Goal: Task Accomplishment & Management: Manage account settings

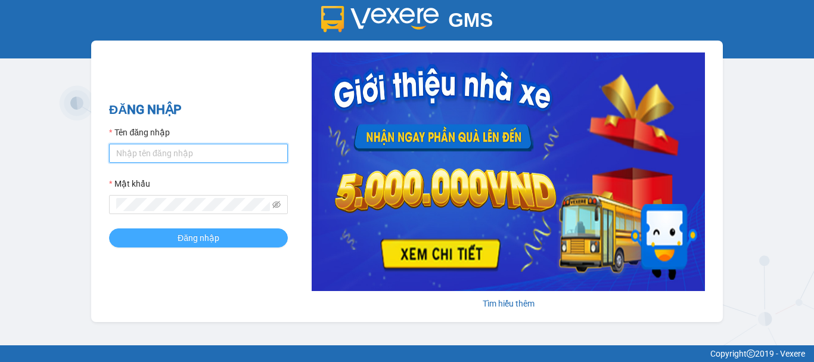
type input "ut123.minhan"
click at [213, 240] on span "Đăng nhập" at bounding box center [199, 237] width 42 height 13
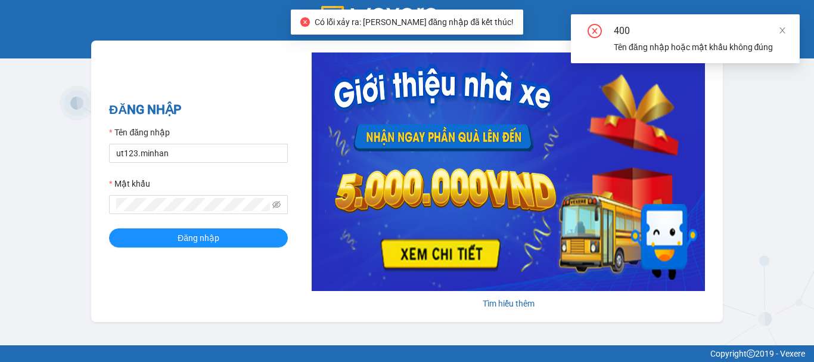
click at [789, 36] on div "400 Tên đăng nhập hoặc mật khẩu không đúng" at bounding box center [685, 38] width 229 height 49
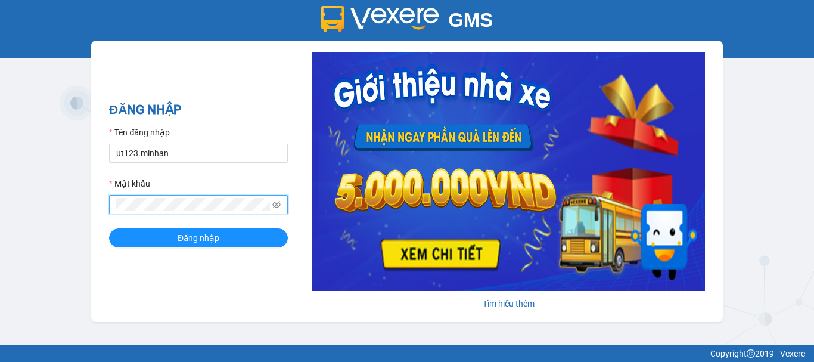
click at [271, 203] on span at bounding box center [198, 204] width 179 height 19
click at [279, 206] on icon "eye-invisible" at bounding box center [276, 204] width 8 height 8
click at [109, 228] on button "Đăng nhập" at bounding box center [198, 237] width 179 height 19
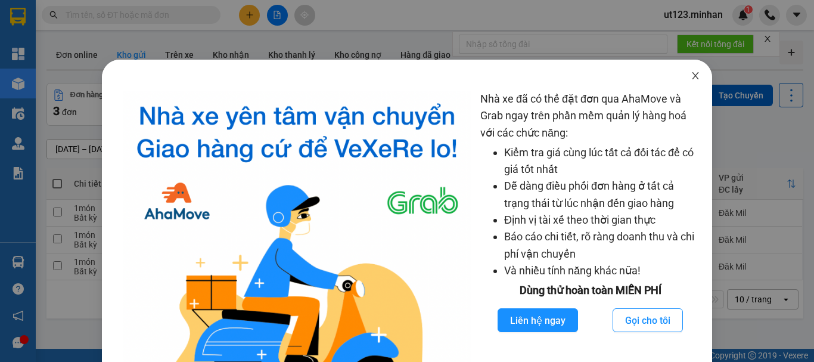
click at [691, 75] on icon "close" at bounding box center [696, 76] width 10 height 10
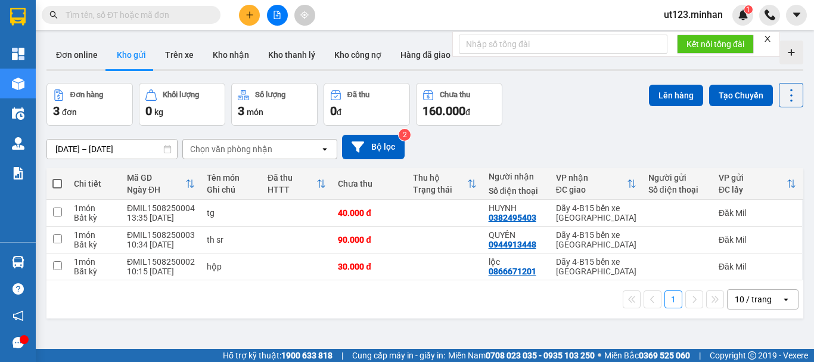
drag, startPoint x: 256, startPoint y: 0, endPoint x: 266, endPoint y: 18, distance: 21.1
click at [237, 17] on div at bounding box center [276, 15] width 89 height 21
click at [253, 20] on button at bounding box center [249, 15] width 21 height 21
click at [283, 43] on div "Tạo đơn hàng" at bounding box center [297, 44] width 52 height 13
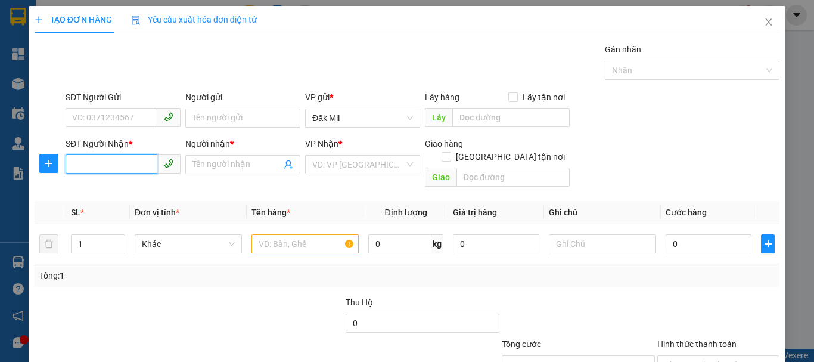
click at [131, 170] on input "SĐT Người Nhận *" at bounding box center [112, 163] width 92 height 19
type input "0793169179"
drag, startPoint x: 138, startPoint y: 188, endPoint x: 226, endPoint y: 187, distance: 88.2
click at [140, 187] on div "0793169179 - THOA" at bounding box center [122, 188] width 100 height 13
type input "THOA"
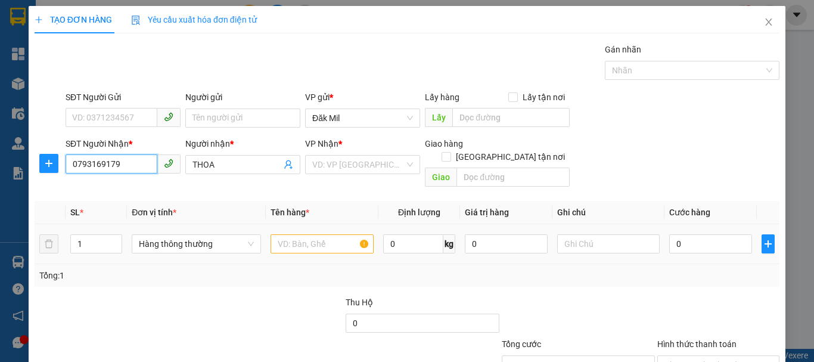
type input "0793169179"
click at [321, 234] on input "text" at bounding box center [322, 243] width 103 height 19
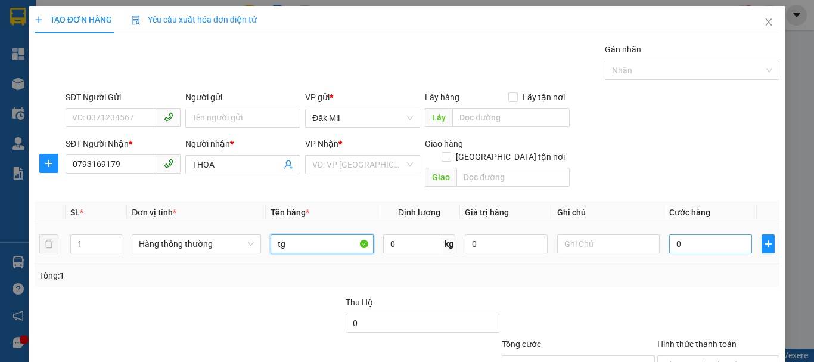
type input "tg"
click at [699, 235] on input "0" at bounding box center [710, 243] width 82 height 19
type input "7"
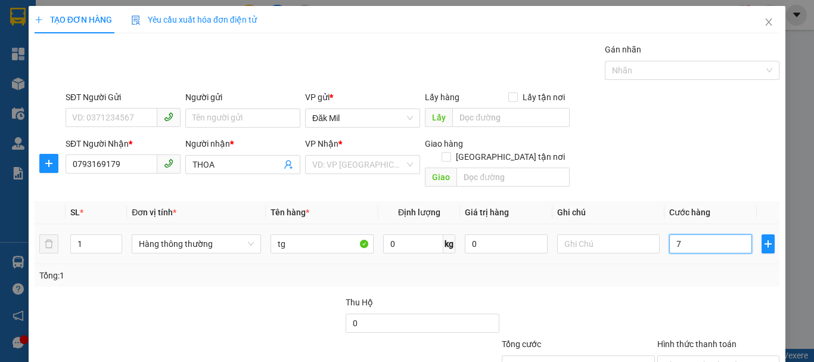
type input "70"
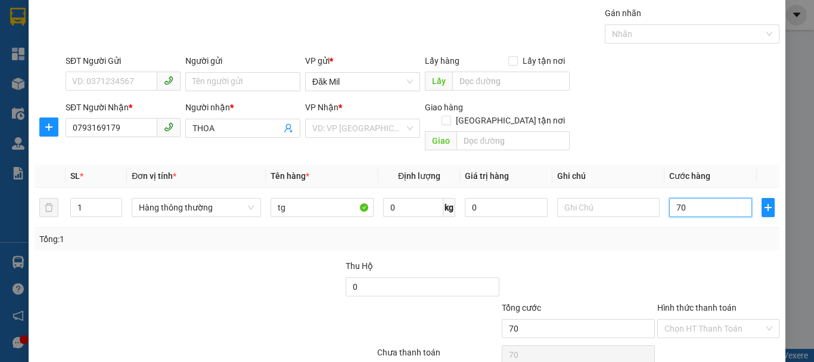
scroll to position [79, 0]
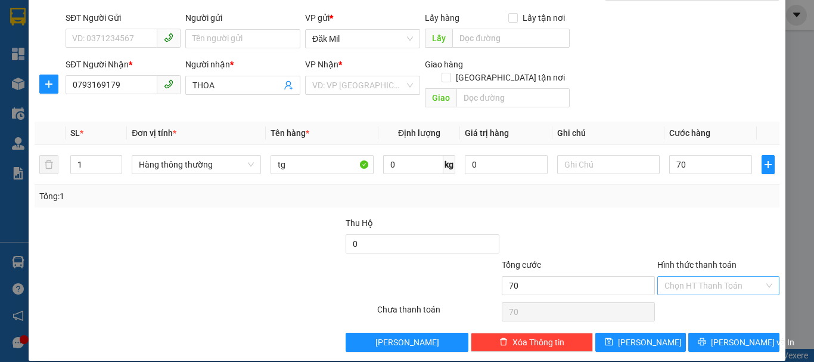
click at [708, 277] on input "Hình thức thanh toán" at bounding box center [715, 286] width 100 height 18
type input "70.000"
click at [702, 296] on div "Tại văn phòng" at bounding box center [711, 296] width 107 height 13
type input "0"
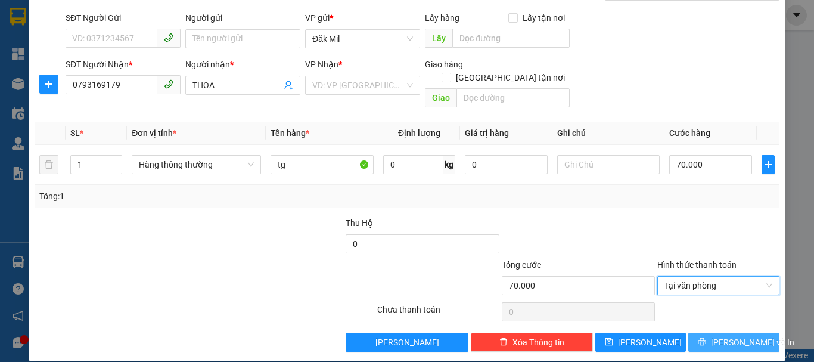
drag, startPoint x: 737, startPoint y: 330, endPoint x: 686, endPoint y: 308, distance: 55.8
click at [736, 336] on span "[PERSON_NAME] và In" at bounding box center [752, 342] width 83 height 13
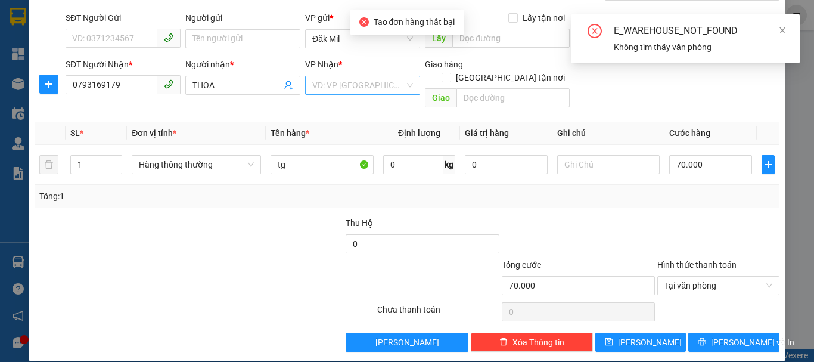
click at [367, 89] on input "search" at bounding box center [358, 85] width 92 height 18
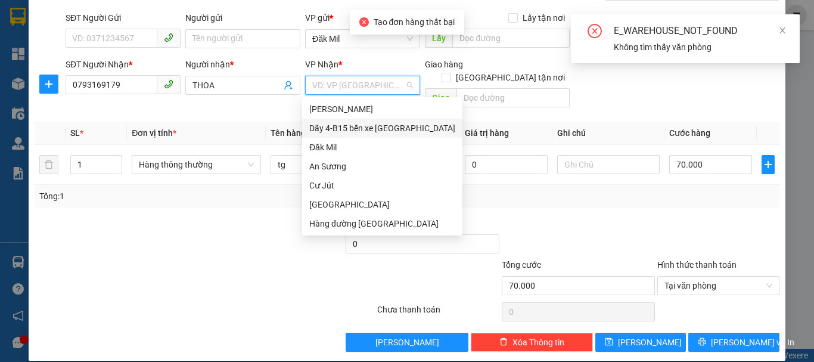
click at [390, 125] on div "Dãy 4-B15 bến xe [GEOGRAPHIC_DATA]" at bounding box center [382, 128] width 146 height 13
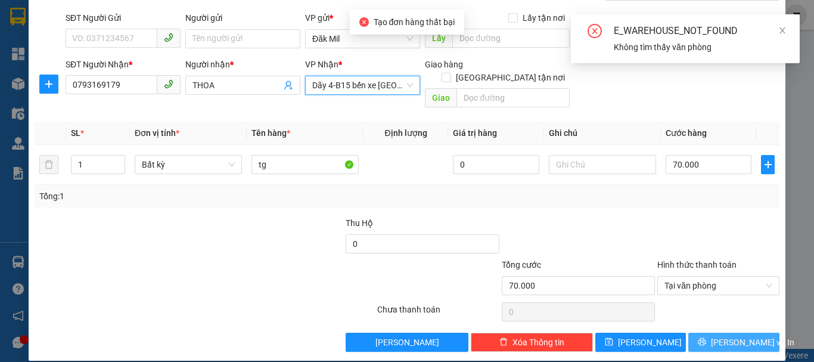
click at [714, 335] on button "[PERSON_NAME] và In" at bounding box center [734, 342] width 91 height 19
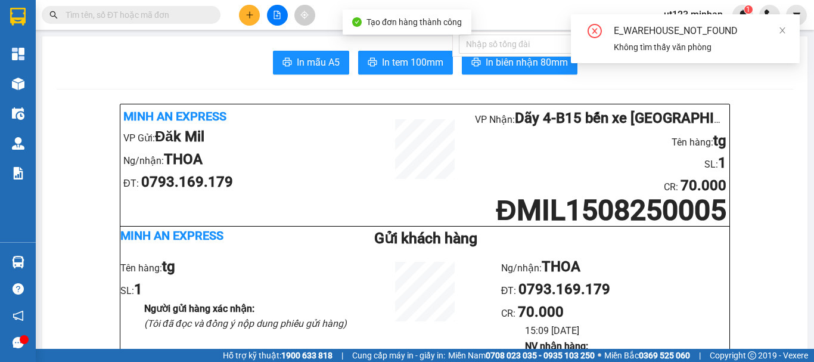
click at [408, 35] on div "Tạo đơn hàng thành công" at bounding box center [407, 22] width 129 height 25
click at [408, 63] on span "In tem 100mm" at bounding box center [412, 62] width 61 height 15
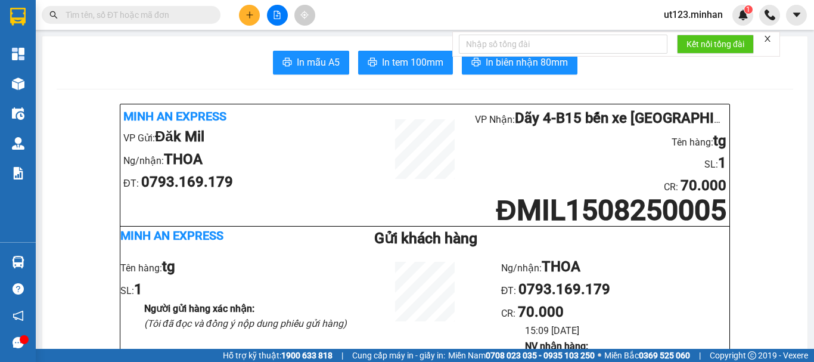
click at [253, 21] on button at bounding box center [249, 15] width 21 height 21
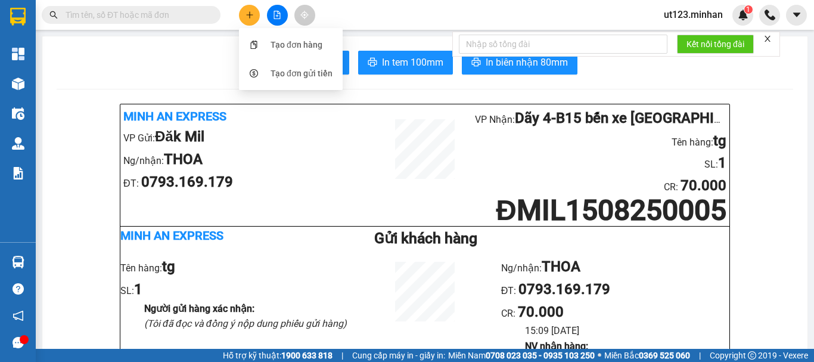
click at [286, 47] on div "Tạo đơn hàng" at bounding box center [297, 44] width 52 height 13
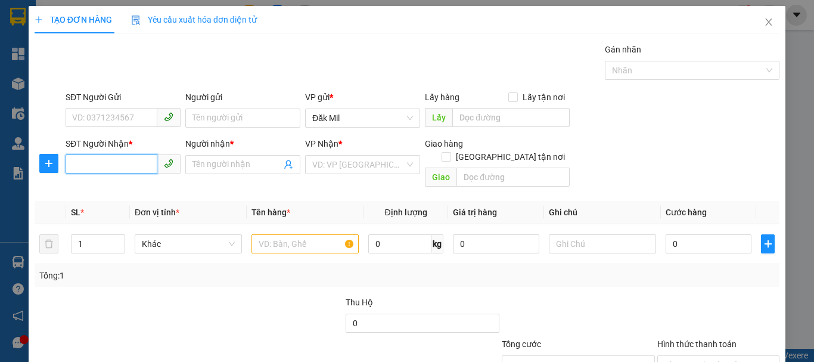
click at [131, 169] on input "SĐT Người Nhận *" at bounding box center [112, 163] width 92 height 19
type input "0977598379"
click at [222, 158] on input "Người nhận *" at bounding box center [237, 164] width 89 height 13
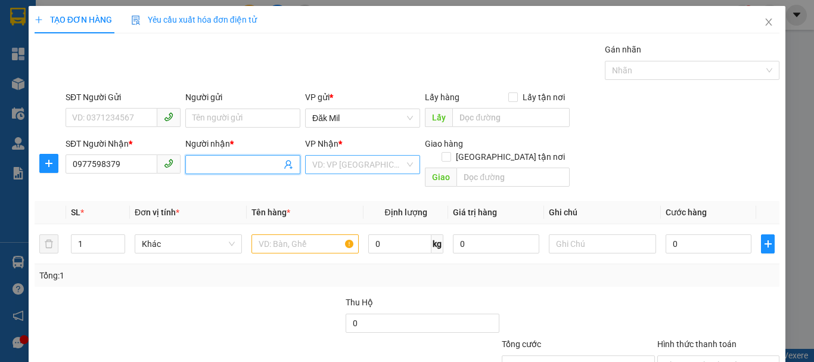
click at [360, 168] on input "search" at bounding box center [358, 165] width 92 height 18
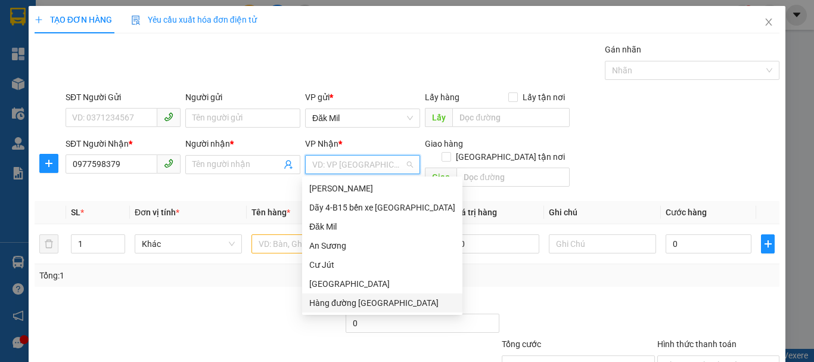
click at [335, 156] on input "search" at bounding box center [358, 165] width 92 height 18
click at [380, 215] on div "Dãy 4-B15 bến xe [GEOGRAPHIC_DATA]" at bounding box center [382, 207] width 160 height 19
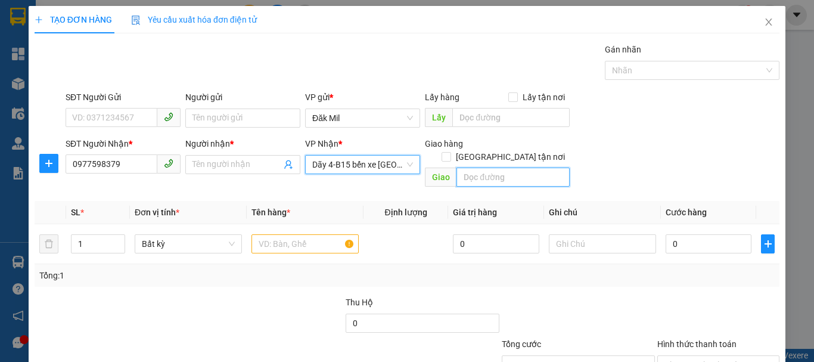
click at [503, 171] on input "text" at bounding box center [513, 177] width 113 height 19
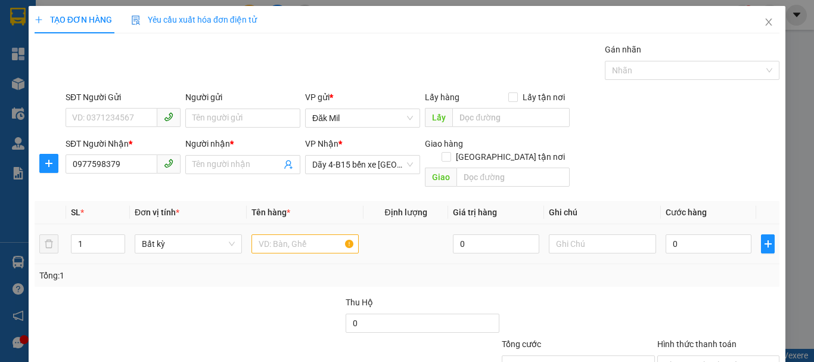
click at [281, 241] on div at bounding box center [305, 244] width 107 height 24
click at [297, 232] on div at bounding box center [305, 244] width 107 height 24
click at [300, 234] on input "text" at bounding box center [305, 243] width 107 height 19
type input "th sr"
click at [690, 242] on div "0" at bounding box center [709, 244] width 86 height 24
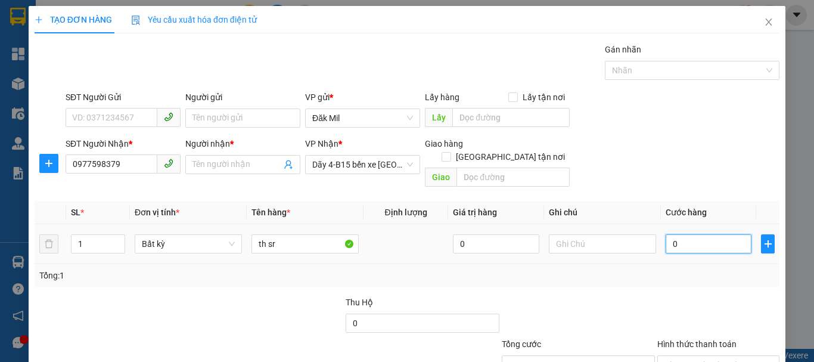
click at [687, 237] on input "0" at bounding box center [709, 243] width 86 height 19
type input "8"
type input "80"
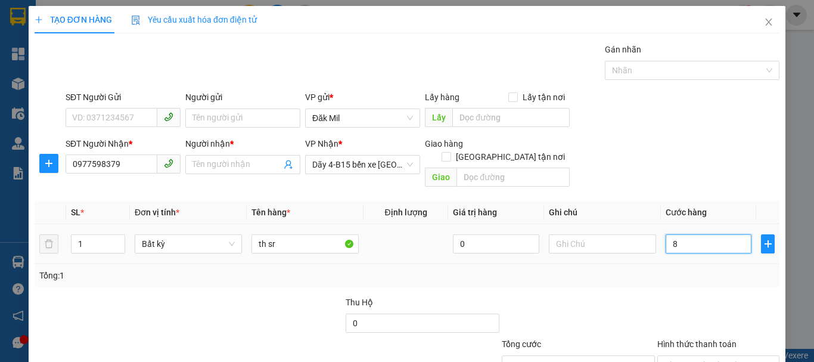
type input "80"
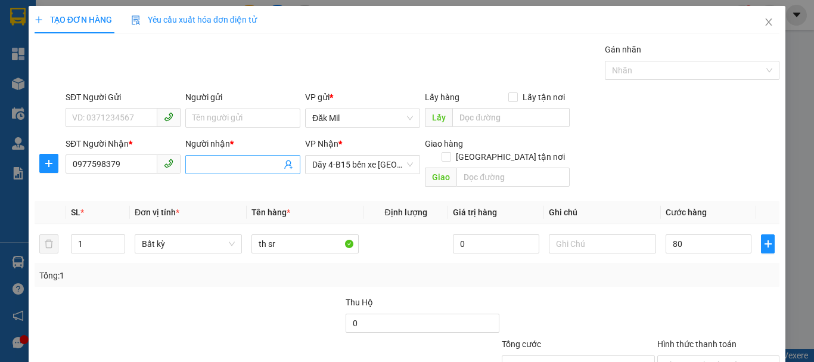
type input "80.000"
click at [233, 170] on input "Người nhận *" at bounding box center [237, 164] width 89 height 13
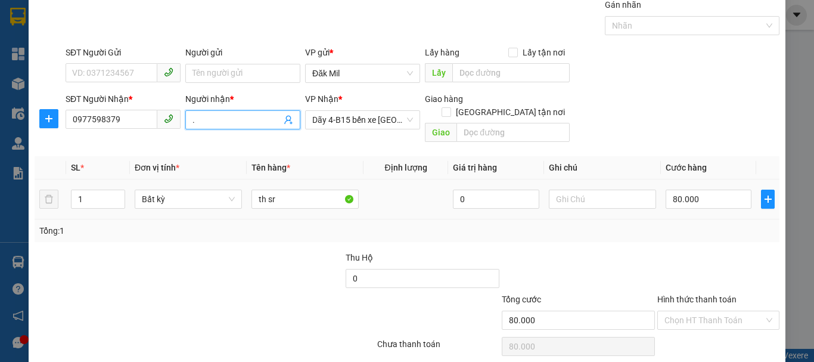
scroll to position [79, 0]
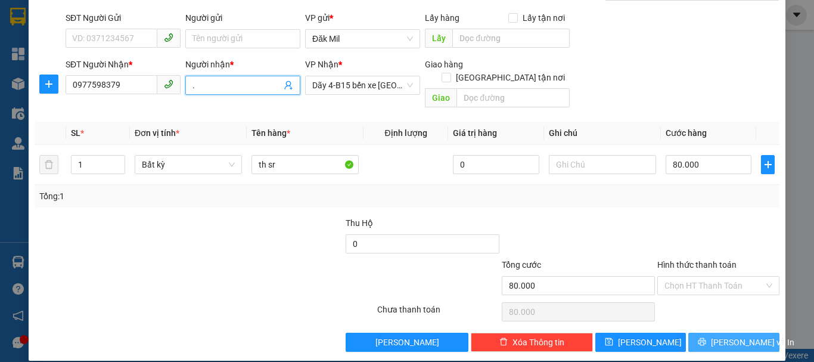
type input "."
click at [712, 333] on button "[PERSON_NAME] và In" at bounding box center [734, 342] width 91 height 19
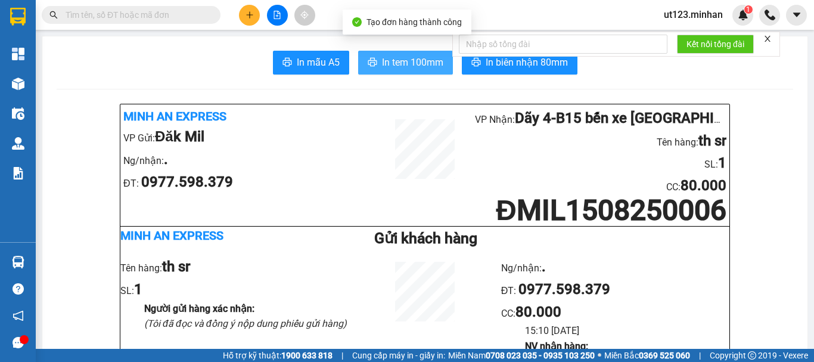
click at [414, 68] on span "In tem 100mm" at bounding box center [412, 62] width 61 height 15
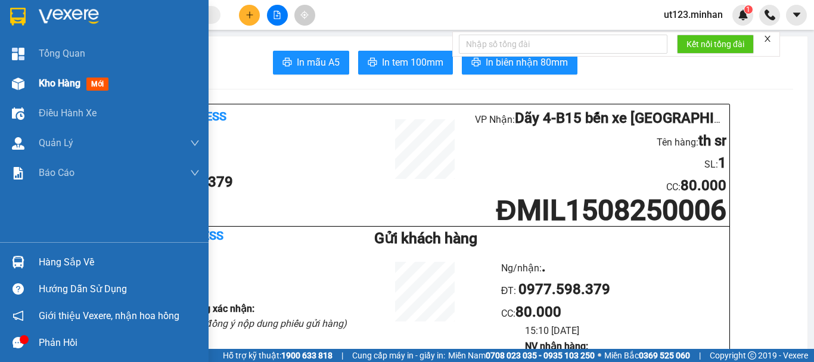
click at [9, 79] on div at bounding box center [18, 83] width 21 height 21
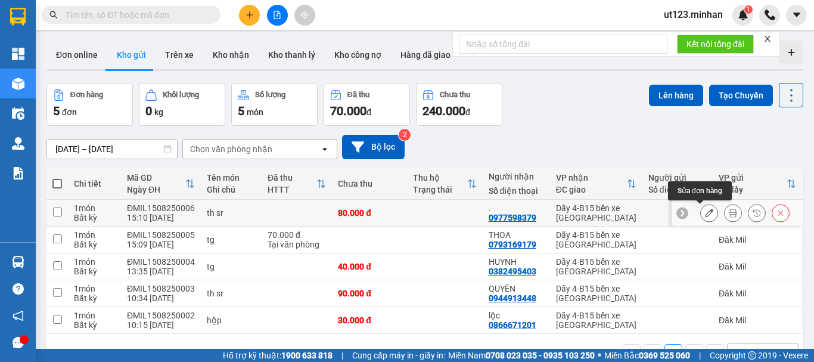
click at [705, 211] on icon at bounding box center [709, 213] width 8 height 8
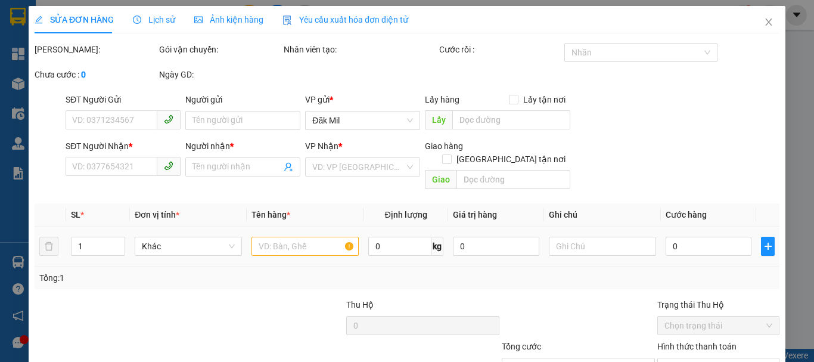
type input "0977598379"
type input "."
type input "80.000"
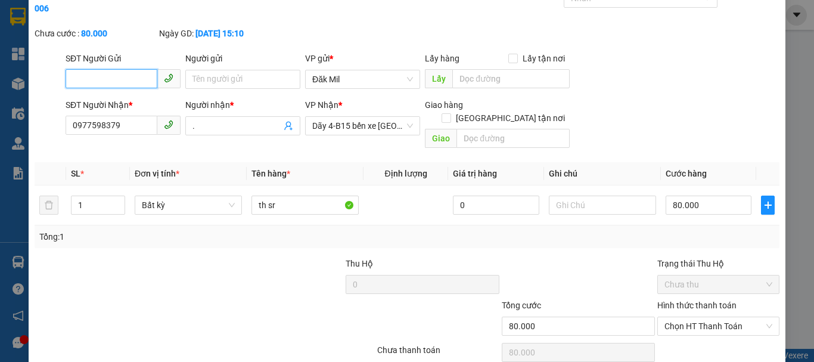
scroll to position [82, 0]
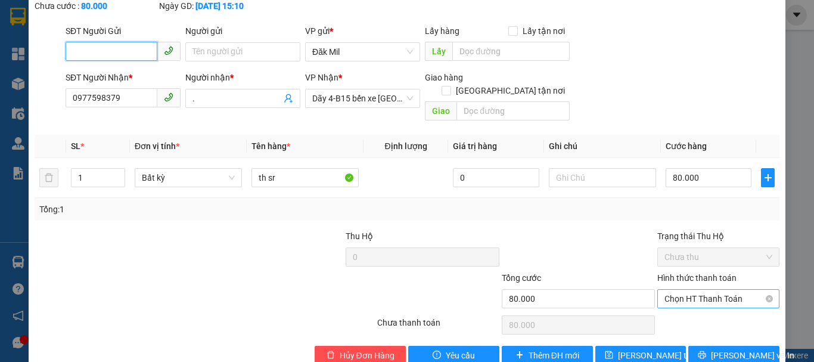
click at [705, 290] on span "Chọn HT Thanh Toán" at bounding box center [719, 299] width 108 height 18
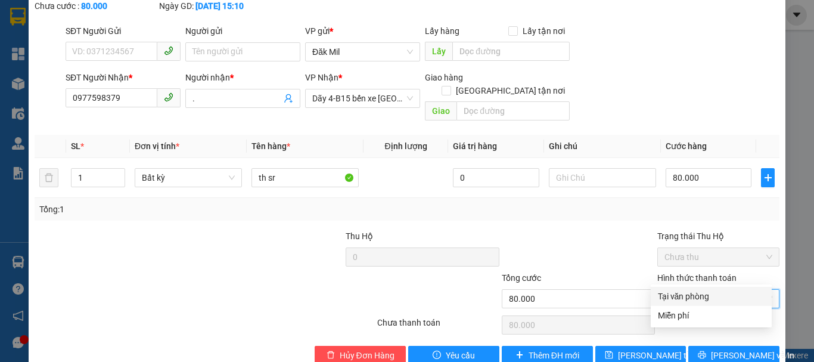
click at [699, 293] on div "Tại văn phòng" at bounding box center [711, 296] width 107 height 13
type input "0"
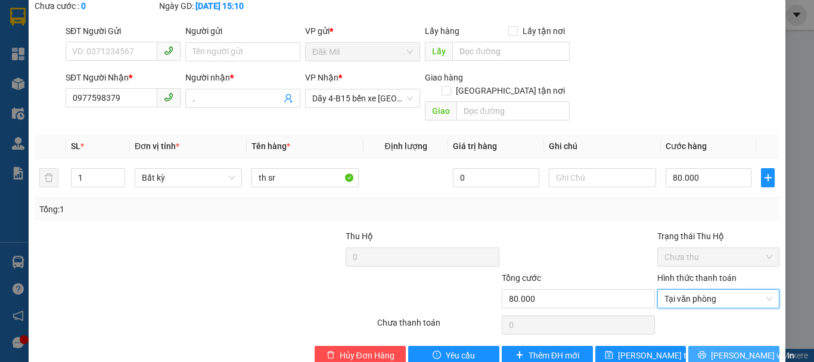
click at [718, 349] on span "[PERSON_NAME] và In" at bounding box center [752, 355] width 83 height 13
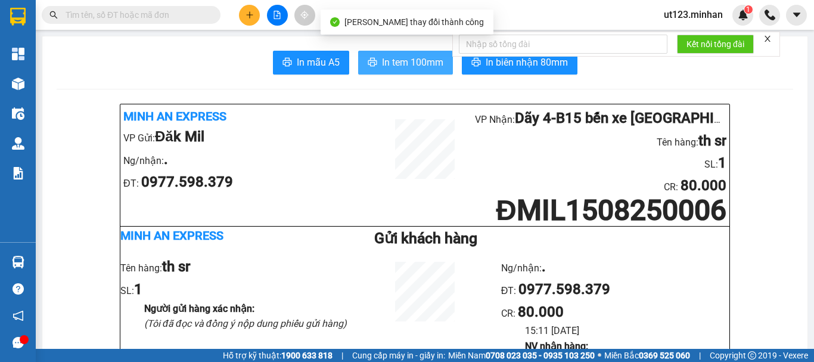
click at [418, 64] on span "In tem 100mm" at bounding box center [412, 62] width 61 height 15
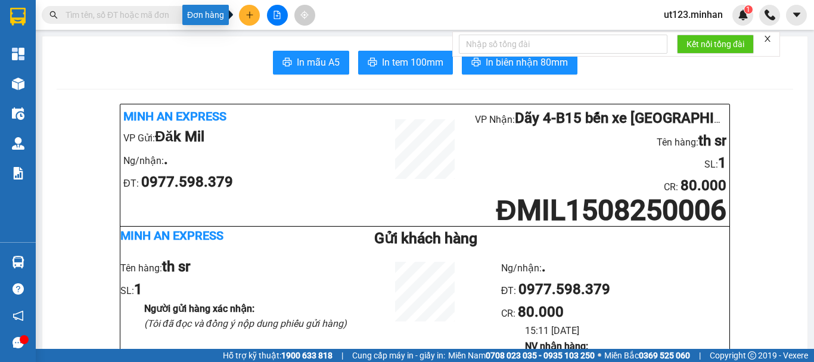
click at [250, 17] on icon "plus" at bounding box center [250, 15] width 8 height 8
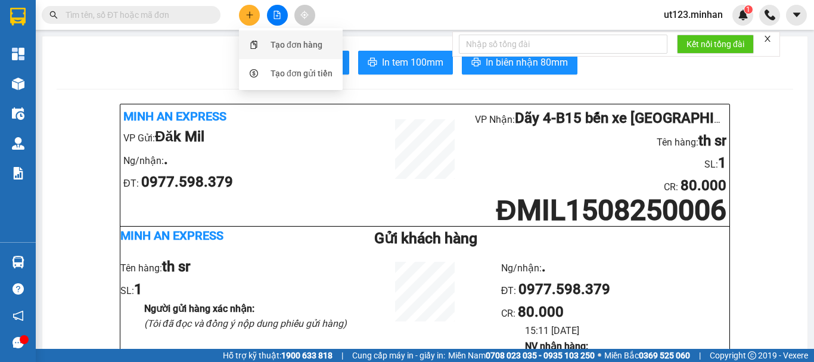
click at [293, 42] on div "Tạo đơn hàng" at bounding box center [297, 44] width 52 height 13
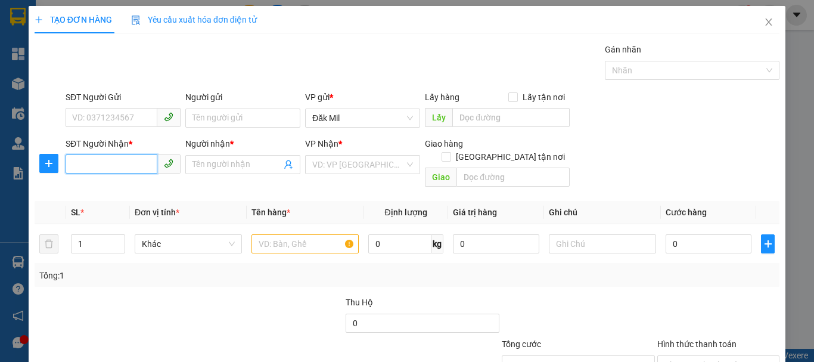
click at [140, 165] on input "SĐT Người Nhận *" at bounding box center [112, 163] width 92 height 19
click at [111, 168] on input "0334409001" at bounding box center [112, 163] width 92 height 19
type input "0794067281"
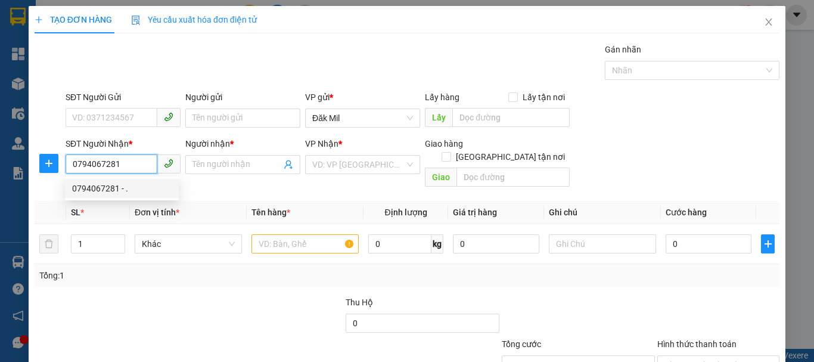
click at [125, 188] on div "0794067281 - ." at bounding box center [122, 188] width 100 height 13
type input "."
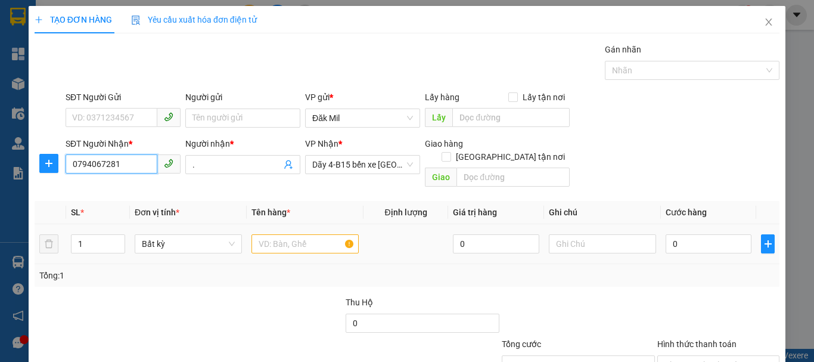
type input "0794067281"
click at [298, 234] on input "text" at bounding box center [305, 243] width 107 height 19
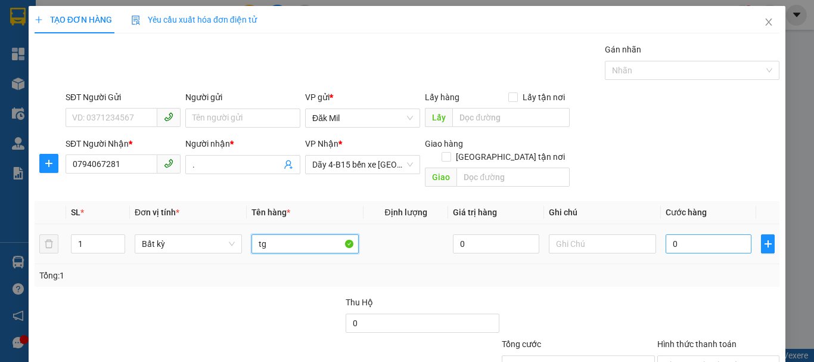
type input "tg"
click at [700, 234] on input "0" at bounding box center [709, 243] width 86 height 19
type input "4"
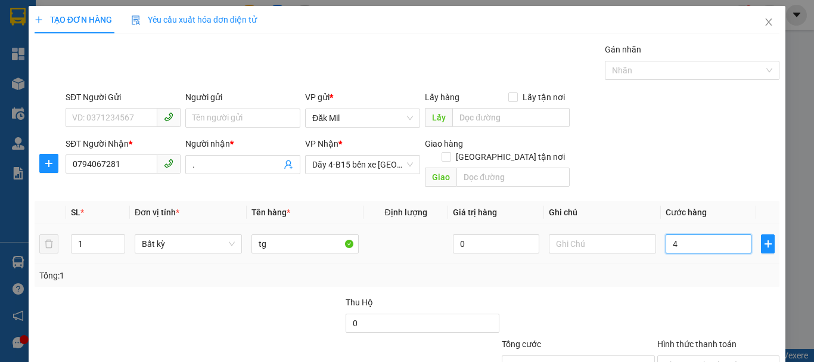
type input "40"
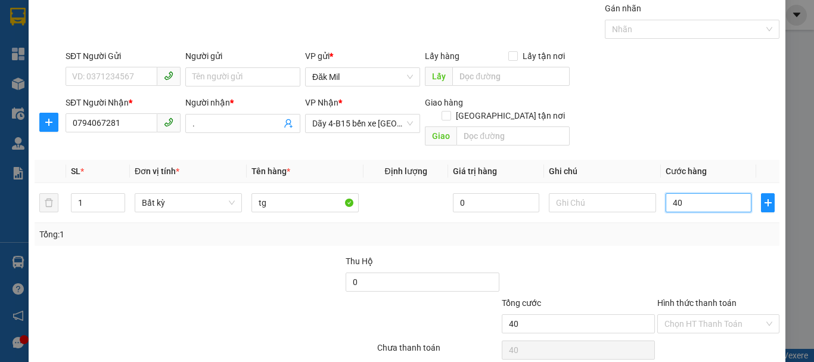
scroll to position [79, 0]
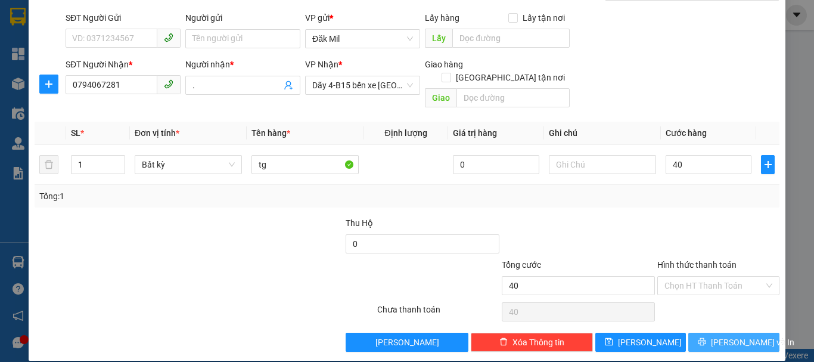
type input "40.000"
click at [706, 338] on icon "printer" at bounding box center [703, 342] width 8 height 8
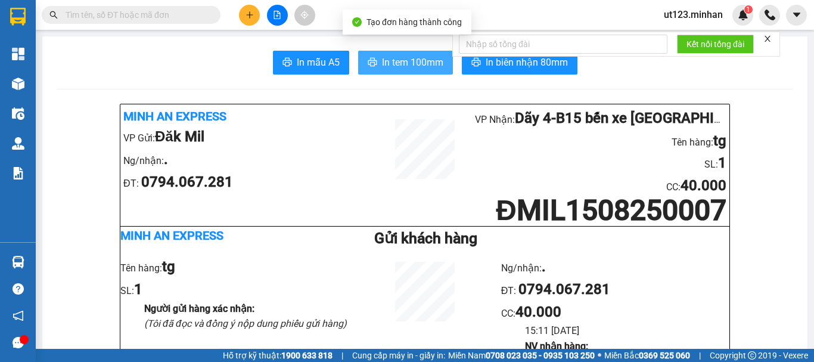
click at [424, 61] on span "In tem 100mm" at bounding box center [412, 62] width 61 height 15
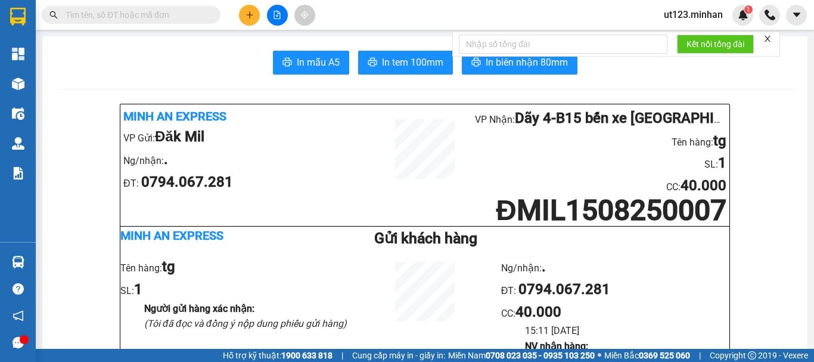
click at [100, 11] on input "text" at bounding box center [136, 14] width 141 height 13
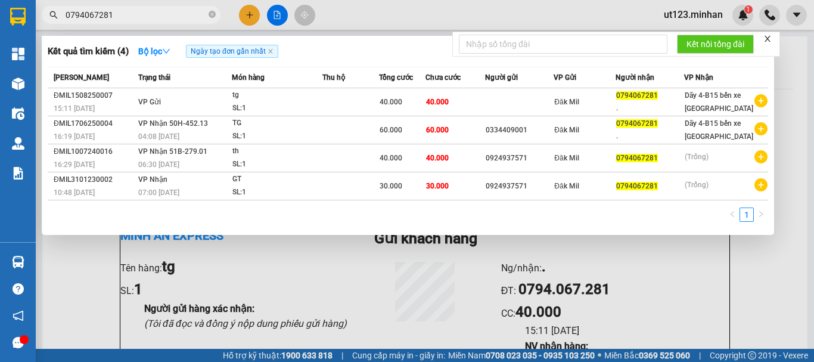
type input "0794067281"
click at [334, 275] on div at bounding box center [407, 181] width 814 height 362
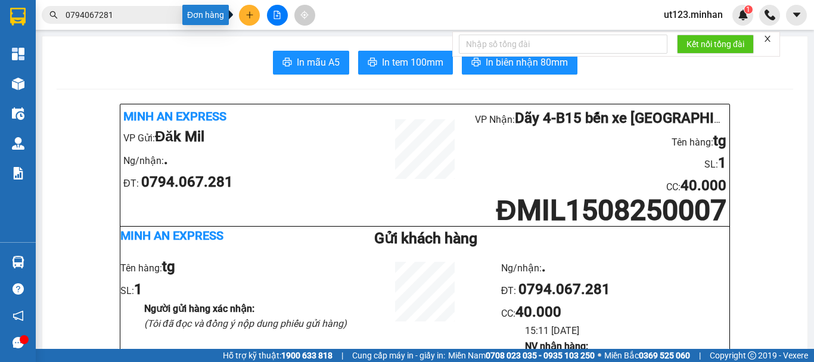
click at [252, 12] on icon "plus" at bounding box center [250, 15] width 8 height 8
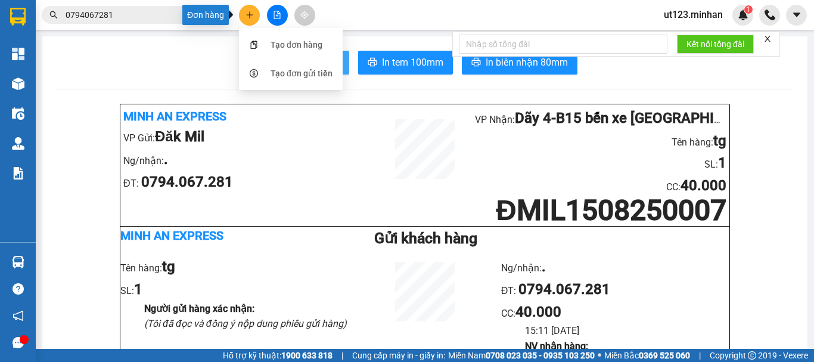
click at [286, 54] on div "Tạo đơn hàng" at bounding box center [290, 44] width 89 height 23
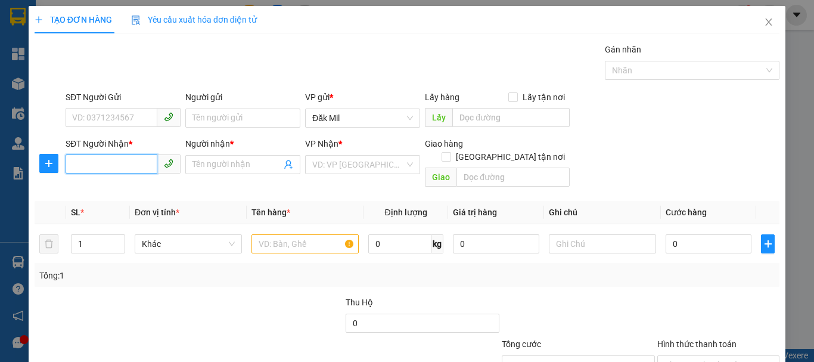
click at [109, 171] on input "SĐT Người Nhận *" at bounding box center [112, 163] width 92 height 19
click at [110, 156] on input "66" at bounding box center [112, 163] width 92 height 19
click at [128, 187] on div "0903312666 - UYÊN" at bounding box center [122, 188] width 100 height 13
type input "0903312666"
type input "UYÊN"
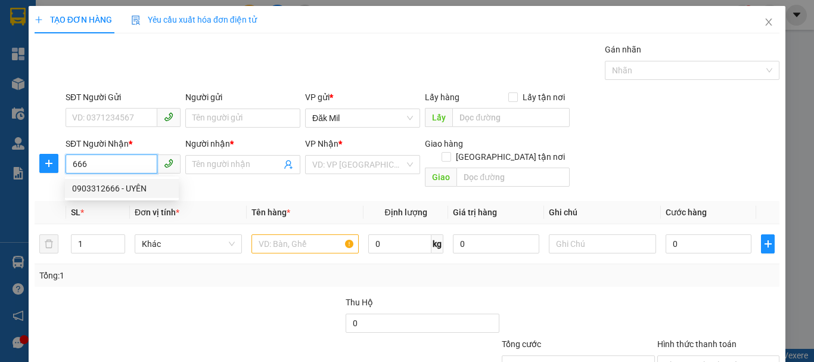
checkbox input "true"
type input "GIAO"
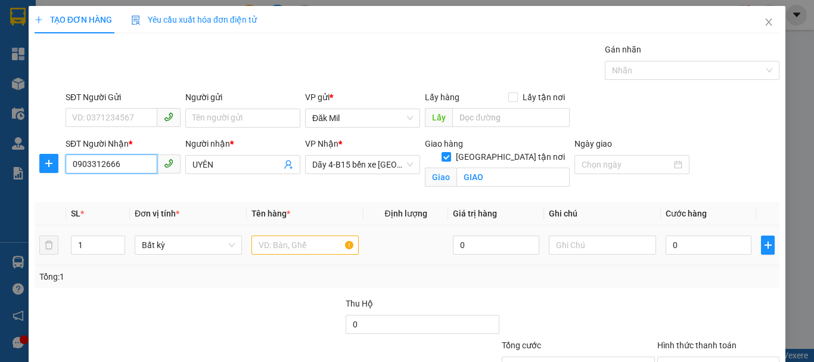
type input "0903312666"
click at [290, 243] on input "text" at bounding box center [305, 244] width 107 height 19
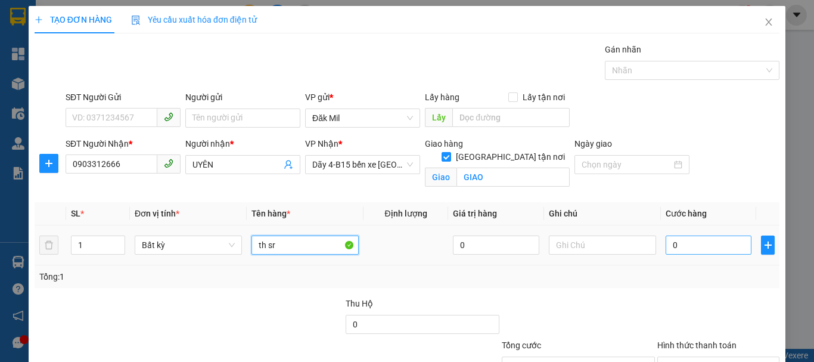
type input "th sr"
click at [692, 240] on input "0" at bounding box center [709, 244] width 86 height 19
type input "8"
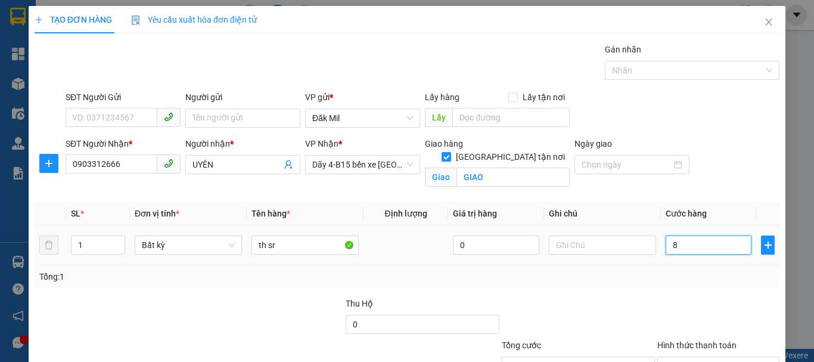
type input "80"
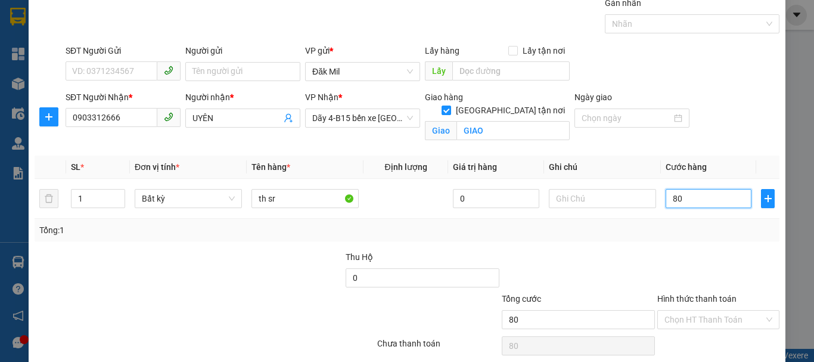
scroll to position [94, 0]
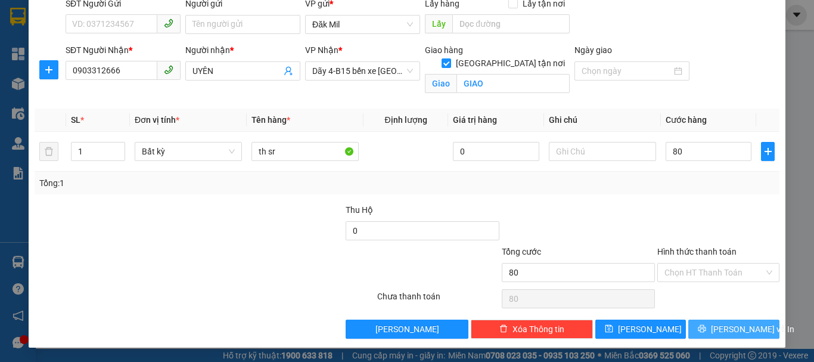
type input "80.000"
click at [706, 327] on icon "printer" at bounding box center [703, 329] width 8 height 8
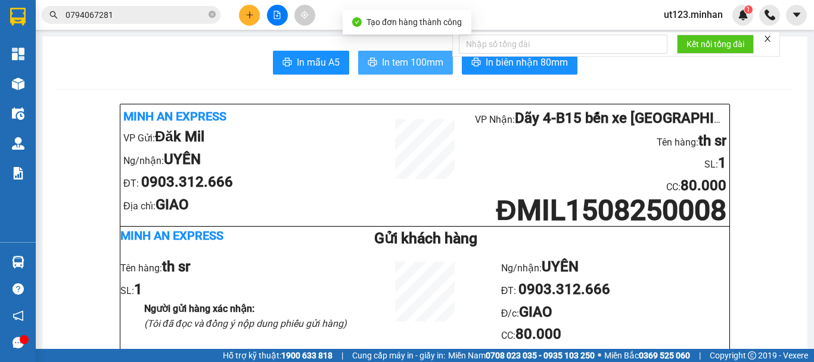
click at [392, 64] on span "In tem 100mm" at bounding box center [412, 62] width 61 height 15
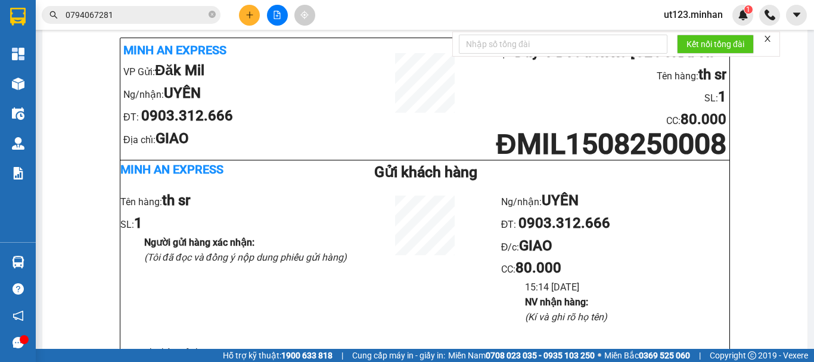
scroll to position [60, 0]
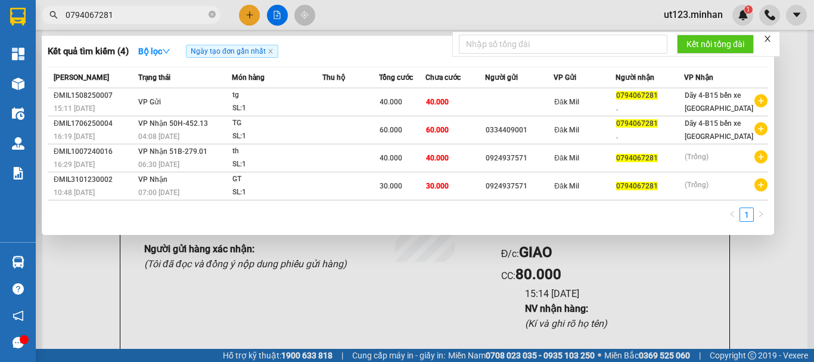
click at [117, 11] on input "0794067281" at bounding box center [136, 14] width 141 height 13
drag, startPoint x: 232, startPoint y: 20, endPoint x: 251, endPoint y: 14, distance: 19.2
click at [235, 18] on div at bounding box center [407, 181] width 814 height 362
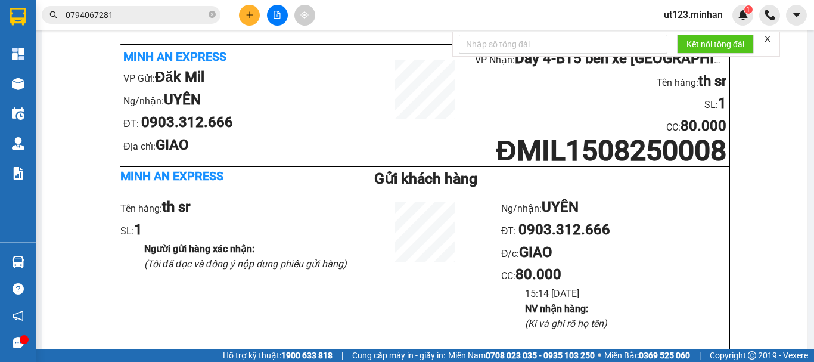
click at [251, 14] on icon "plus" at bounding box center [250, 15] width 8 height 8
click at [288, 41] on div "Tạo đơn hàng" at bounding box center [297, 44] width 52 height 13
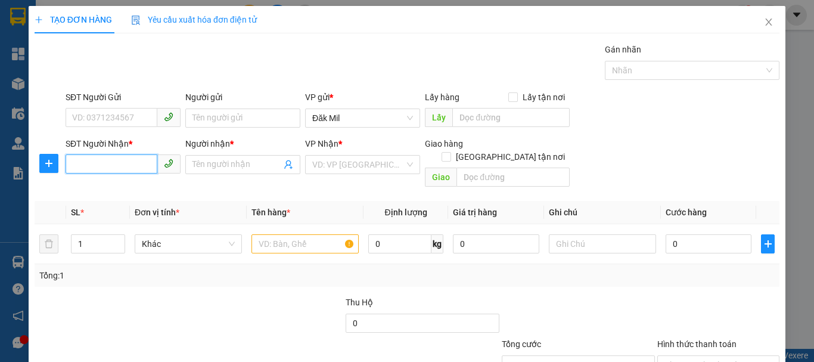
click at [136, 169] on input "SĐT Người Nhận *" at bounding box center [112, 163] width 92 height 19
click at [143, 190] on div "0939410121 - tuyên" at bounding box center [122, 188] width 100 height 13
type input "0939410121"
type input "tuyên"
type input "0939410121"
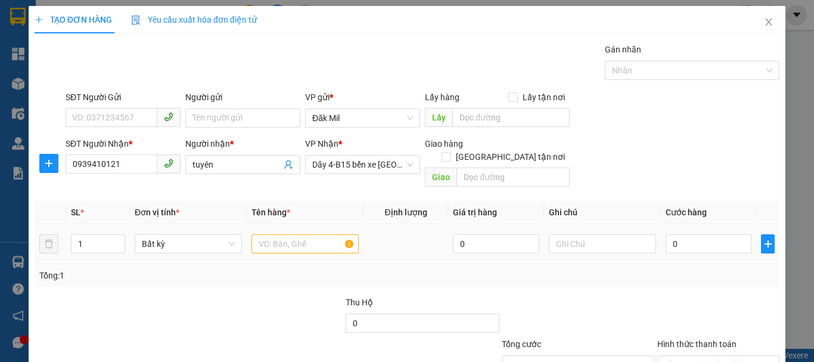
click at [303, 241] on div at bounding box center [305, 244] width 107 height 24
click at [294, 234] on input "text" at bounding box center [305, 243] width 107 height 19
type input "bao"
click at [699, 232] on div "0" at bounding box center [709, 244] width 86 height 24
click at [705, 239] on input "0" at bounding box center [709, 243] width 86 height 19
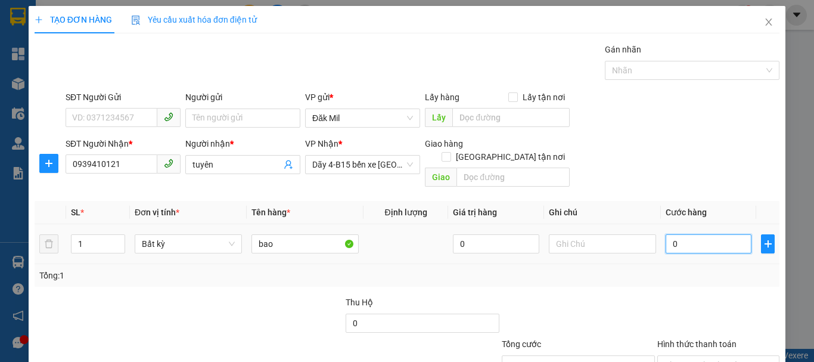
type input "6"
type input "60"
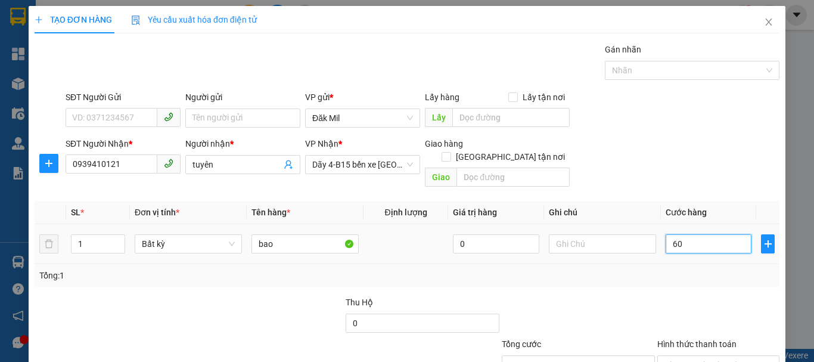
type input "60"
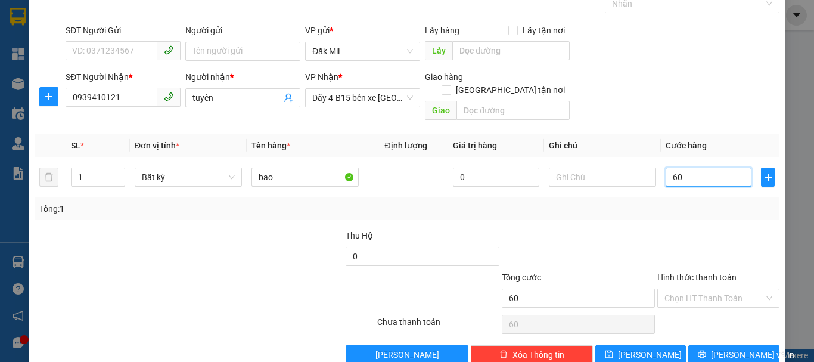
scroll to position [79, 0]
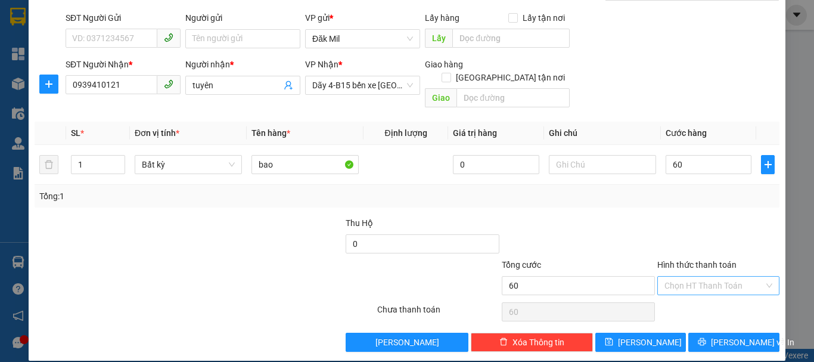
type input "60.000"
click at [704, 277] on input "Hình thức thanh toán" at bounding box center [715, 286] width 100 height 18
click at [707, 293] on div "Tại văn phòng" at bounding box center [711, 296] width 107 height 13
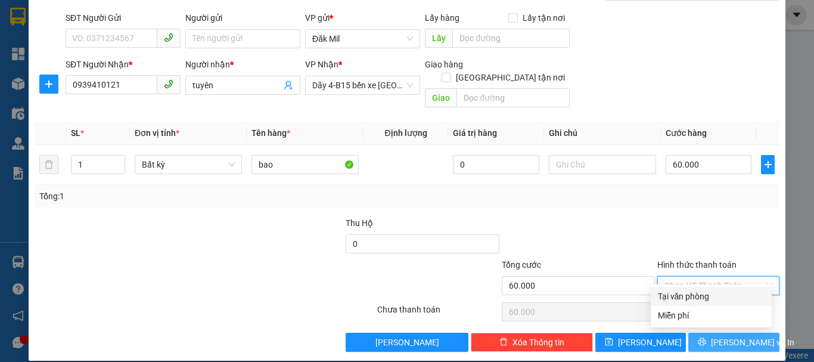
type input "0"
drag, startPoint x: 724, startPoint y: 327, endPoint x: 685, endPoint y: 328, distance: 39.4
click at [724, 336] on span "[PERSON_NAME] và In" at bounding box center [752, 342] width 83 height 13
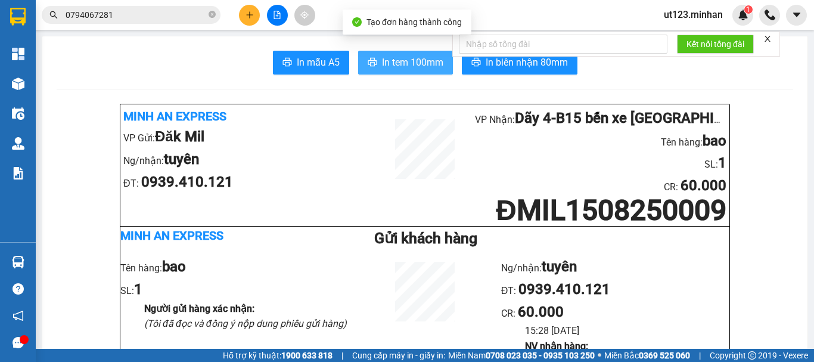
click at [432, 62] on span "In tem 100mm" at bounding box center [412, 62] width 61 height 15
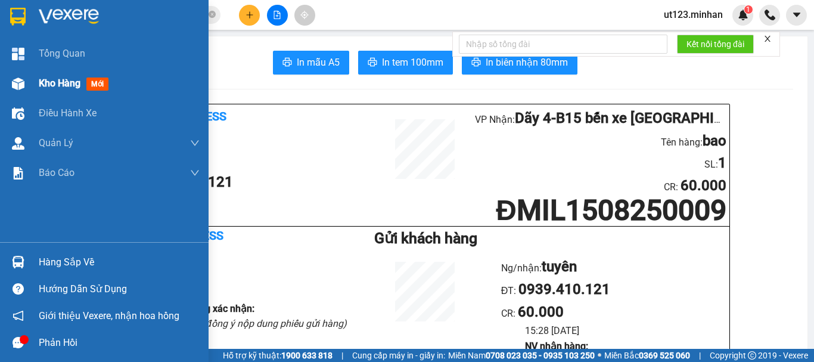
click at [18, 85] on img at bounding box center [18, 83] width 13 height 13
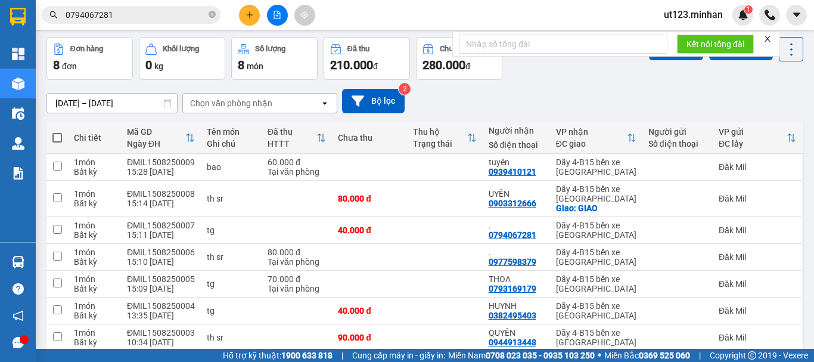
scroll to position [124, 0]
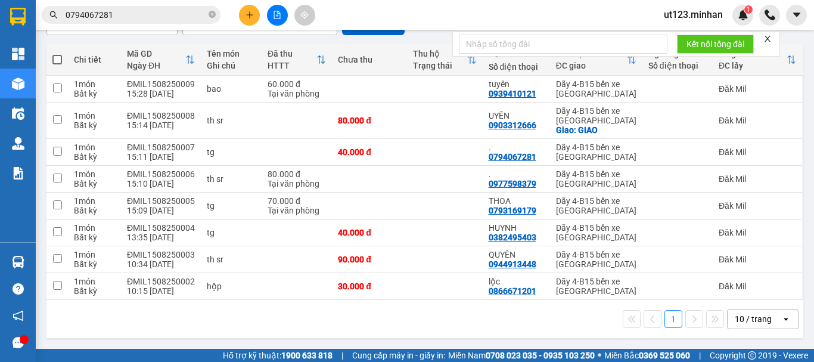
click at [252, 13] on icon "plus" at bounding box center [250, 15] width 8 height 8
click at [289, 46] on div "Tạo đơn hàng" at bounding box center [297, 44] width 52 height 13
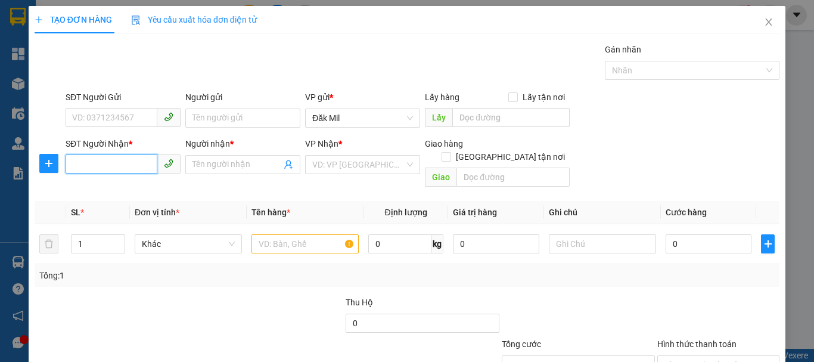
click at [128, 166] on input "SĐT Người Nhận *" at bounding box center [112, 163] width 92 height 19
type input "0789776515"
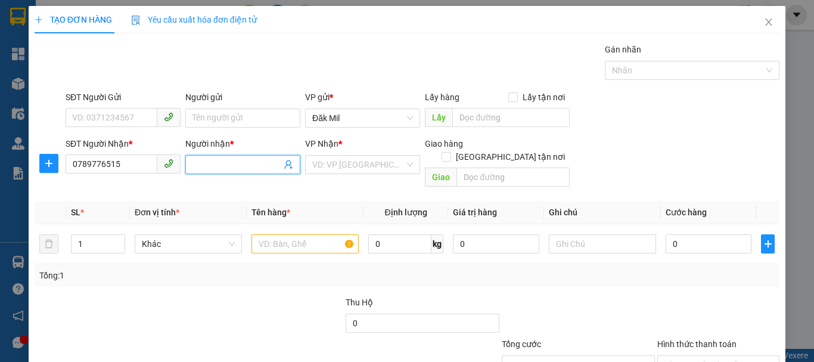
click at [238, 161] on input "Người nhận *" at bounding box center [237, 164] width 89 height 13
type input "d"
type input "đông"
click at [383, 160] on input "search" at bounding box center [358, 165] width 92 height 18
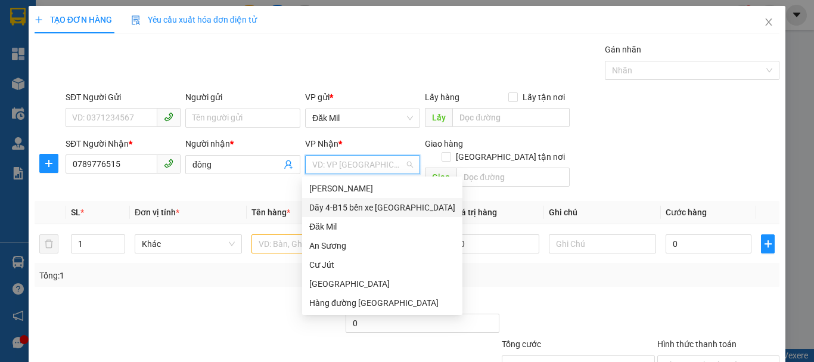
drag, startPoint x: 395, startPoint y: 207, endPoint x: 292, endPoint y: 230, distance: 105.6
click at [395, 207] on div "Dãy 4-B15 bến xe [GEOGRAPHIC_DATA]" at bounding box center [382, 207] width 146 height 13
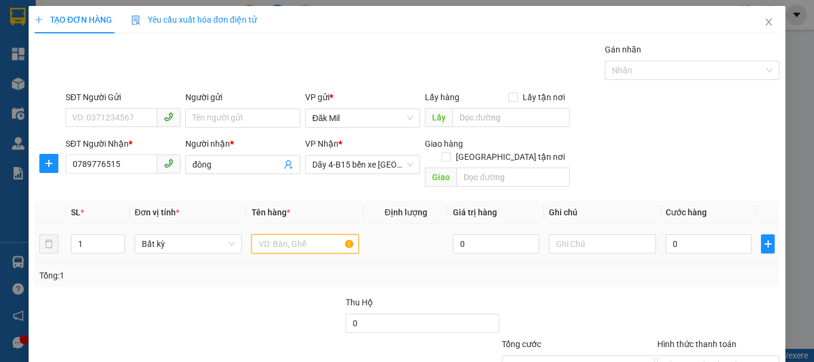
click at [280, 234] on input "text" at bounding box center [305, 243] width 107 height 19
type input "bao"
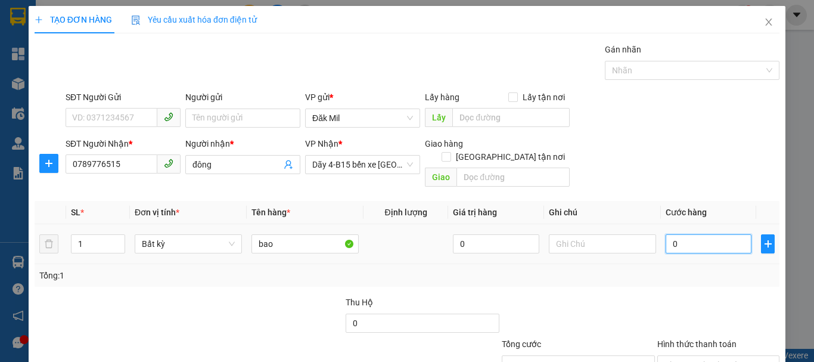
type input "5"
type input "50"
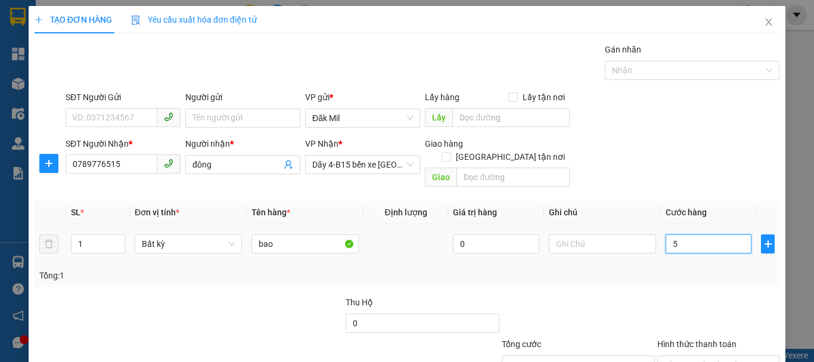
type input "50"
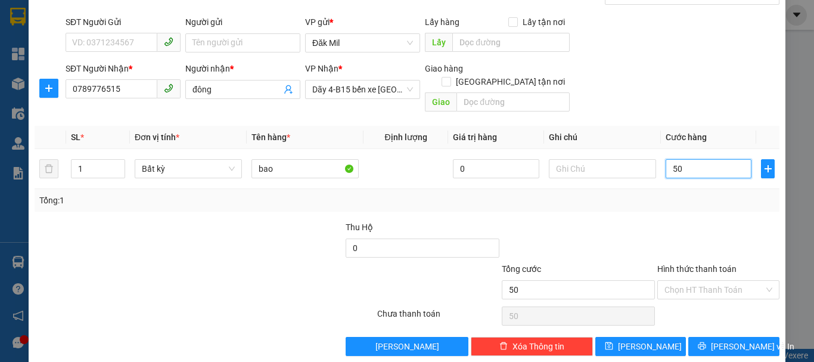
scroll to position [79, 0]
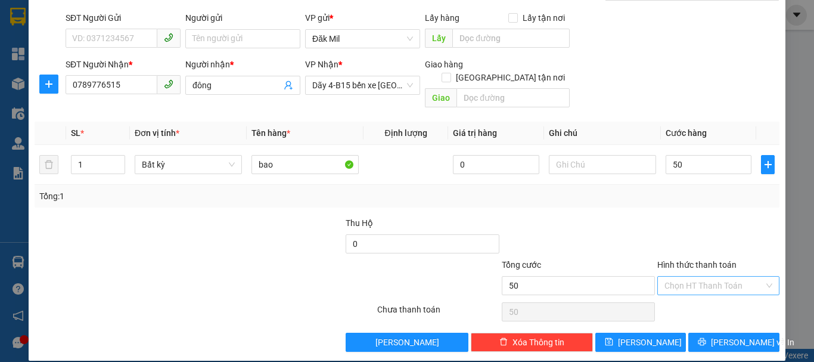
type input "50.000"
click at [698, 277] on input "Hình thức thanh toán" at bounding box center [715, 286] width 100 height 18
click at [721, 296] on div "Tại văn phòng" at bounding box center [711, 296] width 107 height 13
type input "0"
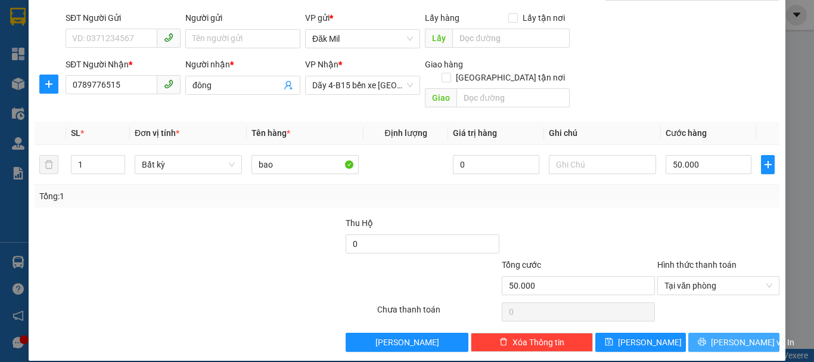
click at [706, 337] on icon "printer" at bounding box center [702, 341] width 8 height 8
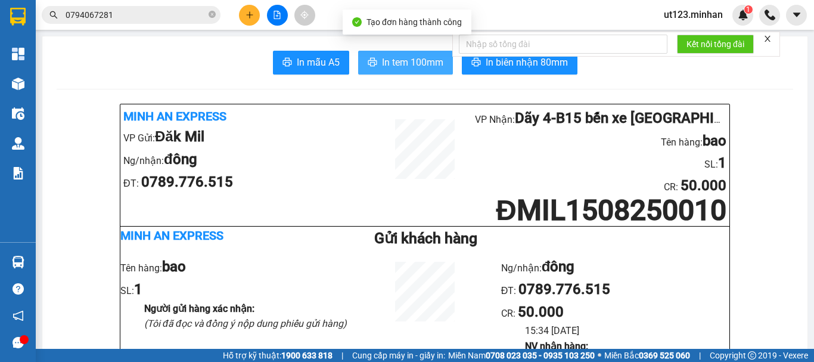
click at [424, 66] on span "In tem 100mm" at bounding box center [412, 62] width 61 height 15
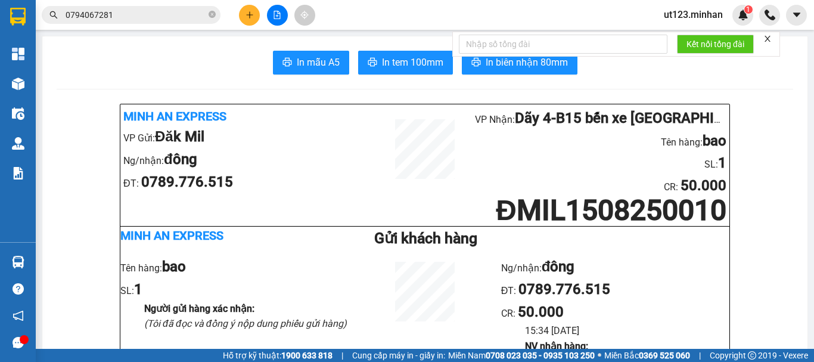
click at [246, 11] on icon "plus" at bounding box center [250, 15] width 8 height 8
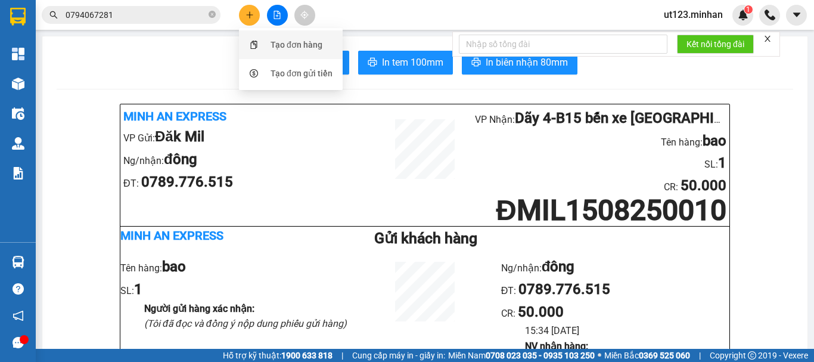
click at [283, 30] on li "Tạo đơn hàng" at bounding box center [291, 44] width 104 height 29
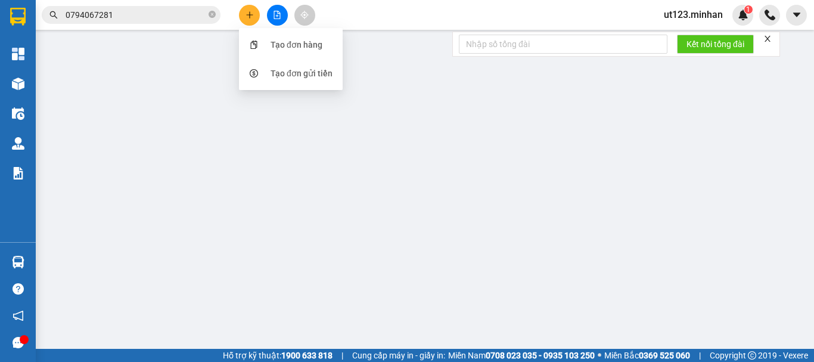
click at [269, 45] on div "Transit Pickup Surcharge Ids Transit Deliver Surcharge Ids Transit Deliver Surc…" at bounding box center [407, 237] width 745 height 388
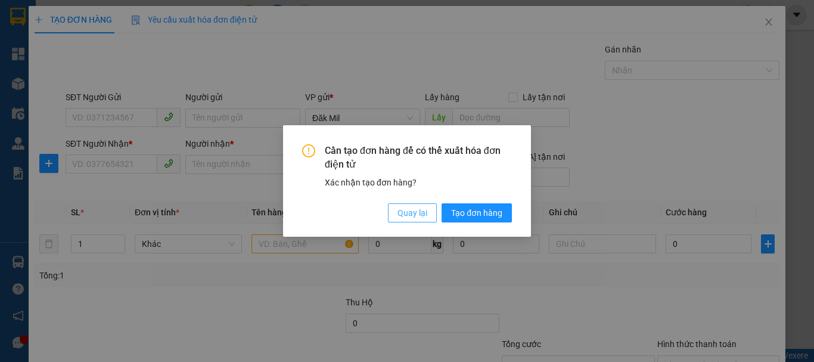
click at [424, 221] on button "Quay lại" at bounding box center [412, 212] width 49 height 19
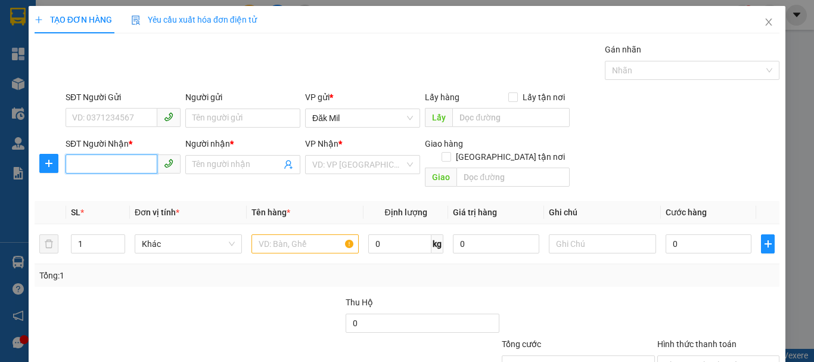
click at [113, 166] on input "SĐT Người Nhận *" at bounding box center [112, 163] width 92 height 19
click at [118, 194] on div "0334112913 - vương" at bounding box center [122, 188] width 100 height 13
type input "0334112913"
type input "vương"
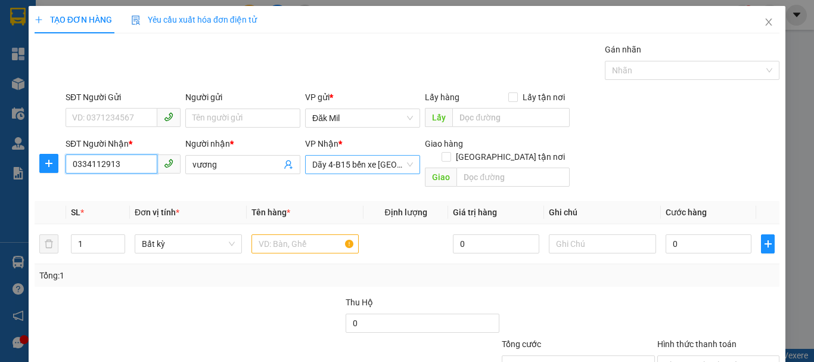
click at [346, 173] on div "Dãy 4-B15 bến xe [GEOGRAPHIC_DATA]" at bounding box center [362, 164] width 115 height 19
type input "0334112913"
click at [401, 129] on div "VP gửi * Đăk Mil" at bounding box center [362, 112] width 115 height 42
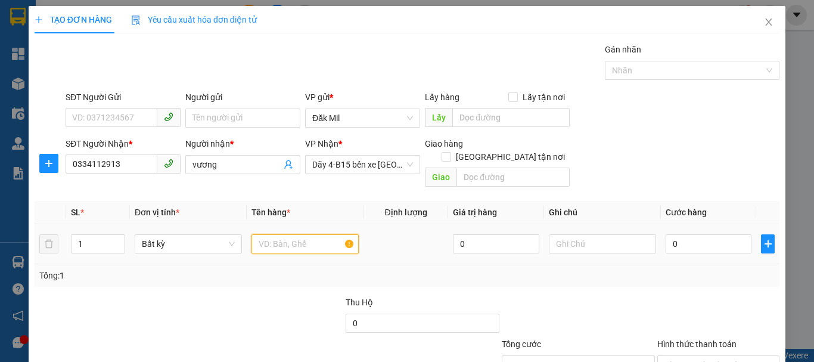
click at [293, 234] on input "text" at bounding box center [305, 243] width 107 height 19
type input "tx"
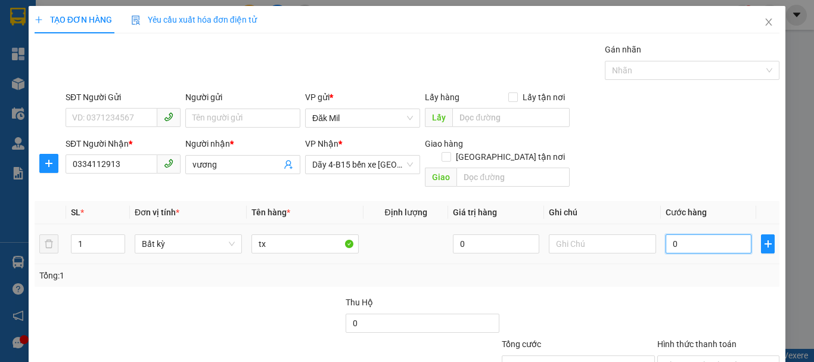
click at [690, 239] on input "0" at bounding box center [709, 243] width 86 height 19
type input "5"
type input "50"
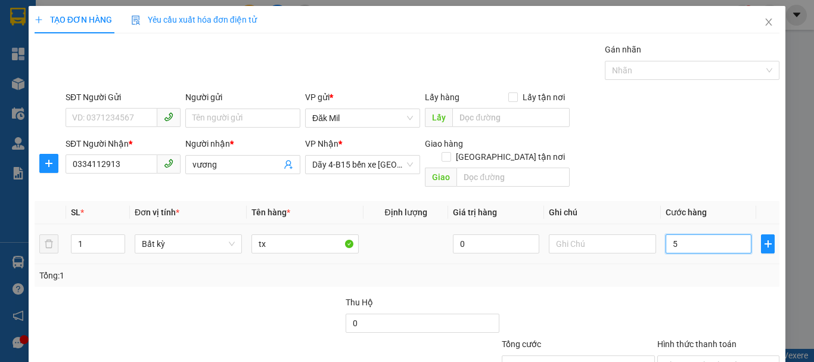
type input "50"
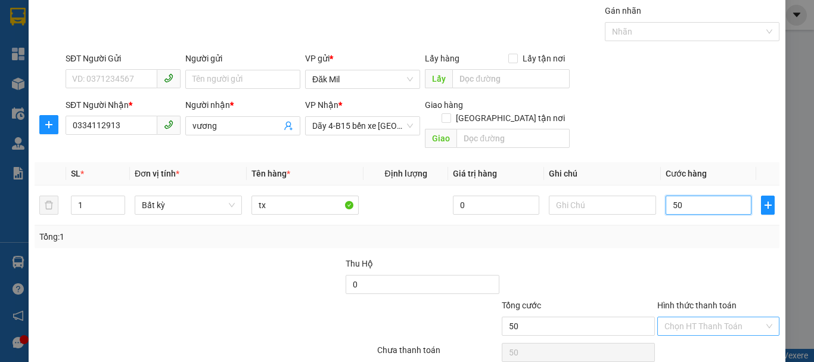
scroll to position [60, 0]
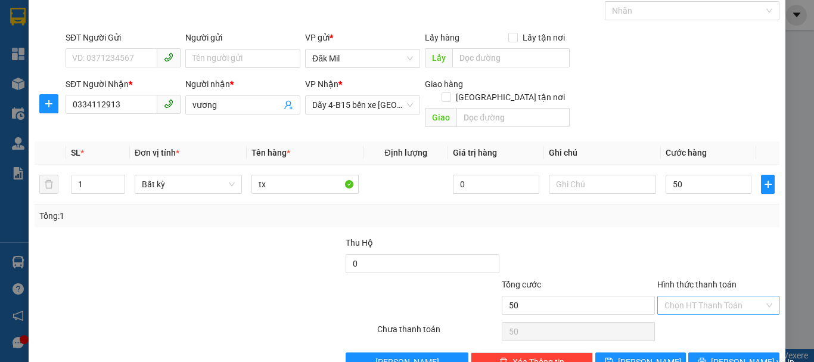
type input "50.000"
click at [731, 296] on input "Hình thức thanh toán" at bounding box center [715, 305] width 100 height 18
click at [716, 312] on div "Tại văn phòng" at bounding box center [711, 315] width 107 height 13
type input "0"
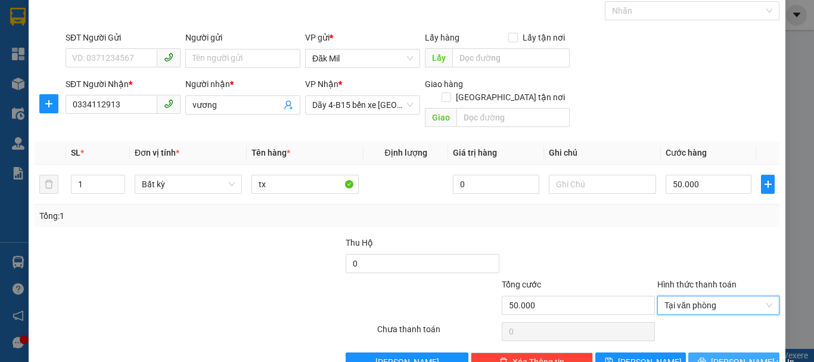
click at [723, 355] on span "[PERSON_NAME] và In" at bounding box center [752, 361] width 83 height 13
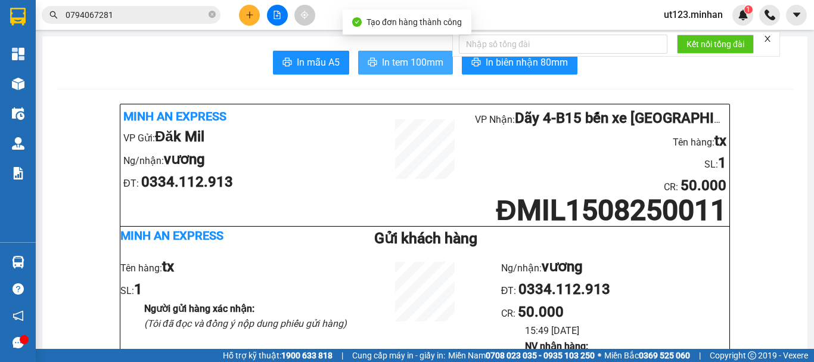
click at [397, 61] on span "In tem 100mm" at bounding box center [412, 62] width 61 height 15
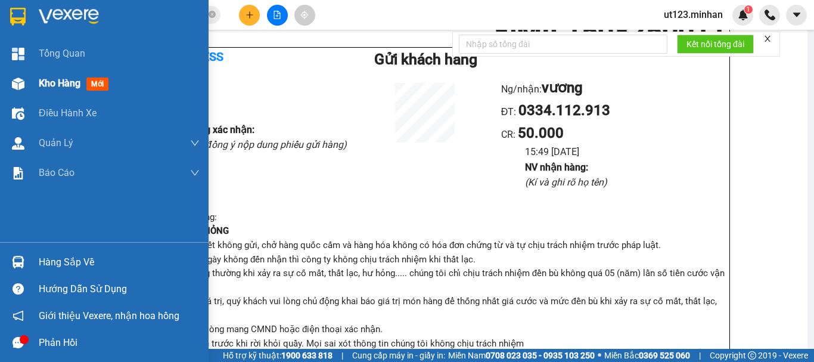
click at [16, 94] on div "Kho hàng mới" at bounding box center [104, 84] width 209 height 30
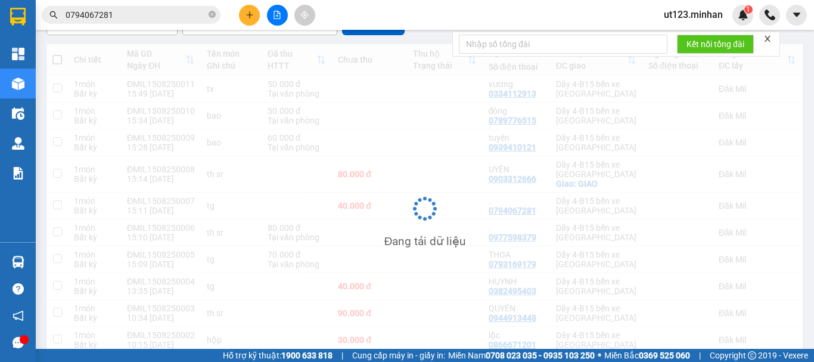
scroll to position [124, 0]
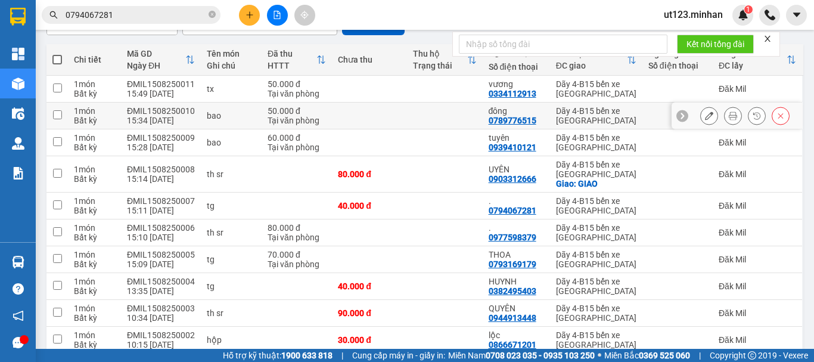
click at [705, 113] on icon at bounding box center [709, 115] width 8 height 8
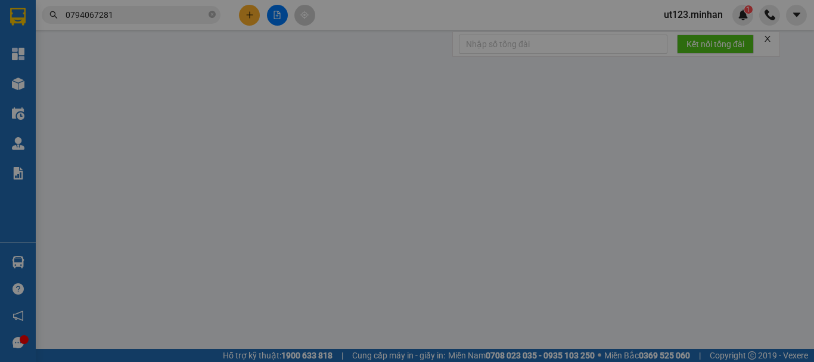
type input "0789776515"
type input "đông"
type input "50.000"
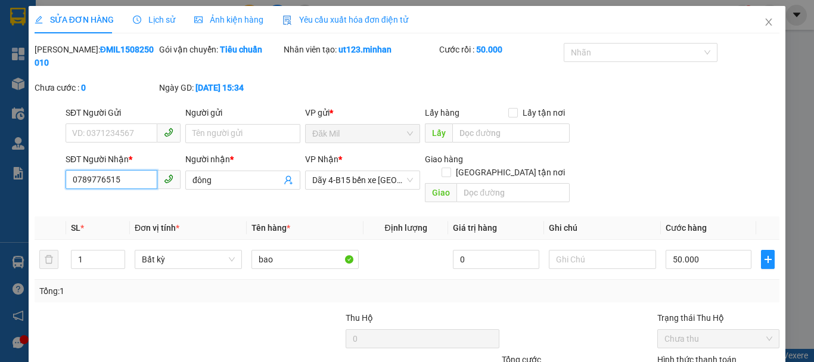
click at [84, 170] on input "0789776515" at bounding box center [112, 179] width 92 height 19
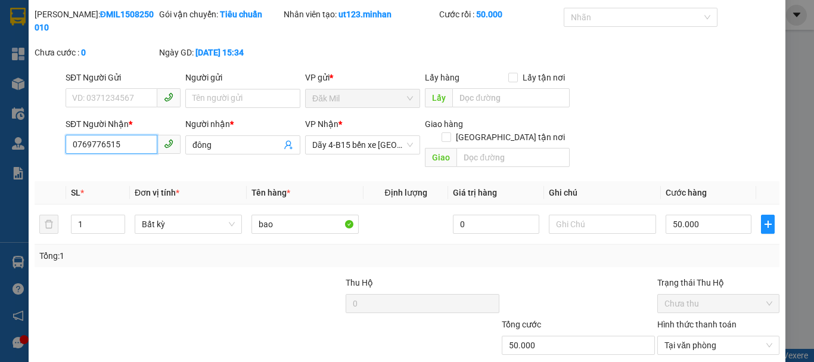
scroll to position [82, 0]
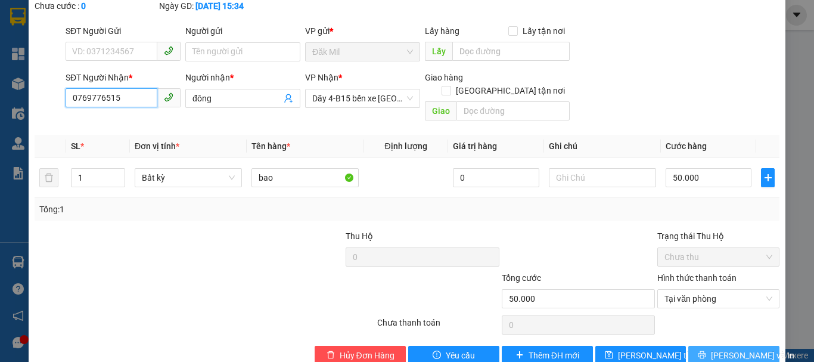
type input "0769776515"
click at [704, 351] on icon "printer" at bounding box center [702, 355] width 8 height 8
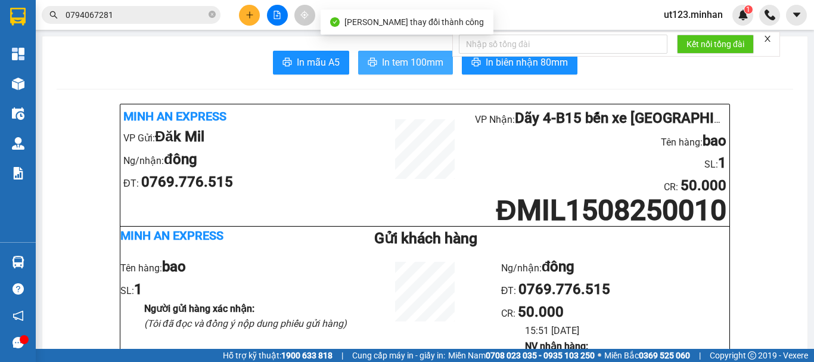
click at [405, 57] on span "In tem 100mm" at bounding box center [412, 62] width 61 height 15
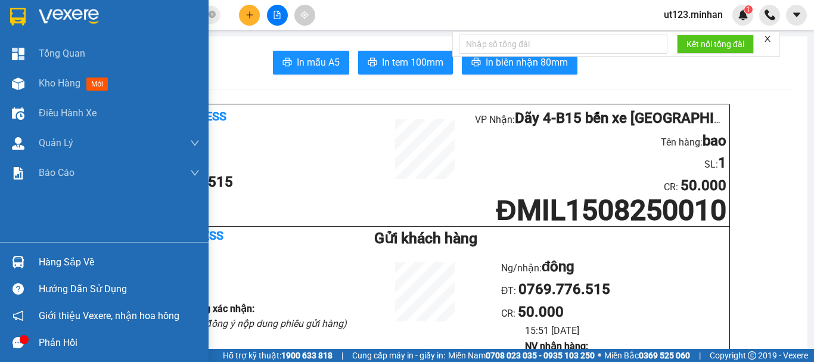
scroll to position [60, 0]
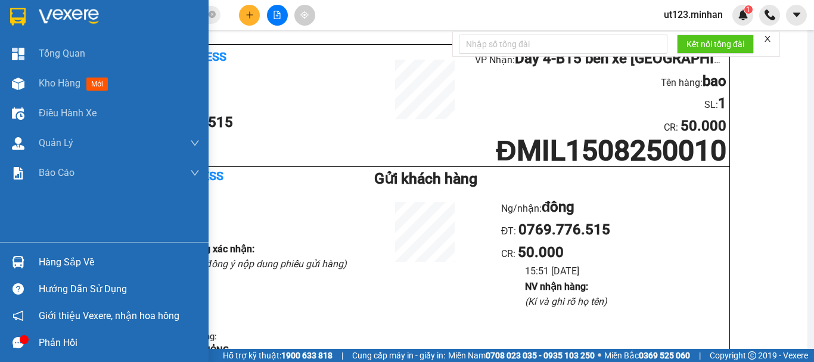
click at [17, 86] on img at bounding box center [18, 83] width 13 height 13
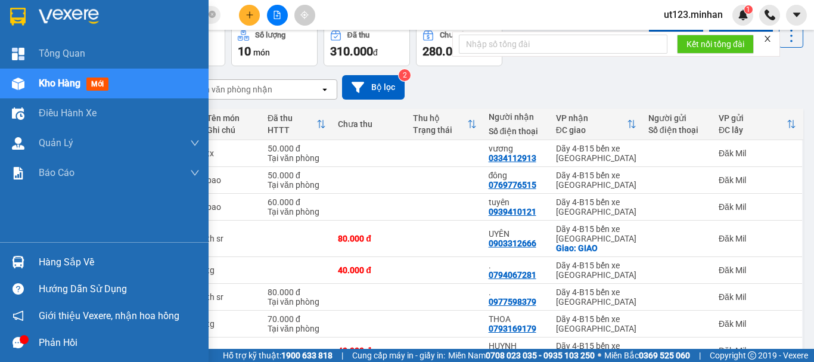
click at [39, 77] on span "Kho hàng" at bounding box center [60, 82] width 42 height 11
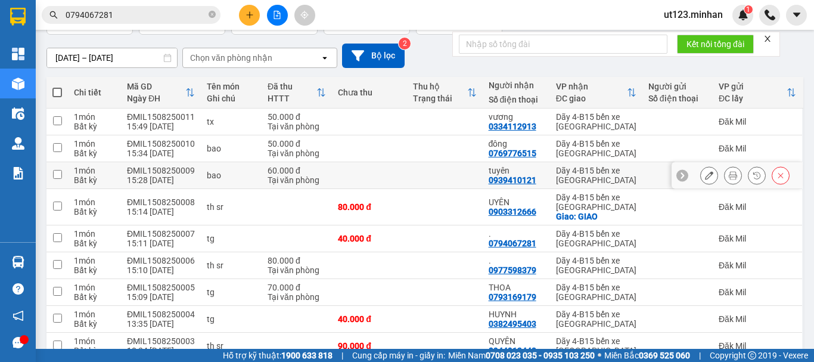
scroll to position [178, 0]
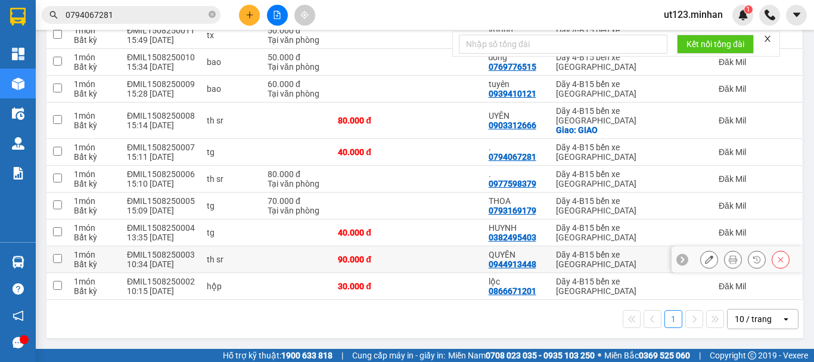
click at [729, 256] on icon at bounding box center [733, 259] width 8 height 8
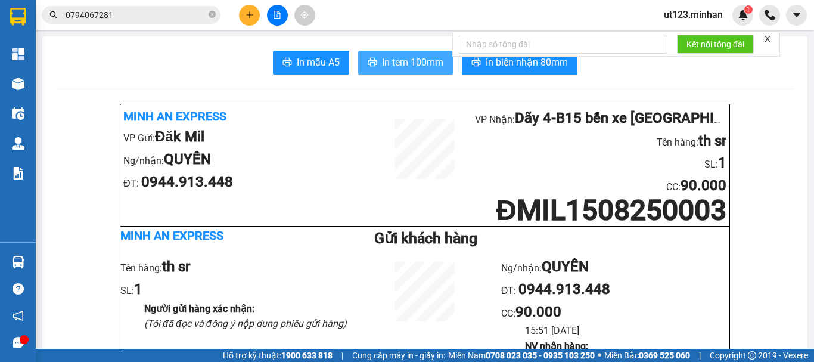
drag, startPoint x: 393, startPoint y: 64, endPoint x: 395, endPoint y: 83, distance: 19.1
click at [393, 65] on span "In tem 100mm" at bounding box center [412, 62] width 61 height 15
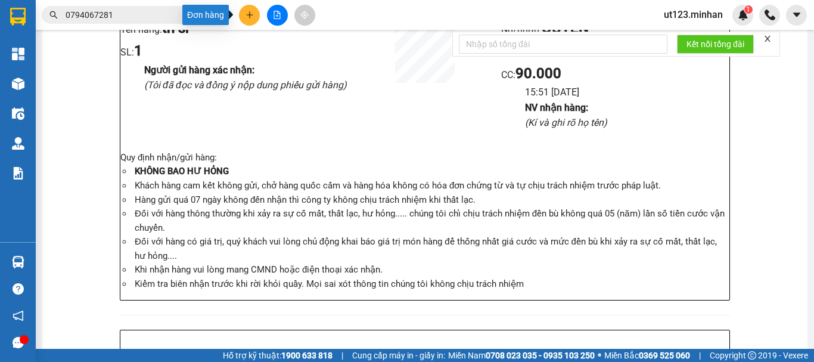
click at [249, 21] on button at bounding box center [249, 15] width 21 height 21
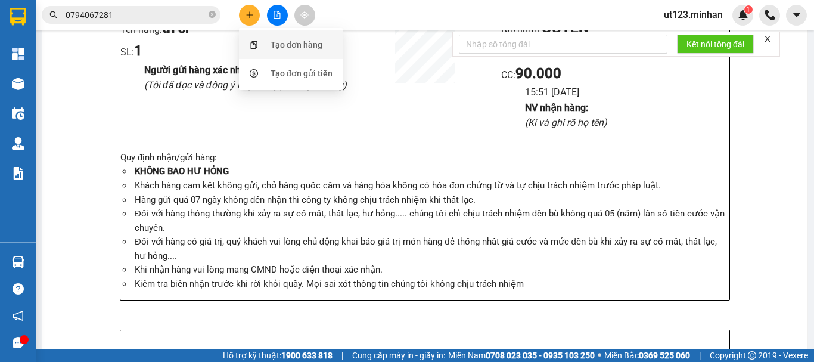
click at [279, 45] on div "Tạo đơn hàng" at bounding box center [297, 44] width 52 height 13
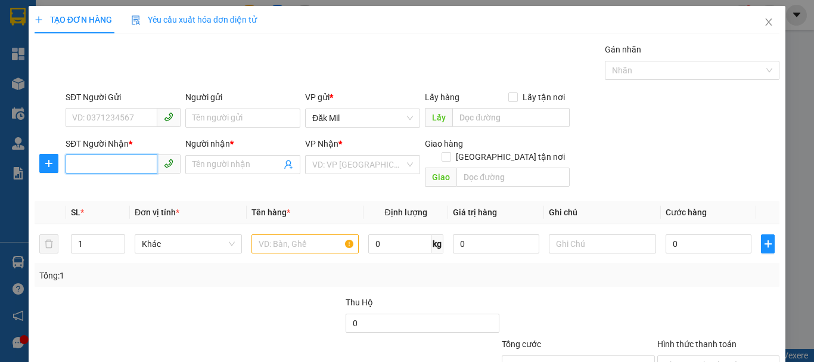
click at [118, 169] on input "SĐT Người Nhận *" at bounding box center [112, 163] width 92 height 19
type input "0983607317"
click at [150, 191] on div "0983607317 - A LINH" at bounding box center [122, 188] width 100 height 13
type input "A LINH"
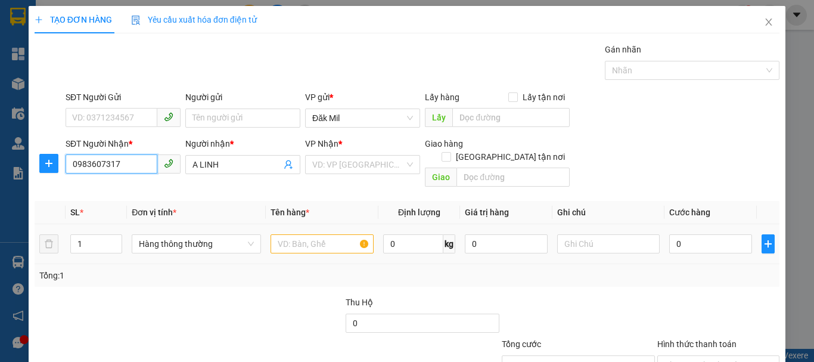
type input "0983607317"
click at [306, 234] on input "text" at bounding box center [322, 243] width 103 height 19
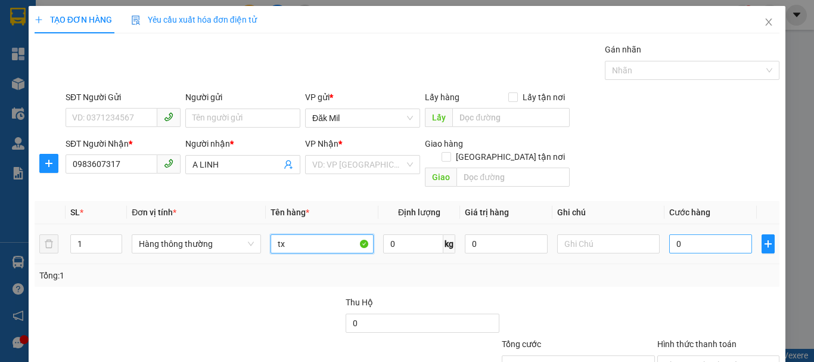
type input "tx"
click at [676, 234] on input "0" at bounding box center [710, 243] width 82 height 19
type input "5"
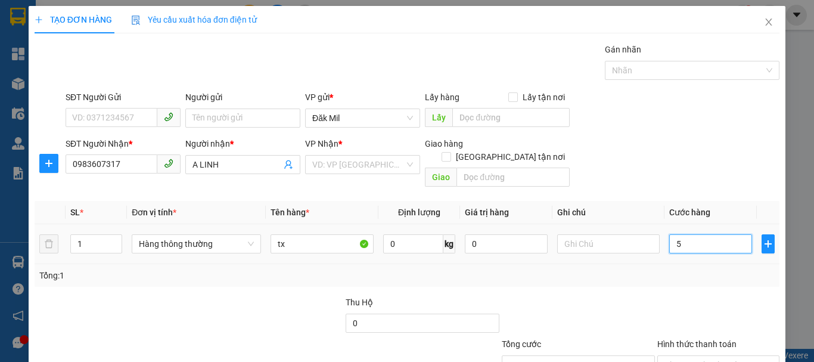
type input "50"
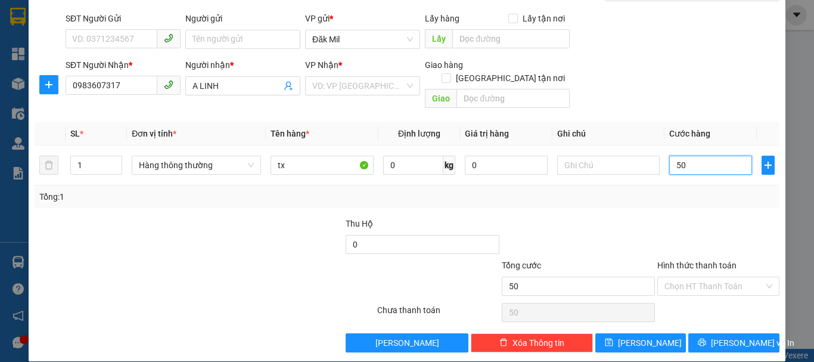
scroll to position [79, 0]
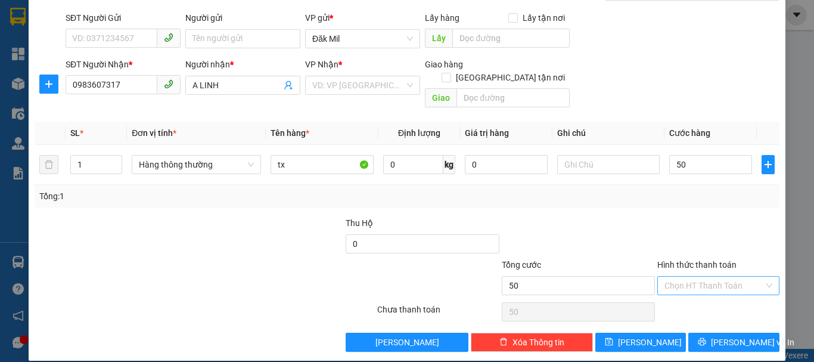
type input "50.000"
click at [714, 277] on input "Hình thức thanh toán" at bounding box center [715, 286] width 100 height 18
click at [718, 292] on div "Tại văn phòng" at bounding box center [711, 296] width 107 height 13
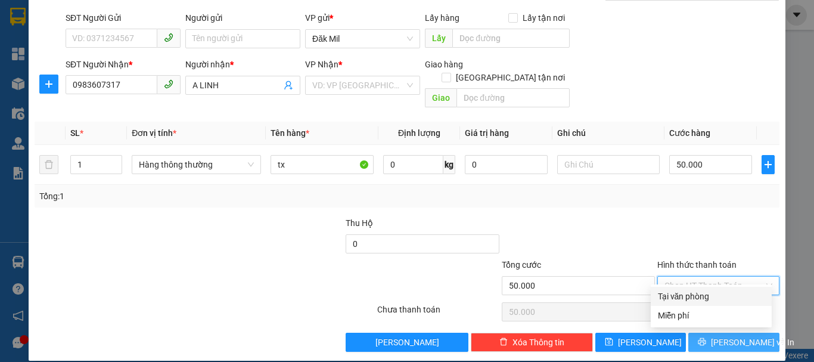
type input "0"
click at [728, 337] on button "[PERSON_NAME] và In" at bounding box center [734, 342] width 91 height 19
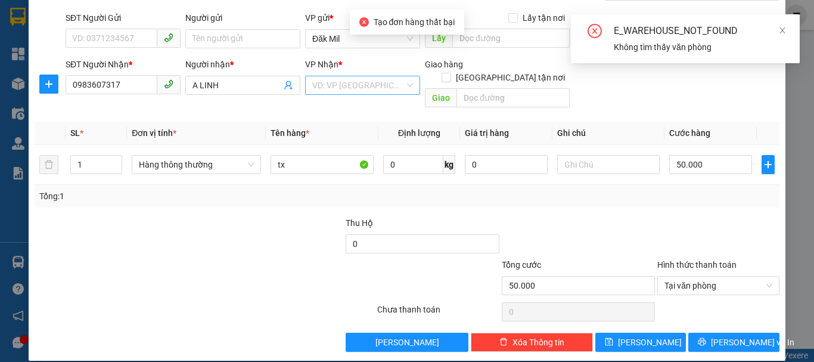
drag, startPoint x: 362, startPoint y: 68, endPoint x: 373, endPoint y: 88, distance: 22.7
click at [362, 70] on div "VP Nhận *" at bounding box center [362, 64] width 115 height 13
click at [373, 88] on input "search" at bounding box center [358, 85] width 92 height 18
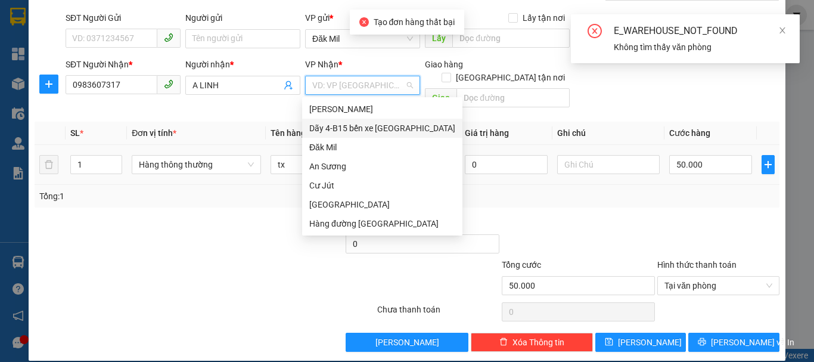
drag, startPoint x: 388, startPoint y: 126, endPoint x: 411, endPoint y: 141, distance: 27.4
click at [384, 126] on div "Dãy 4-B15 bến xe [GEOGRAPHIC_DATA]" at bounding box center [382, 128] width 146 height 13
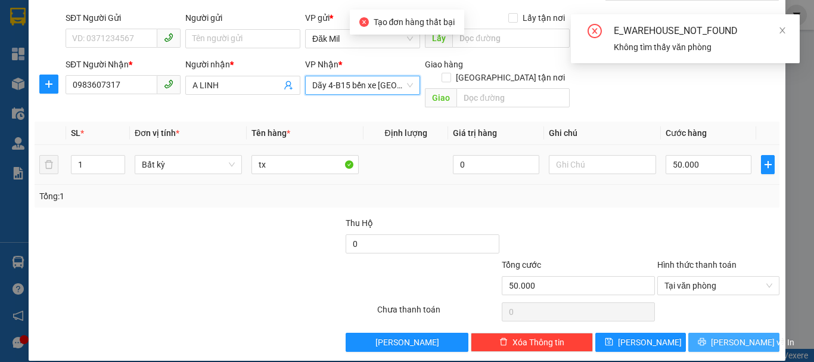
drag, startPoint x: 724, startPoint y: 334, endPoint x: 720, endPoint y: 341, distance: 8.0
click at [727, 336] on span "[PERSON_NAME] và In" at bounding box center [752, 342] width 83 height 13
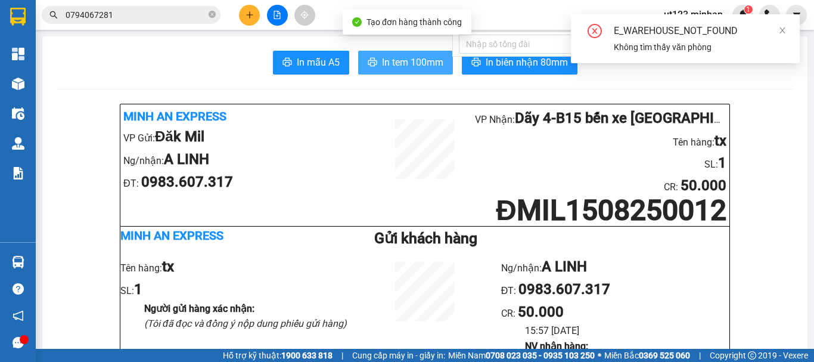
click at [413, 63] on span "In tem 100mm" at bounding box center [412, 62] width 61 height 15
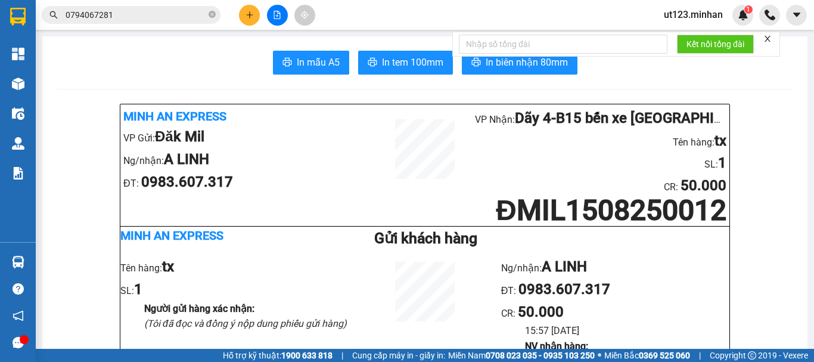
drag, startPoint x: 245, startPoint y: 21, endPoint x: 254, endPoint y: 24, distance: 9.4
click at [245, 21] on button at bounding box center [249, 15] width 21 height 21
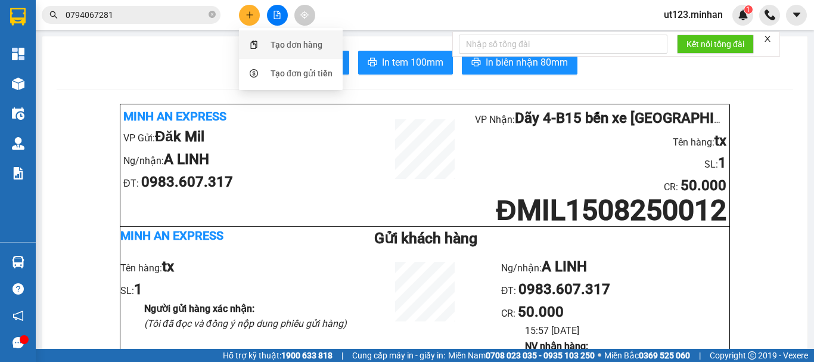
click at [284, 50] on div "Tạo đơn hàng" at bounding box center [297, 44] width 52 height 13
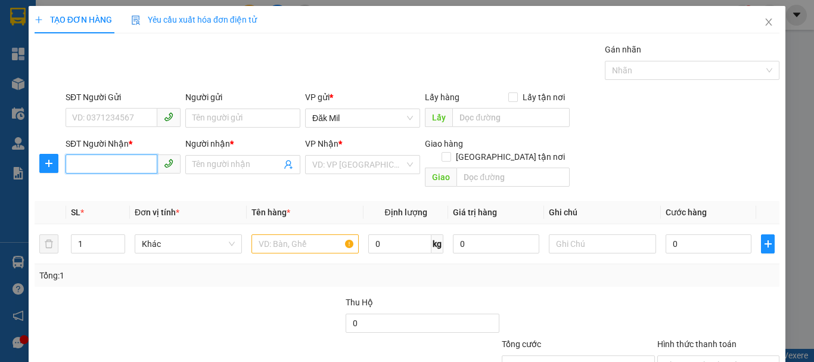
click at [140, 163] on input "SĐT Người Nhận *" at bounding box center [112, 163] width 92 height 19
type input "0933395045"
click at [137, 192] on div "0933395045 - C DIỆP" at bounding box center [122, 188] width 100 height 13
type input "C DIỆP"
type input "0933395045"
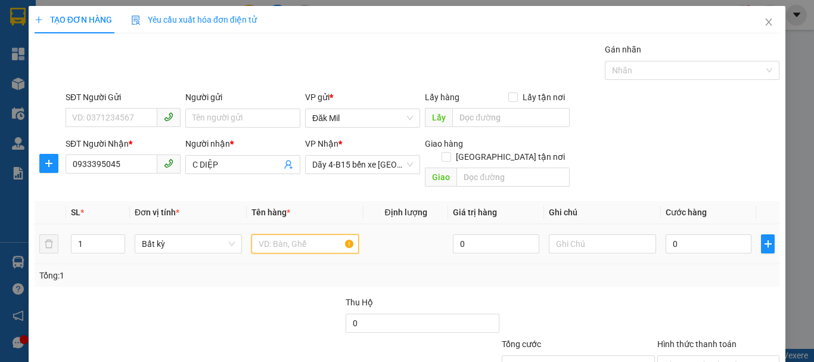
click at [315, 234] on input "text" at bounding box center [305, 243] width 107 height 19
type input "th sr"
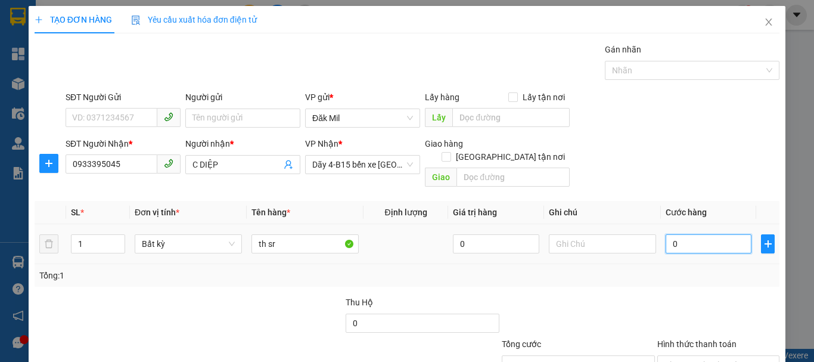
click at [708, 234] on input "0" at bounding box center [709, 243] width 86 height 19
type input "8"
type input "80"
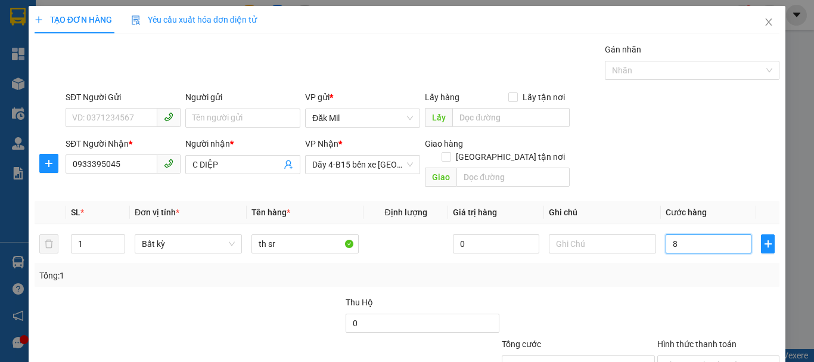
type input "80"
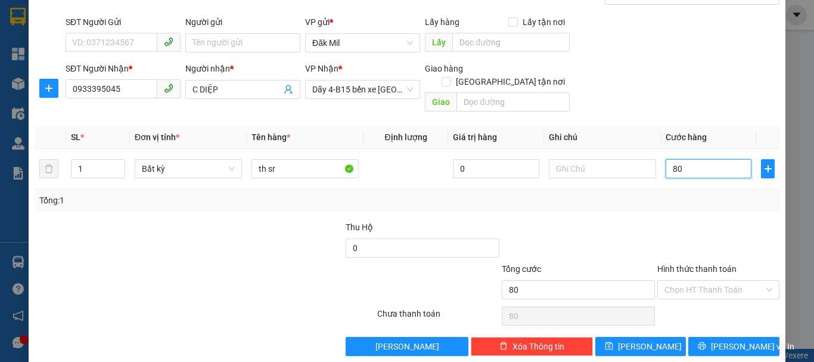
scroll to position [79, 0]
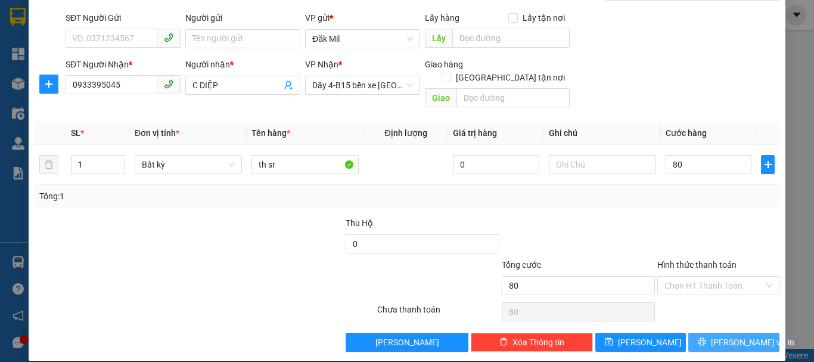
type input "80.000"
click at [729, 336] on span "[PERSON_NAME] và In" at bounding box center [752, 342] width 83 height 13
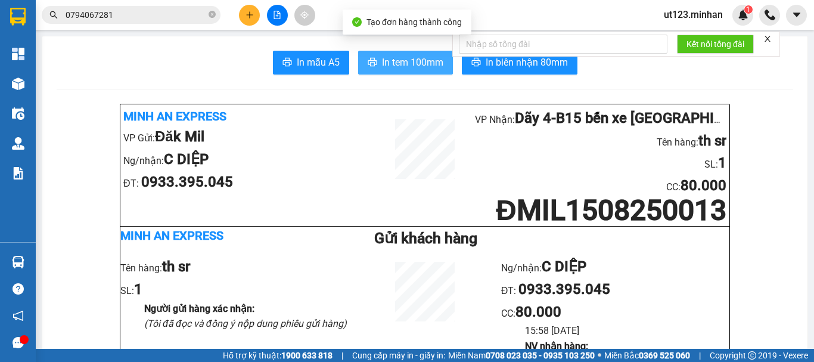
click at [408, 66] on span "In tem 100mm" at bounding box center [412, 62] width 61 height 15
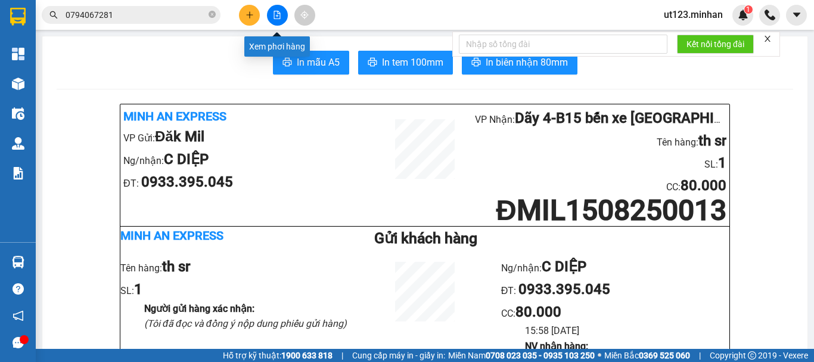
click at [230, 14] on div "0794067281" at bounding box center [116, 15] width 232 height 18
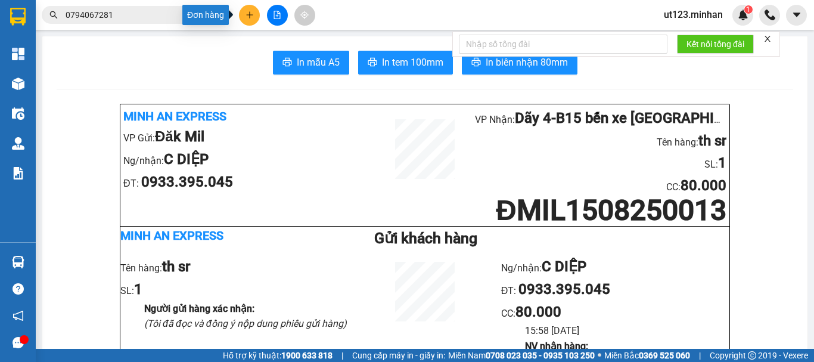
click at [251, 21] on button at bounding box center [249, 15] width 21 height 21
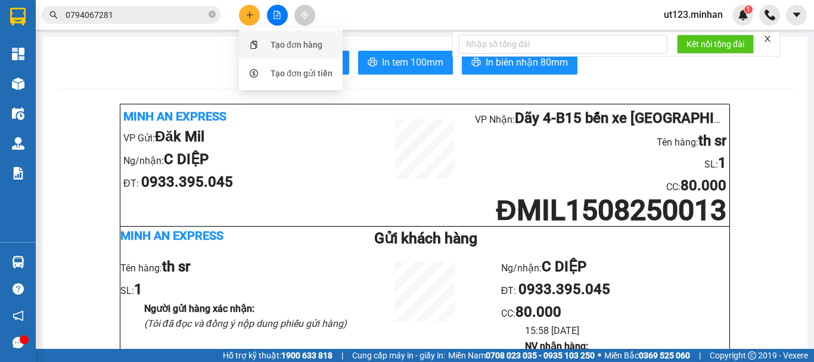
click at [282, 42] on div "Tạo đơn hàng" at bounding box center [297, 44] width 52 height 13
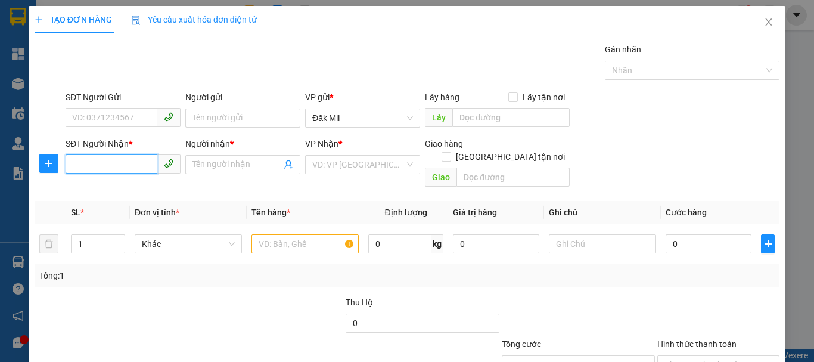
click at [131, 165] on input "SĐT Người Nhận *" at bounding box center [112, 163] width 92 height 19
click at [135, 186] on div "0934002770 - C HẠNH" at bounding box center [122, 188] width 100 height 13
type input "0934002770"
type input "C HẠNH"
type input "0934002770"
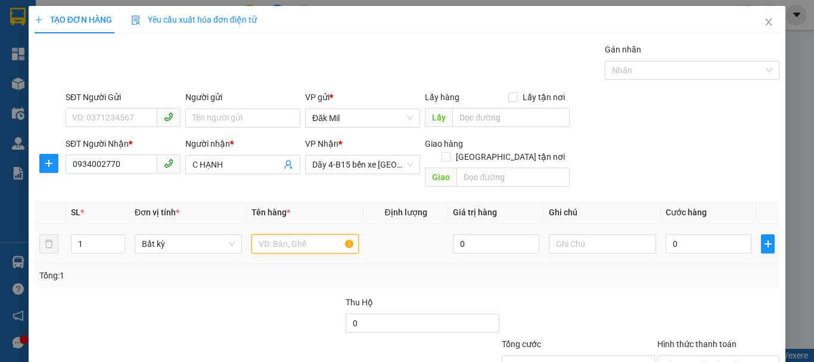
click at [300, 235] on input "text" at bounding box center [305, 243] width 107 height 19
type input "t"
type input "TG"
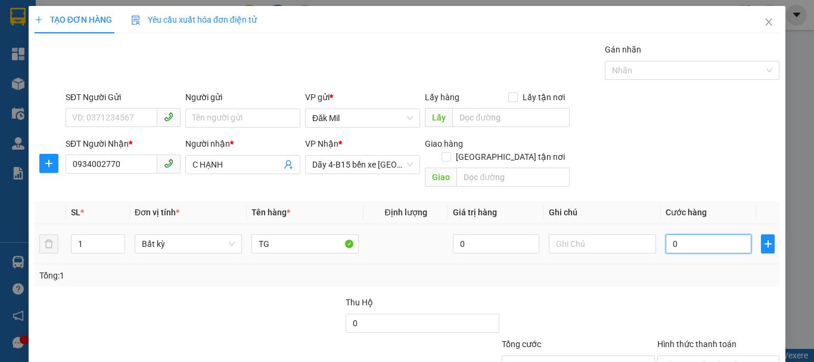
click at [677, 234] on input "0" at bounding box center [709, 243] width 86 height 19
type input "5"
type input "50"
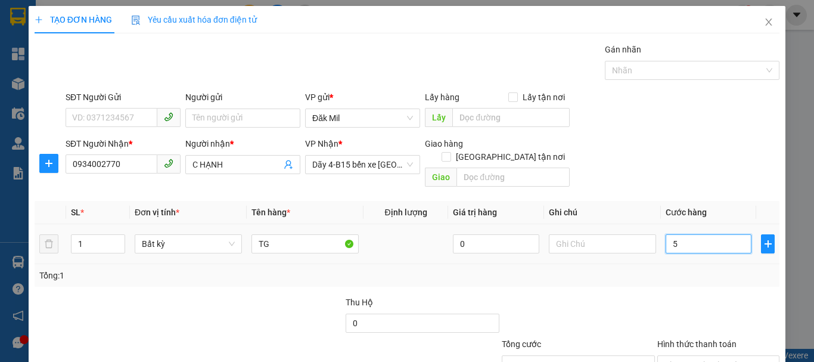
type input "50"
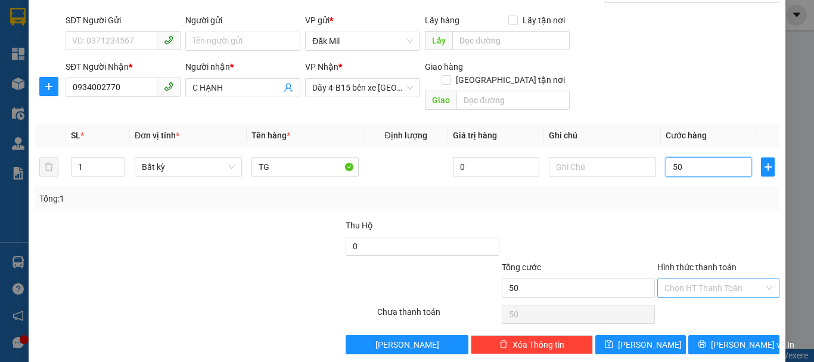
scroll to position [79, 0]
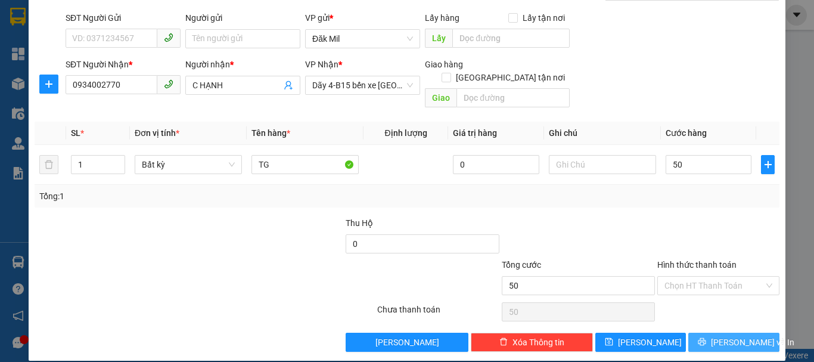
type input "50.000"
click at [728, 336] on span "[PERSON_NAME] và In" at bounding box center [752, 342] width 83 height 13
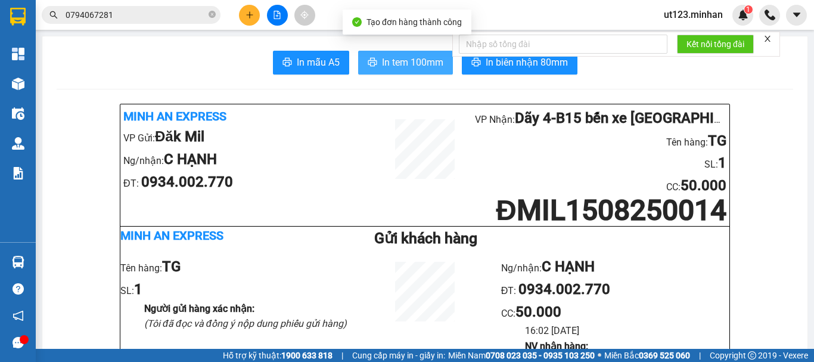
click at [401, 70] on span "In tem 100mm" at bounding box center [412, 62] width 61 height 15
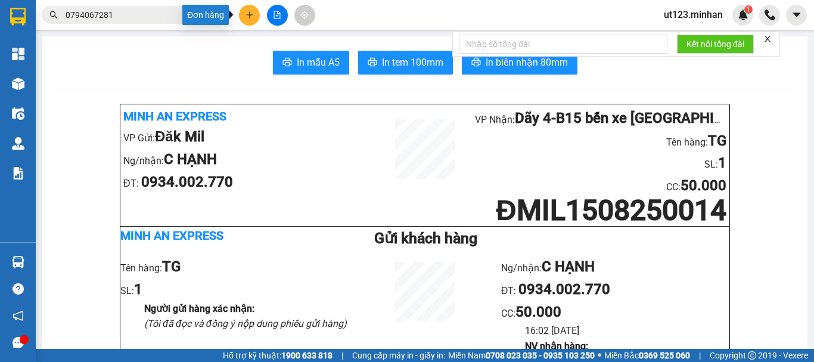
click at [253, 20] on button at bounding box center [249, 15] width 21 height 21
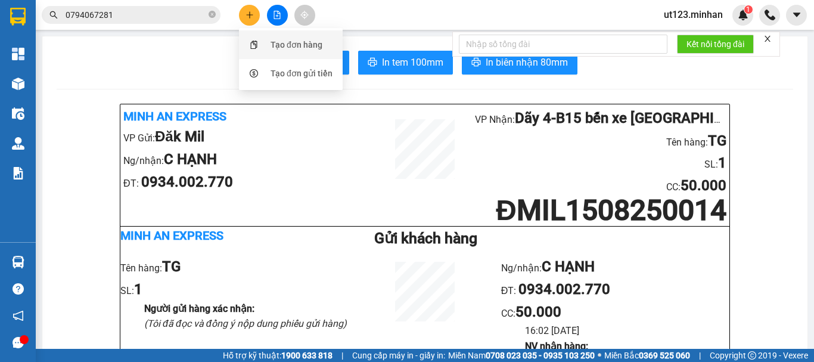
click at [272, 50] on div "Tạo đơn hàng" at bounding box center [297, 44] width 52 height 13
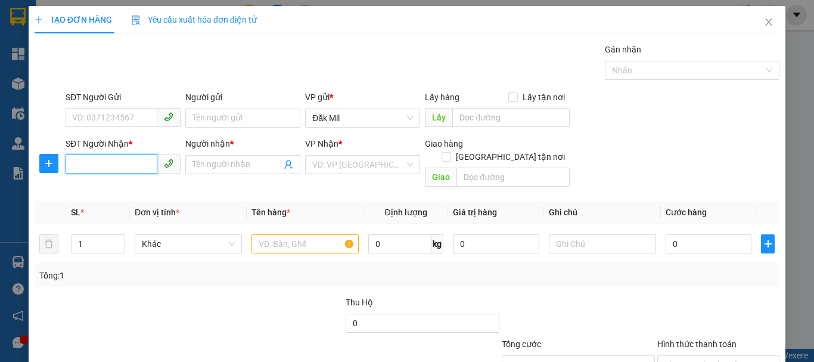
click at [135, 162] on input "SĐT Người Nhận *" at bounding box center [112, 163] width 92 height 19
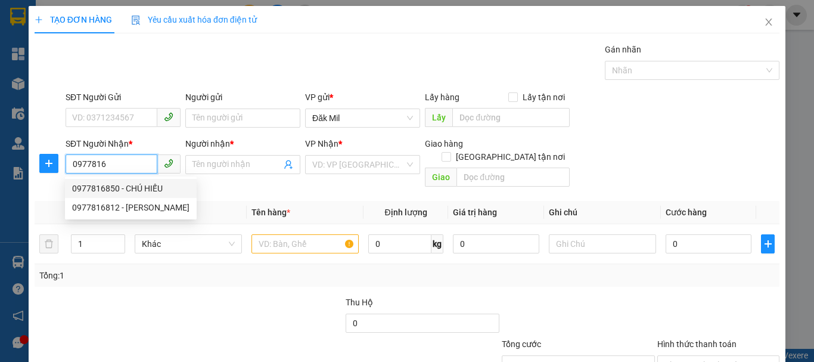
click at [152, 188] on div "0977816850 - CHÚ HIẾU" at bounding box center [130, 188] width 117 height 13
type input "0977816850"
type input "CHÚ HIẾU"
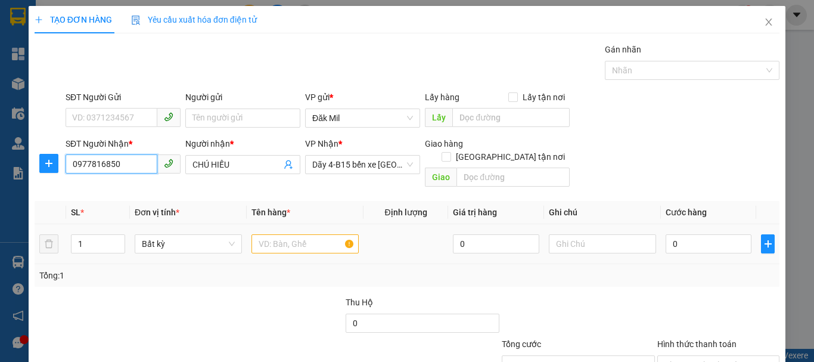
type input "0977816850"
click at [317, 234] on input "text" at bounding box center [305, 243] width 107 height 19
click at [292, 234] on input "text" at bounding box center [305, 243] width 107 height 19
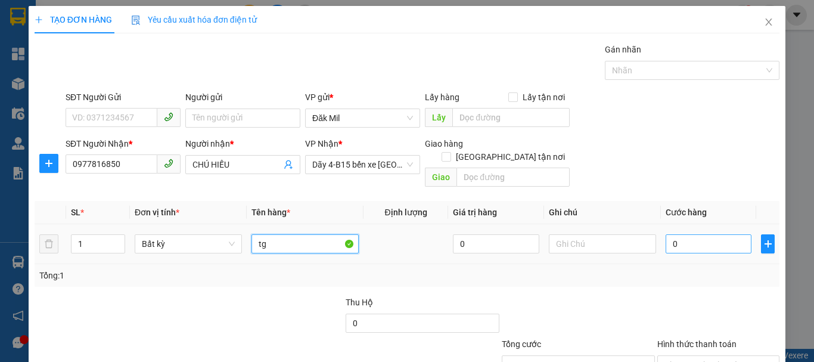
type input "tg"
click at [687, 234] on input "0" at bounding box center [709, 243] width 86 height 19
type input "5"
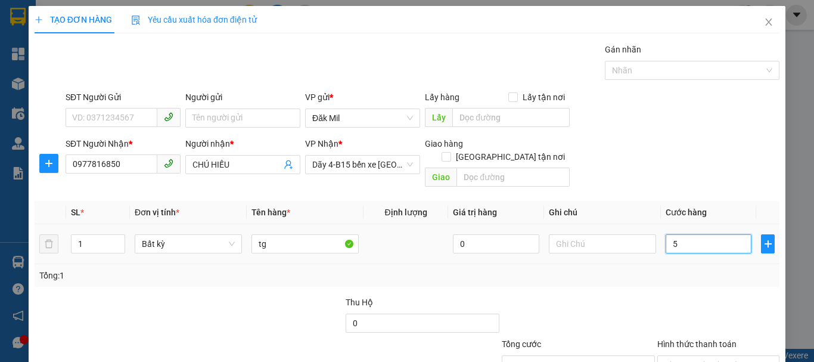
type input "50"
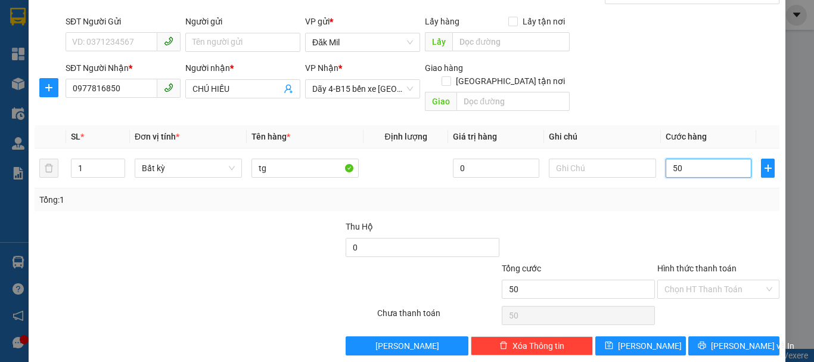
scroll to position [79, 0]
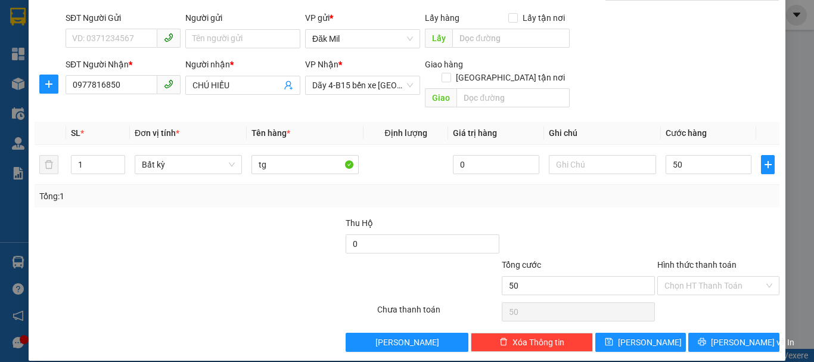
type input "50.000"
drag, startPoint x: 706, startPoint y: 287, endPoint x: 717, endPoint y: 293, distance: 12.0
click at [708, 300] on div "Chọn HT Thanh Toán" at bounding box center [718, 312] width 125 height 24
click at [720, 277] on input "Hình thức thanh toán" at bounding box center [715, 286] width 100 height 18
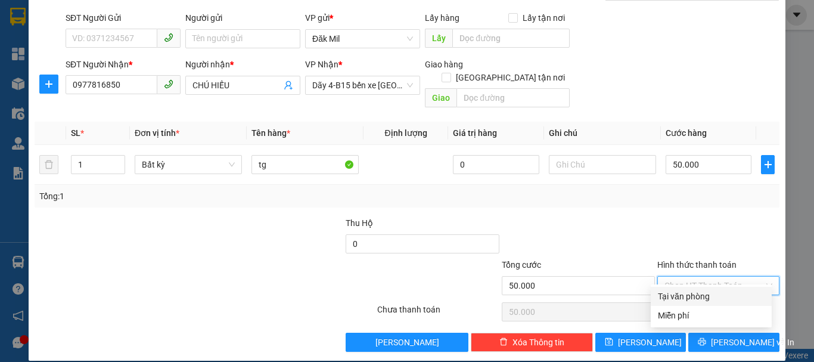
click at [720, 297] on div "Tại văn phòng" at bounding box center [711, 296] width 107 height 13
type input "0"
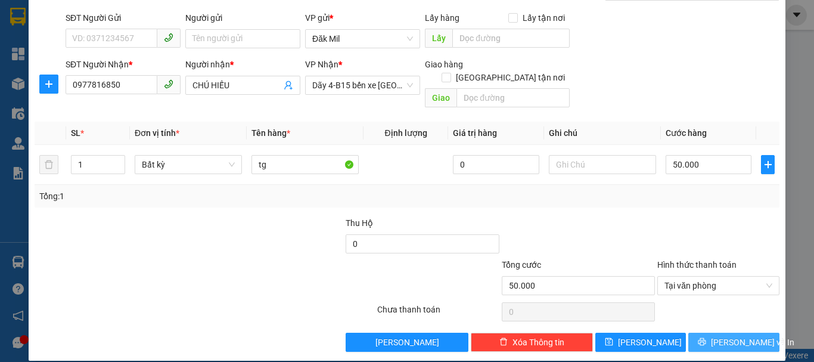
click at [734, 336] on span "[PERSON_NAME] và In" at bounding box center [752, 342] width 83 height 13
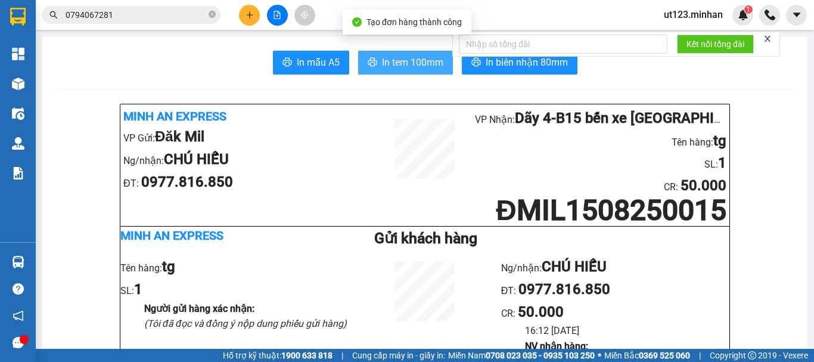
click at [397, 63] on span "In tem 100mm" at bounding box center [412, 62] width 61 height 15
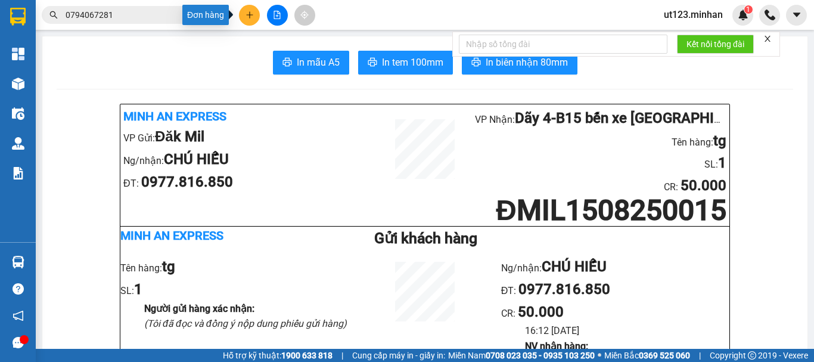
click at [253, 15] on icon "plus" at bounding box center [250, 15] width 8 height 8
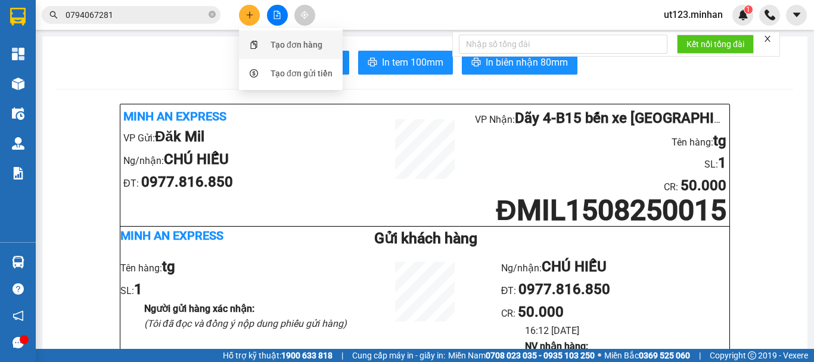
click at [263, 46] on div "Tạo đơn hàng" at bounding box center [290, 44] width 89 height 23
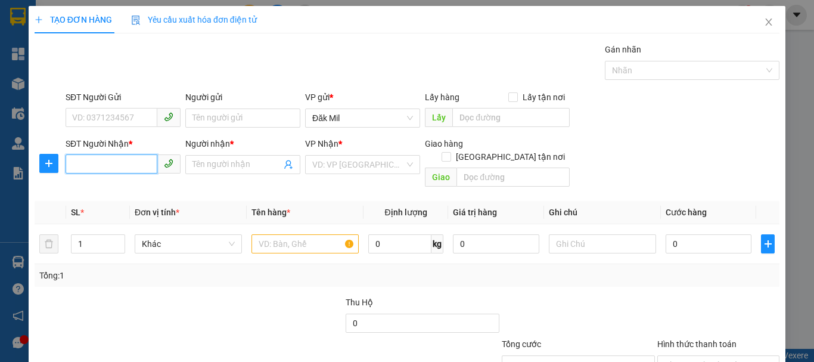
click at [110, 161] on input "SĐT Người Nhận *" at bounding box center [112, 163] width 92 height 19
type input "0944396999"
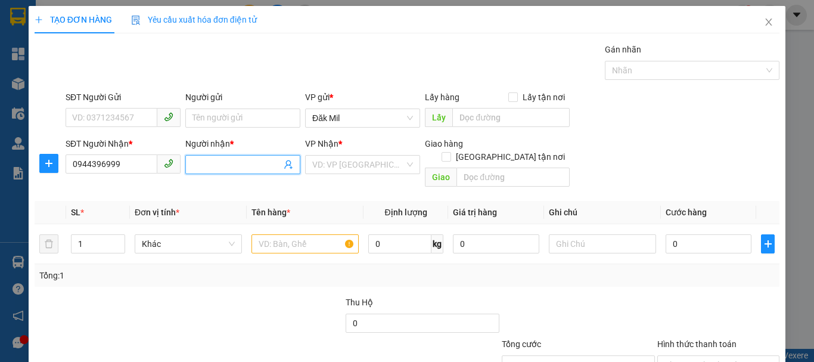
click at [241, 166] on input "Người nhận *" at bounding box center [237, 164] width 89 height 13
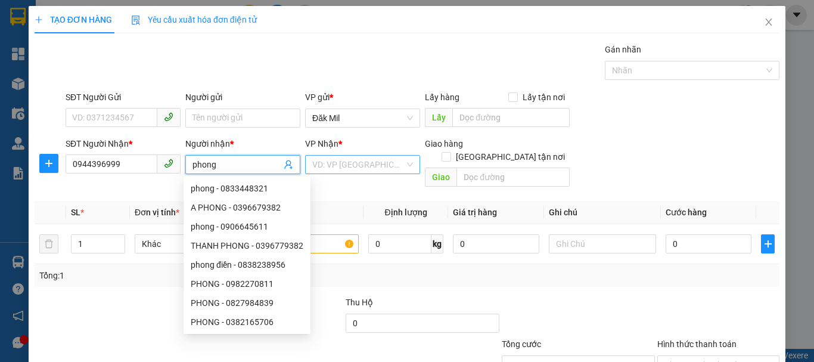
type input "phong"
click at [370, 163] on input "search" at bounding box center [358, 165] width 92 height 18
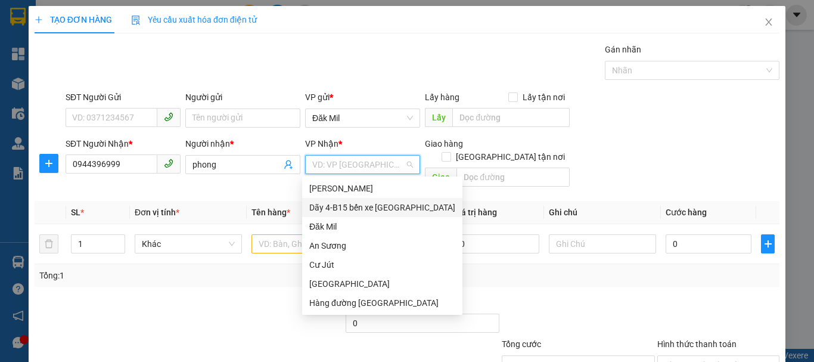
click at [387, 206] on div "Dãy 4-B15 bến xe [GEOGRAPHIC_DATA]" at bounding box center [382, 207] width 146 height 13
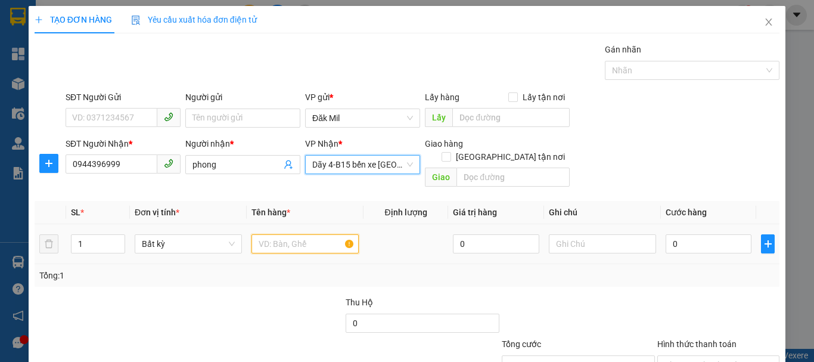
click at [290, 234] on input "text" at bounding box center [305, 243] width 107 height 19
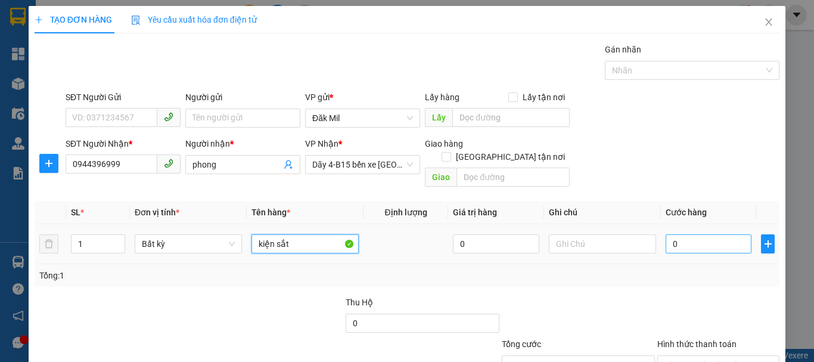
type input "kiện sắt"
click at [707, 235] on input "0" at bounding box center [709, 243] width 86 height 19
type input "4"
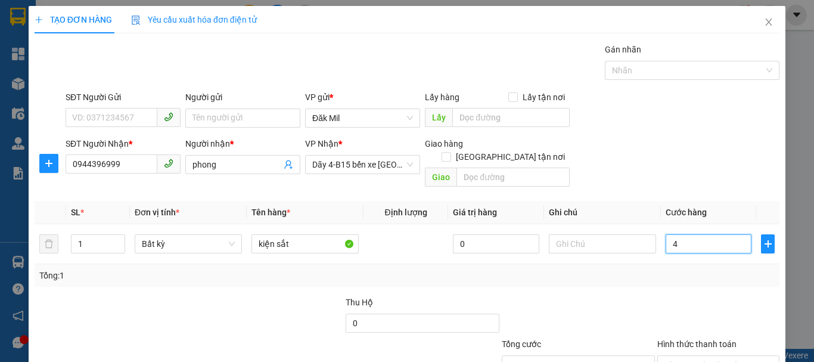
type input "40"
click at [700, 356] on input "Hình thức thanh toán" at bounding box center [715, 365] width 100 height 18
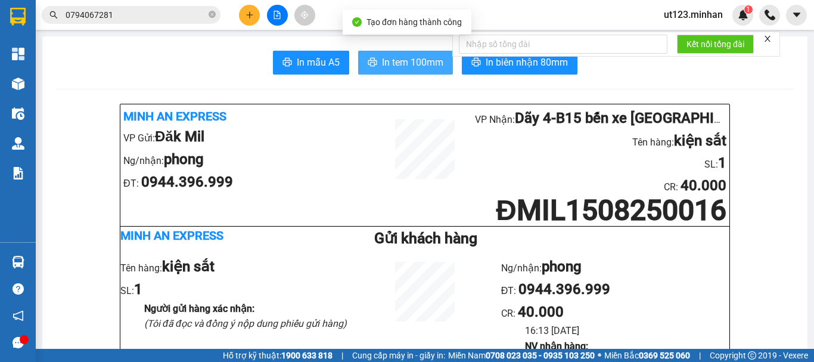
click at [409, 54] on button "In tem 100mm" at bounding box center [405, 63] width 95 height 24
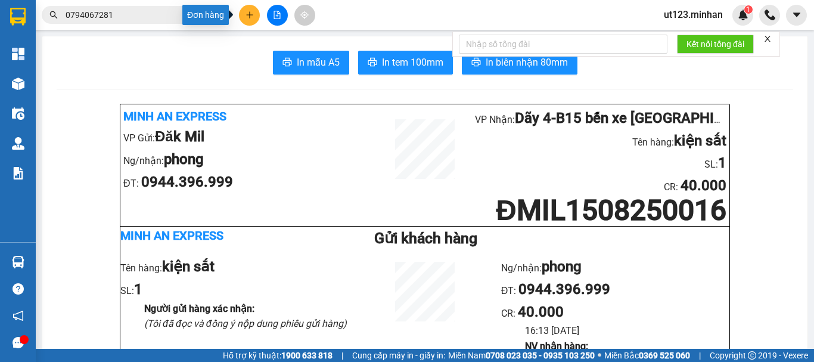
click at [252, 8] on button at bounding box center [249, 15] width 21 height 21
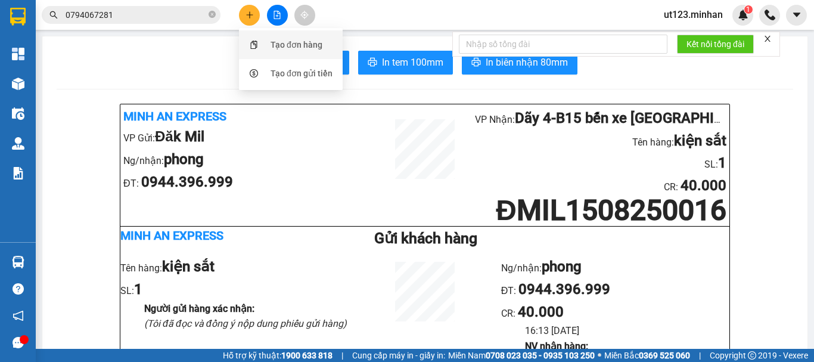
click at [282, 52] on div "Tạo đơn hàng" at bounding box center [290, 44] width 89 height 23
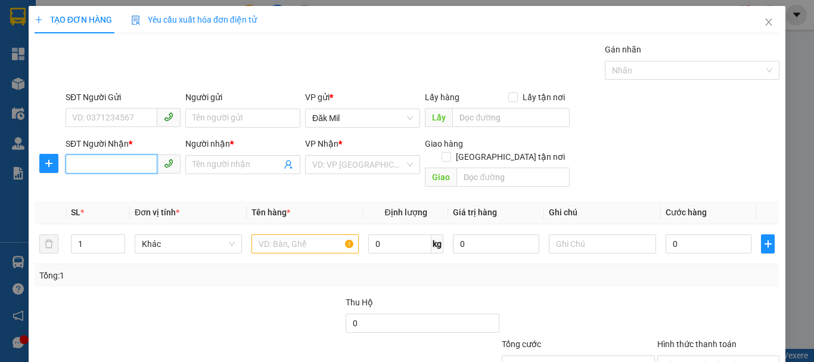
click at [129, 159] on input "SĐT Người Nhận *" at bounding box center [112, 163] width 92 height 19
type input "0826720720"
click at [209, 163] on input "Người nhận *" at bounding box center [237, 164] width 89 height 13
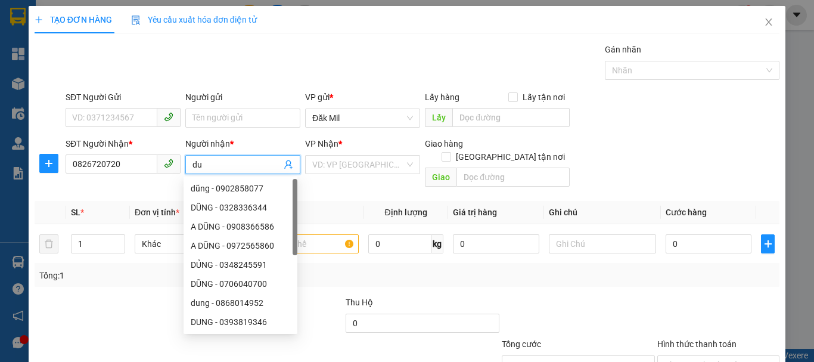
type input "d"
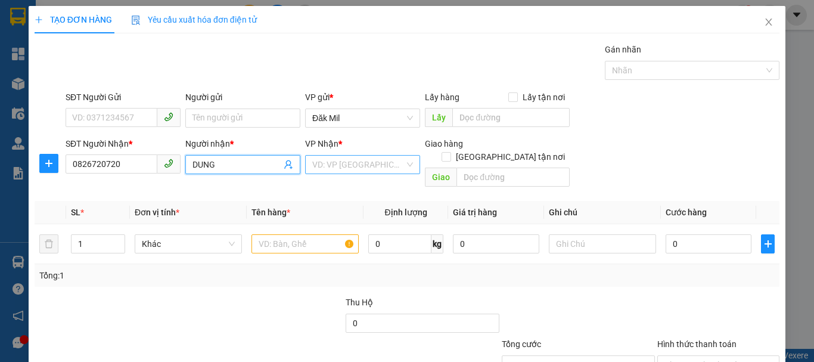
type input "DUNG"
drag, startPoint x: 342, startPoint y: 164, endPoint x: 350, endPoint y: 174, distance: 13.1
click at [343, 166] on input "search" at bounding box center [358, 165] width 92 height 18
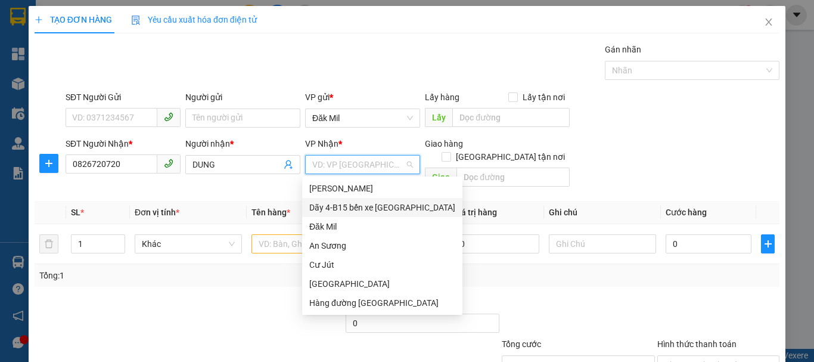
click at [368, 205] on div "Dãy 4-B15 bến xe [GEOGRAPHIC_DATA]" at bounding box center [382, 207] width 146 height 13
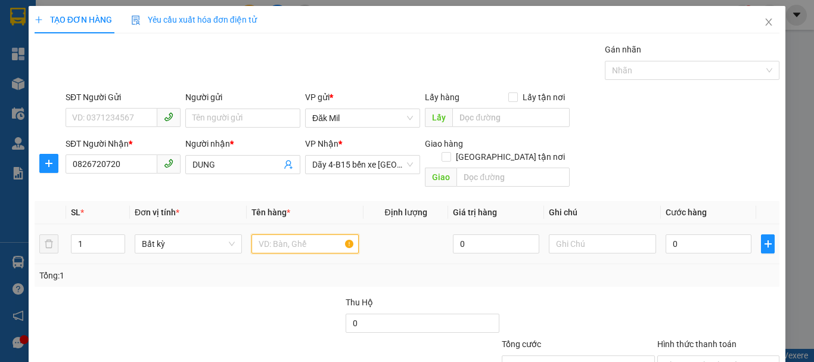
click at [290, 234] on input "text" at bounding box center [305, 243] width 107 height 19
click at [262, 234] on input "YH SR" at bounding box center [305, 243] width 107 height 19
type input "TH SR"
click at [573, 278] on div "Transit Pickup Surcharge Ids Transit Deliver Surcharge Ids Transit Deliver Surc…" at bounding box center [407, 237] width 745 height 388
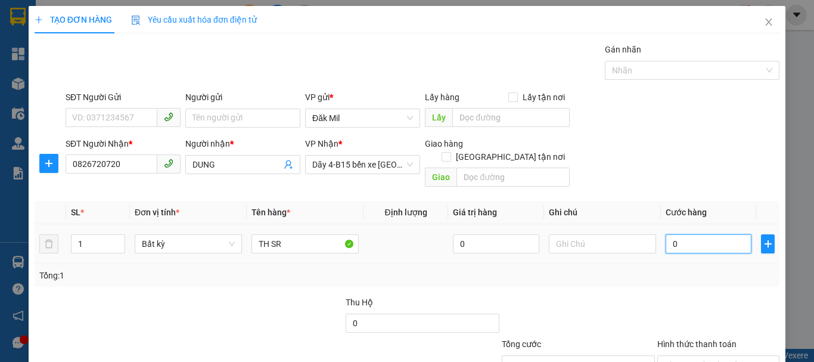
click at [705, 234] on input "0" at bounding box center [709, 243] width 86 height 19
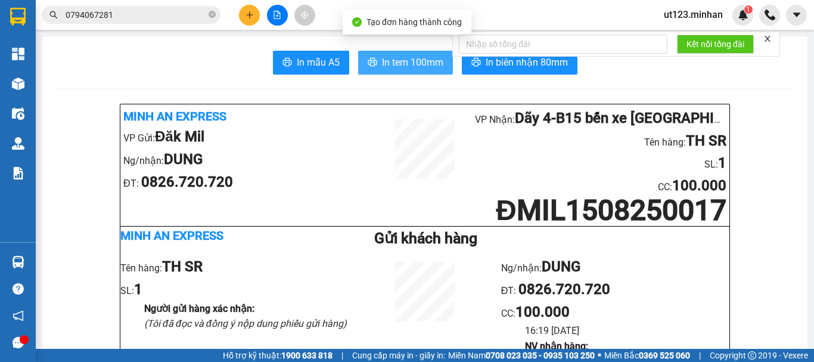
click at [396, 57] on span "In tem 100mm" at bounding box center [412, 62] width 61 height 15
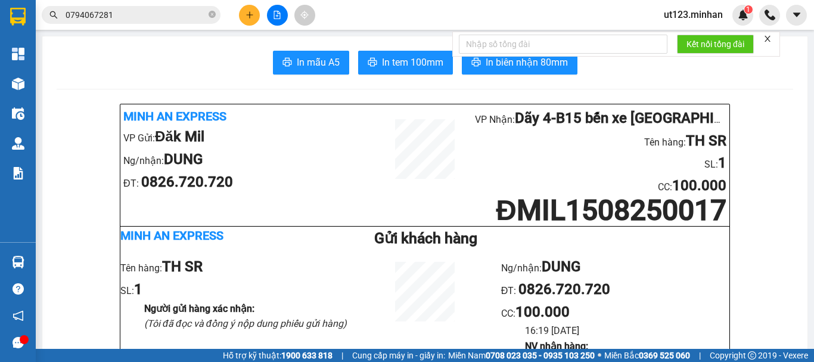
click at [248, 18] on icon "plus" at bounding box center [250, 15] width 8 height 8
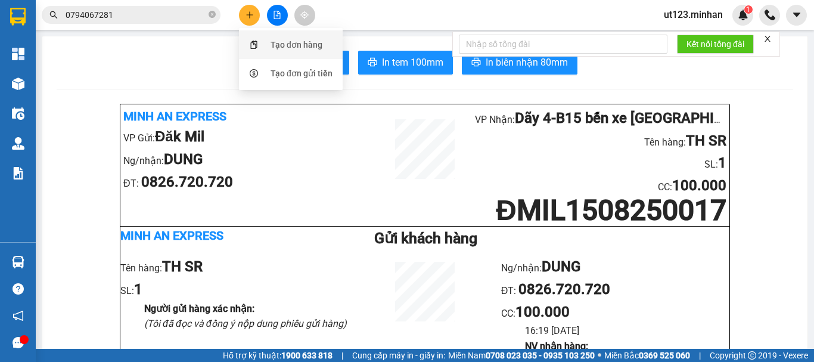
click at [272, 42] on div "Tạo đơn hàng" at bounding box center [297, 44] width 52 height 13
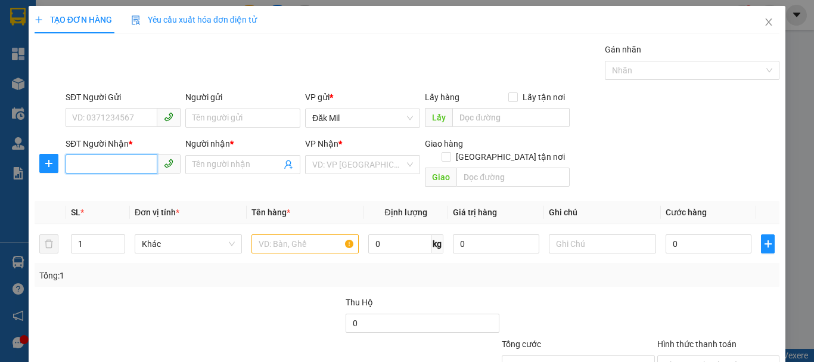
click at [111, 171] on input "SĐT Người Nhận *" at bounding box center [112, 163] width 92 height 19
click at [116, 163] on input "4848" at bounding box center [112, 163] width 92 height 19
type input "4"
click at [130, 169] on input "848" at bounding box center [112, 163] width 92 height 19
type input "8"
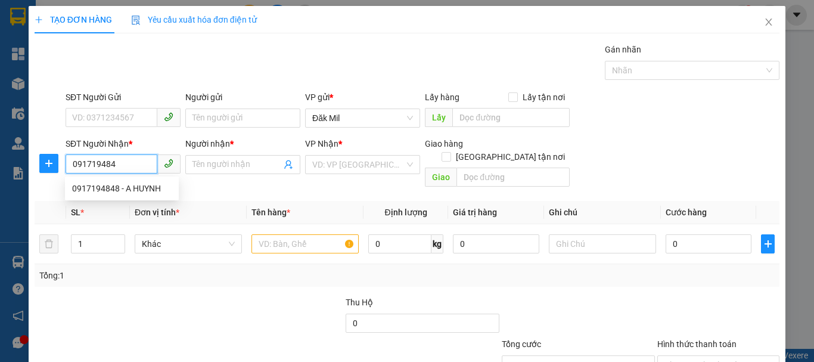
type input "0917194848"
click at [148, 189] on div "0917194848 - A HUYNH" at bounding box center [122, 188] width 100 height 13
type input "A HUYNH"
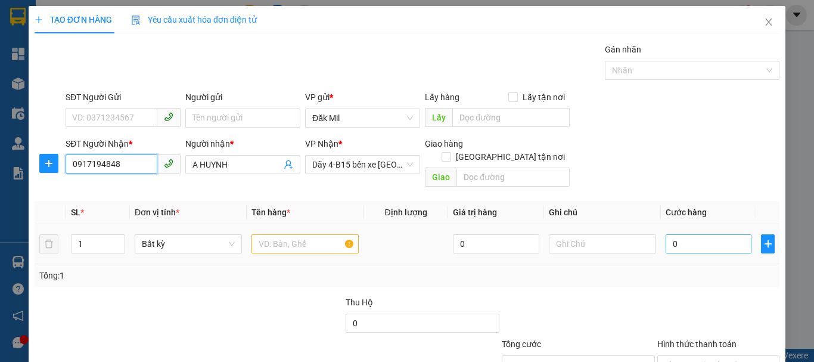
type input "0917194848"
click at [666, 234] on input "0" at bounding box center [709, 243] width 86 height 19
type input "5"
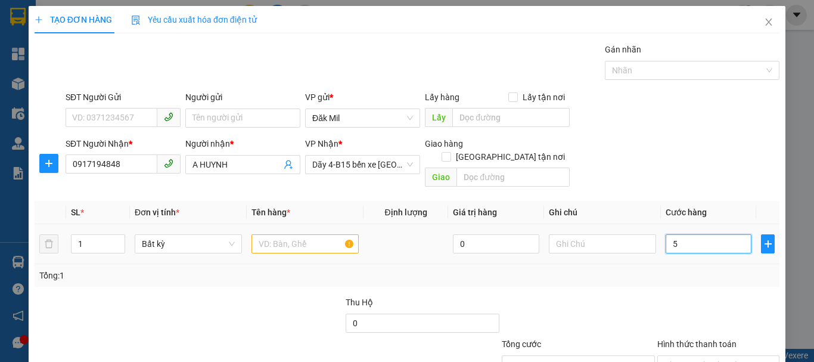
type input "50"
type input "50.000"
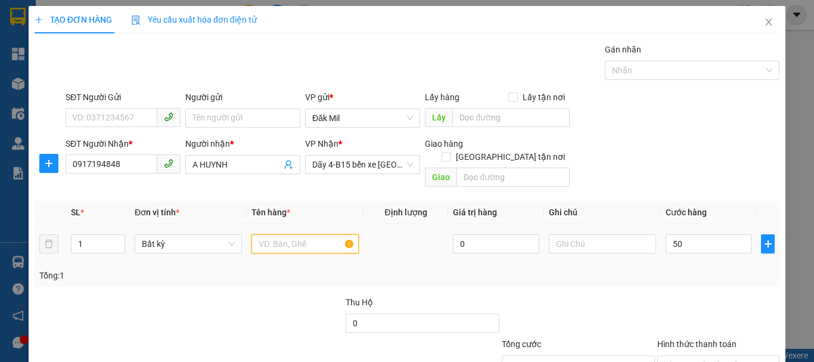
type input "50.000"
click at [306, 234] on input "text" at bounding box center [305, 243] width 107 height 19
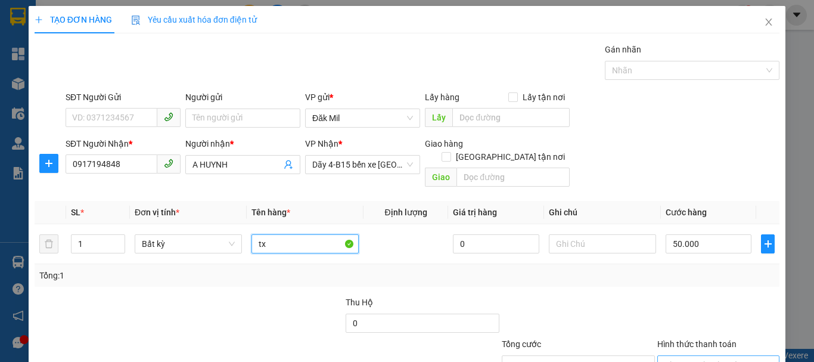
type input "tx"
click at [707, 356] on input "Hình thức thanh toán" at bounding box center [715, 365] width 100 height 18
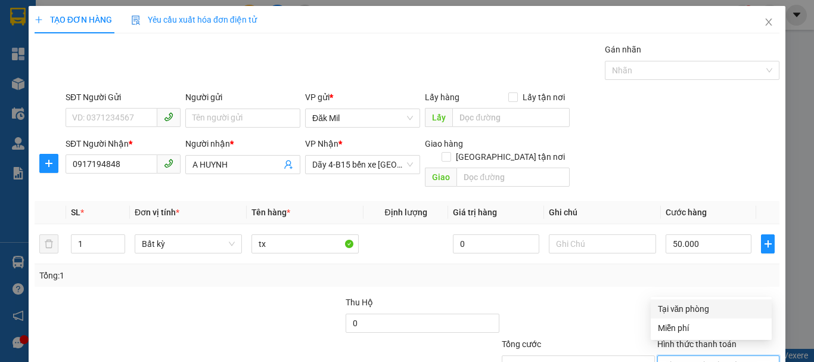
click at [718, 302] on div "Tại văn phòng" at bounding box center [711, 308] width 107 height 13
type input "0"
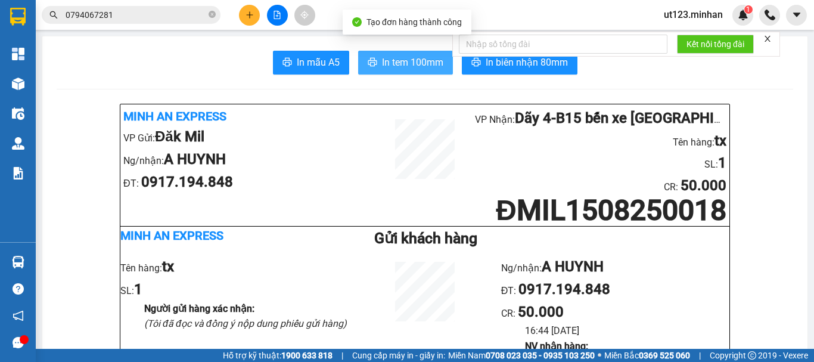
click at [384, 57] on span "In tem 100mm" at bounding box center [412, 62] width 61 height 15
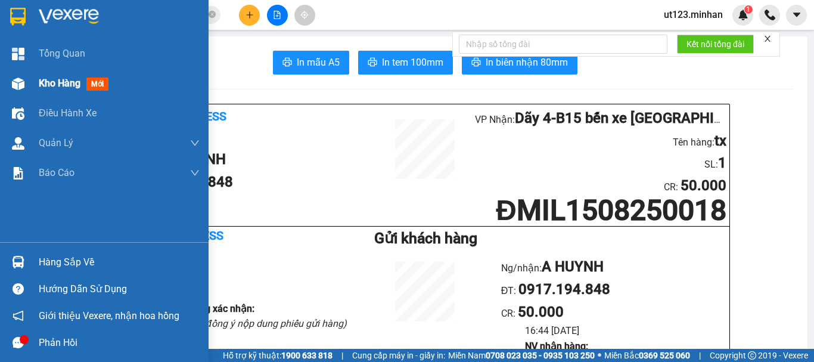
click at [22, 79] on img at bounding box center [18, 83] width 13 height 13
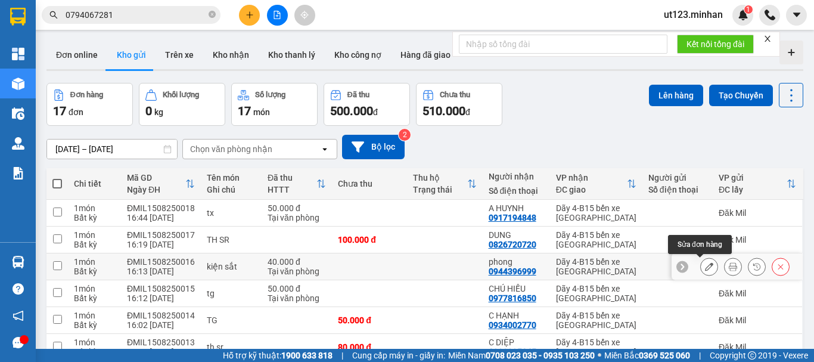
click at [705, 262] on icon at bounding box center [709, 266] width 8 height 8
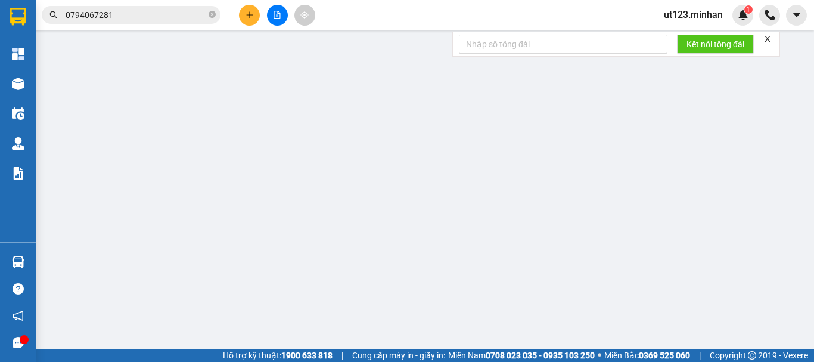
type input "0944396999"
type input "phong"
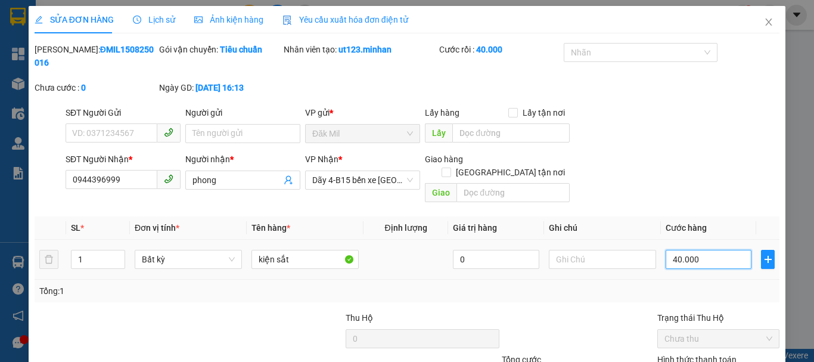
click at [702, 250] on input "40.000" at bounding box center [709, 259] width 86 height 19
type input "3"
type input "30"
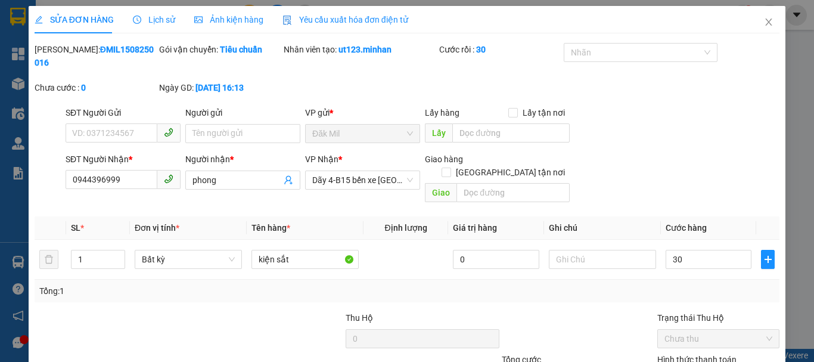
type input "30.000"
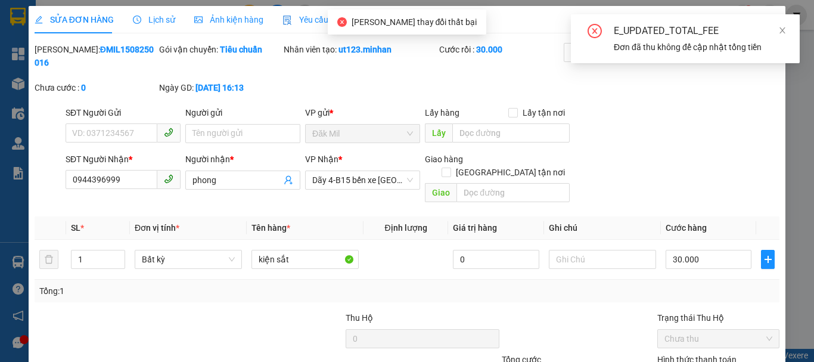
click at [646, 340] on div "SỬA ĐƠN HÀNG Lịch sử Ảnh kiện hàng Yêu cầu xuất hóa đơn điện tử Total Paid Fee …" at bounding box center [407, 230] width 757 height 449
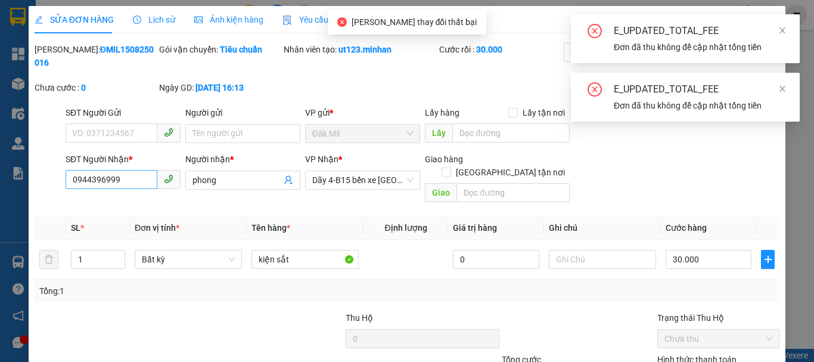
drag, startPoint x: 104, startPoint y: 74, endPoint x: 105, endPoint y: 83, distance: 9.6
click at [104, 153] on div "SĐT Người Nhận * 0944396999" at bounding box center [123, 174] width 115 height 42
click at [105, 170] on input "0944396999" at bounding box center [112, 179] width 92 height 19
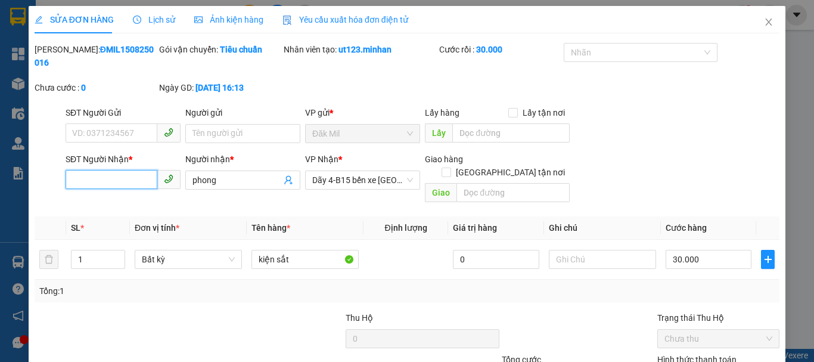
paste input "0944396999"
type input "0944396999"
click at [106, 170] on input "0944396999" at bounding box center [112, 179] width 92 height 19
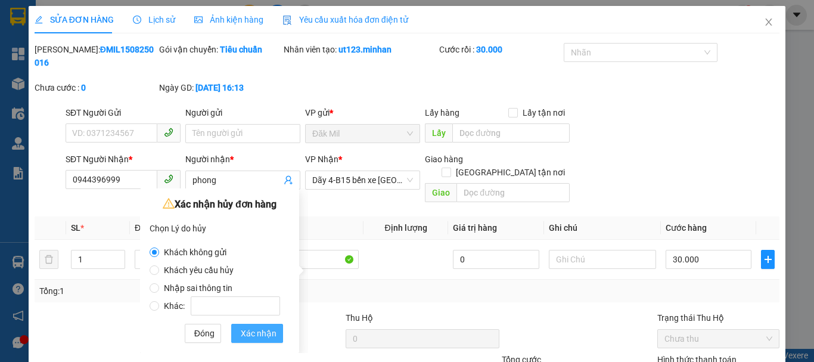
click at [256, 340] on button "Xác nhận" at bounding box center [257, 333] width 52 height 19
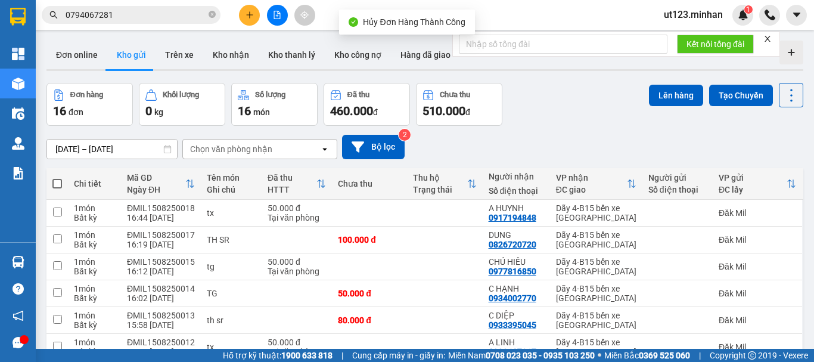
click at [122, 14] on input "0794067281" at bounding box center [136, 14] width 141 height 13
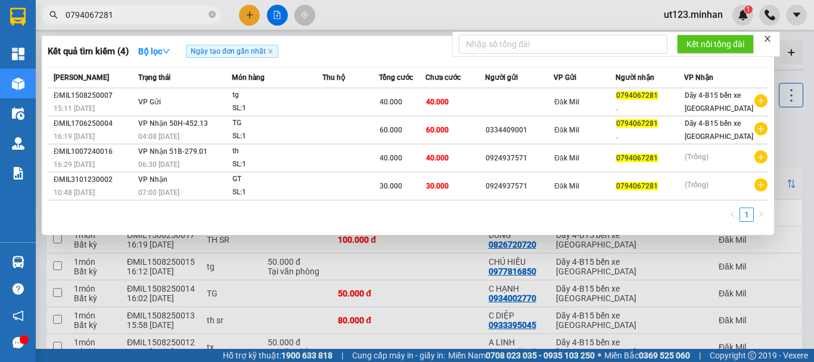
paste input "944396999"
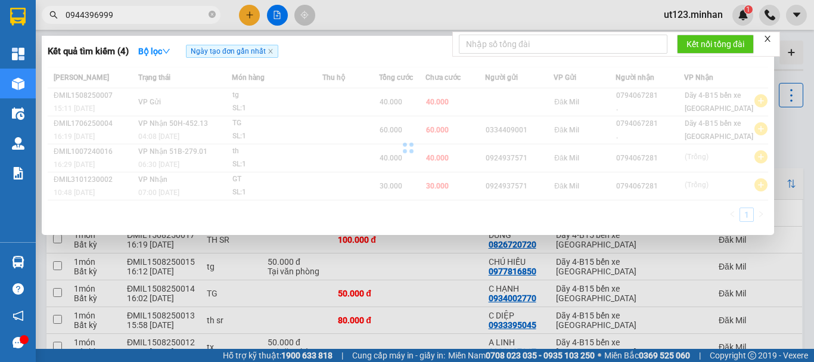
type input "0944396999"
click at [255, 13] on div at bounding box center [407, 181] width 814 height 362
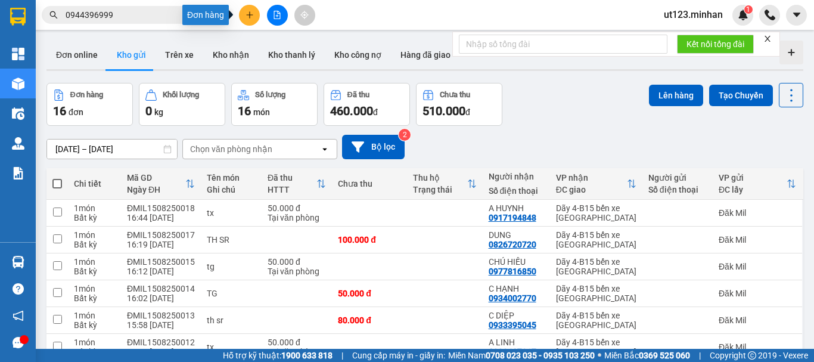
click at [250, 16] on icon "plus" at bounding box center [250, 15] width 8 height 8
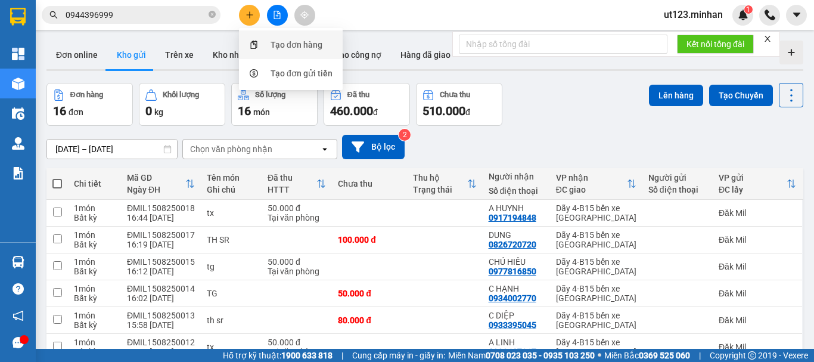
click at [296, 46] on div "Tạo đơn hàng" at bounding box center [297, 44] width 52 height 13
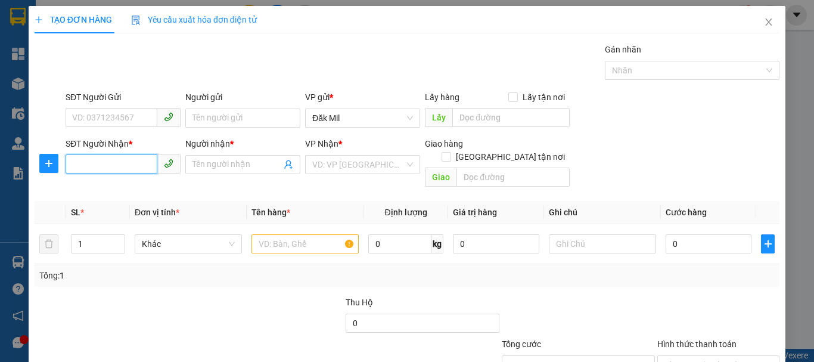
click at [108, 156] on input "SĐT Người Nhận *" at bounding box center [112, 163] width 92 height 19
paste input "0944396999"
type input "0944396999"
click at [249, 163] on input "Người nhận *" at bounding box center [237, 164] width 89 height 13
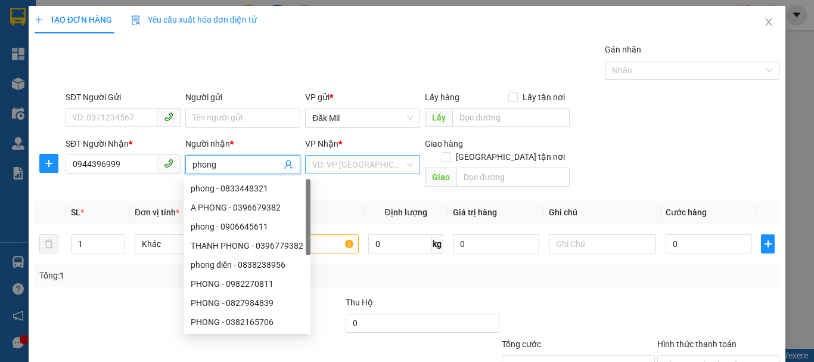
type input "phong"
click at [372, 163] on input "search" at bounding box center [358, 165] width 92 height 18
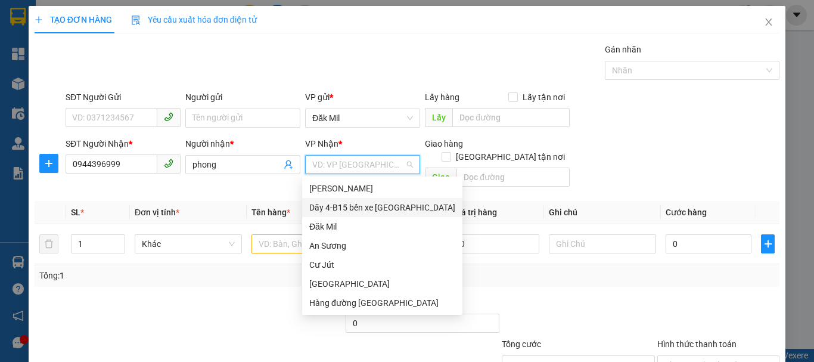
click at [372, 202] on div "Dãy 4-B15 bến xe [GEOGRAPHIC_DATA]" at bounding box center [382, 207] width 146 height 13
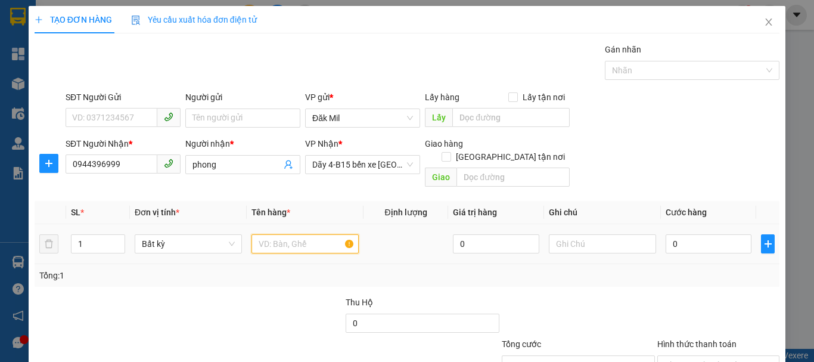
click at [278, 234] on input "text" at bounding box center [305, 243] width 107 height 19
type input "kiện sắt"
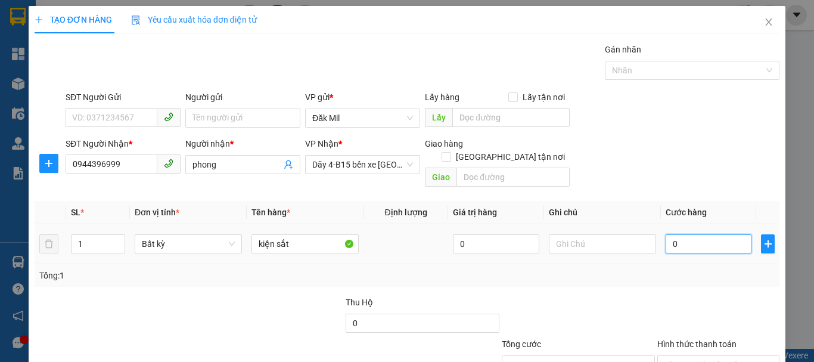
click at [690, 234] on input "0" at bounding box center [709, 243] width 86 height 19
type input "3"
click at [711, 356] on input "Hình thức thanh toán" at bounding box center [715, 365] width 100 height 18
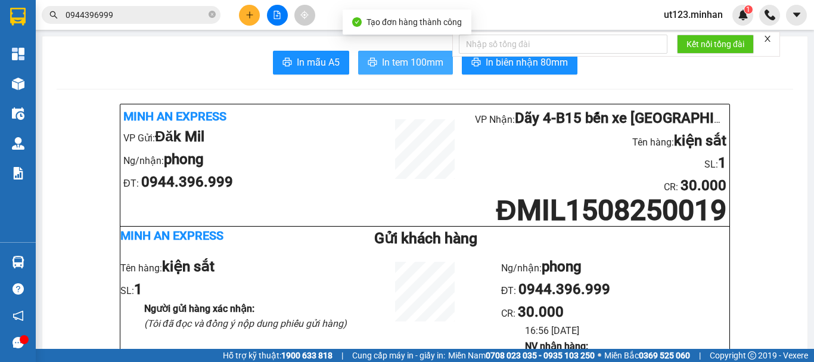
click at [429, 61] on span "In tem 100mm" at bounding box center [412, 62] width 61 height 15
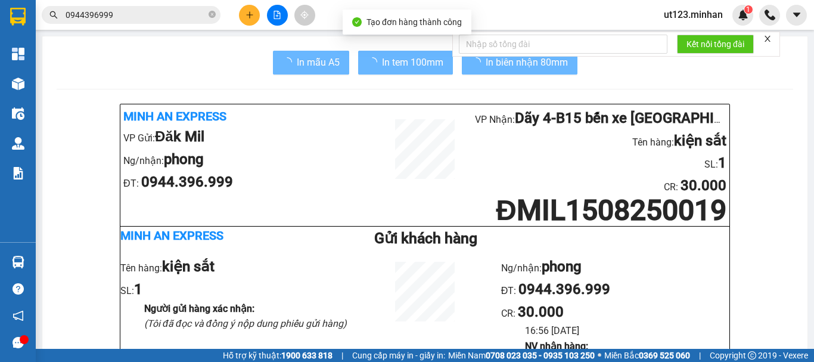
click at [137, 21] on input "0944396999" at bounding box center [136, 14] width 141 height 13
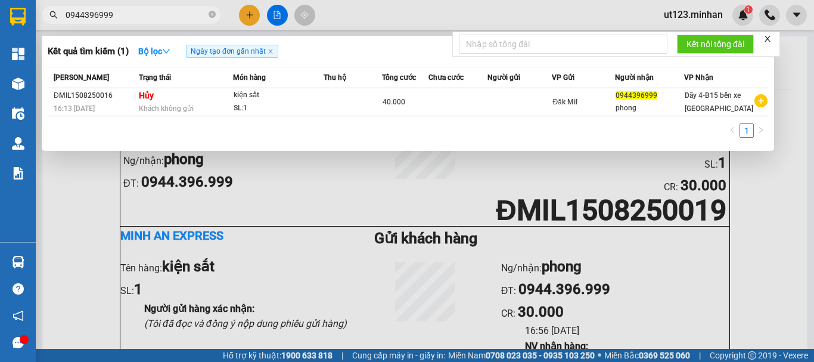
click at [264, 16] on div at bounding box center [407, 181] width 814 height 362
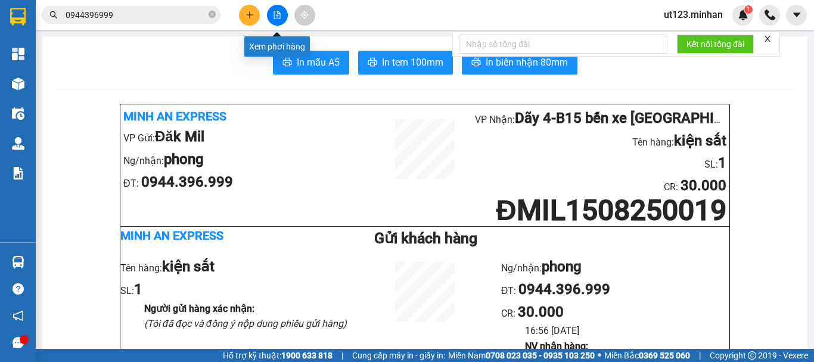
click at [278, 20] on button at bounding box center [277, 15] width 21 height 21
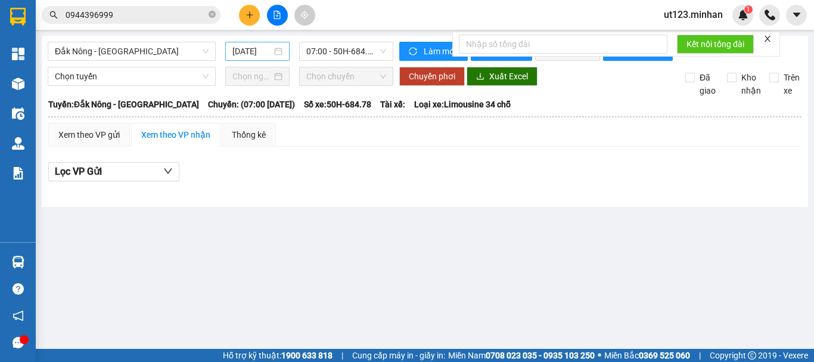
click at [252, 16] on icon "plus" at bounding box center [250, 15] width 8 height 8
click at [265, 48] on input "[DATE]" at bounding box center [251, 51] width 39 height 13
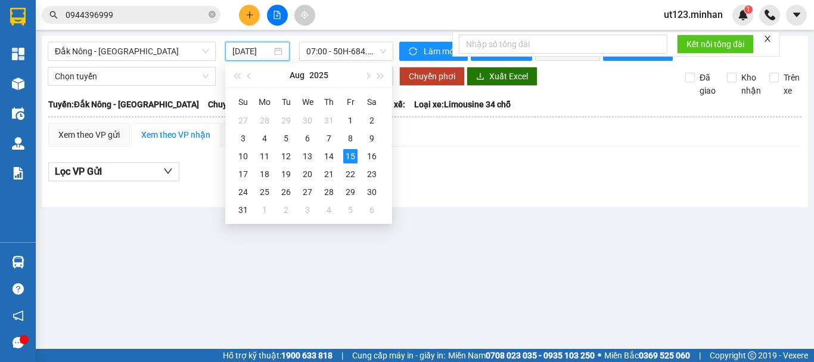
click at [250, 16] on icon "plus" at bounding box center [250, 15] width 8 height 8
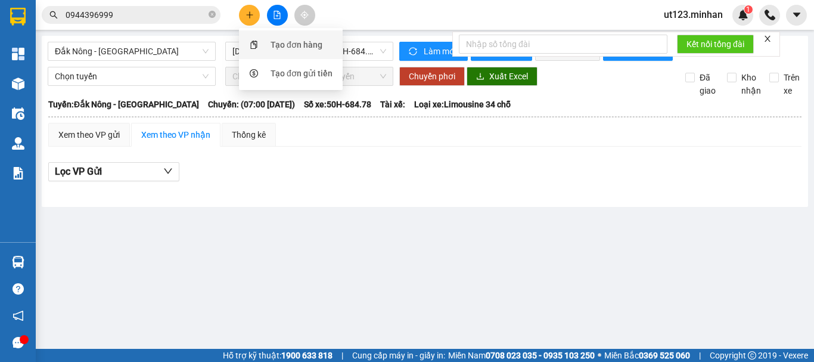
click at [268, 41] on div "Tạo đơn hàng" at bounding box center [290, 44] width 89 height 23
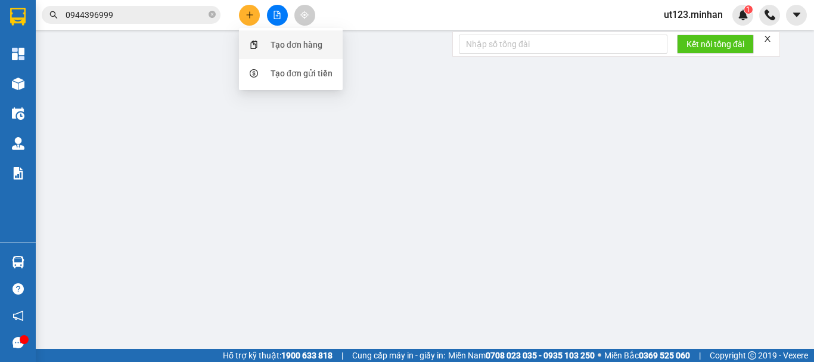
click at [296, 42] on div "TẠO ĐƠN HÀNG Yêu cầu xuất hóa đơn điện tử Transit Pickup Surcharge Ids Transit …" at bounding box center [407, 218] width 745 height 425
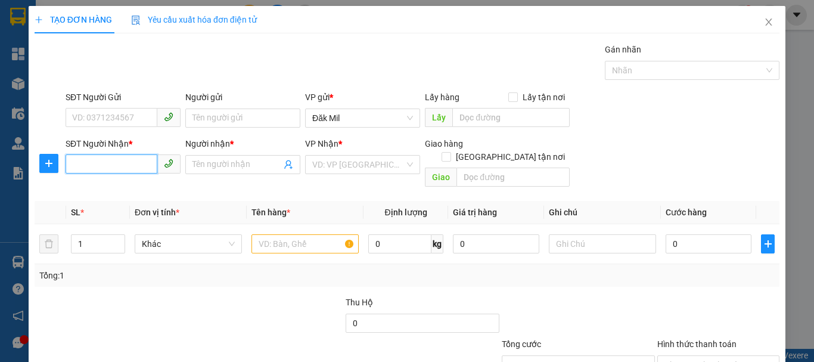
click at [124, 173] on input "SĐT Người Nhận *" at bounding box center [112, 163] width 92 height 19
click at [97, 160] on input "0345305034" at bounding box center [112, 163] width 92 height 19
click at [98, 163] on input "0345305034" at bounding box center [112, 163] width 92 height 19
click at [145, 170] on input "0345245034" at bounding box center [112, 163] width 92 height 19
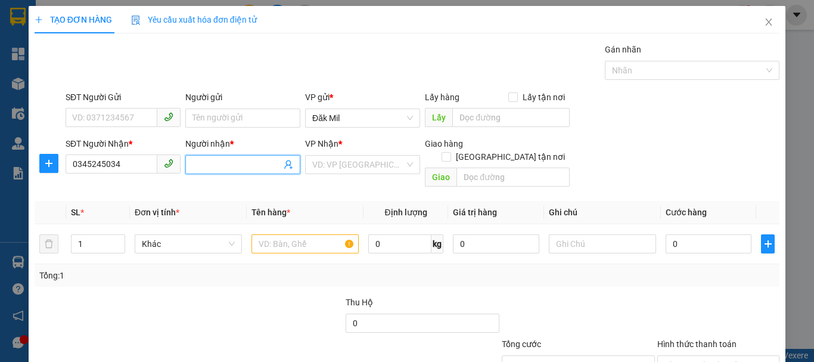
click at [235, 173] on span at bounding box center [242, 164] width 115 height 19
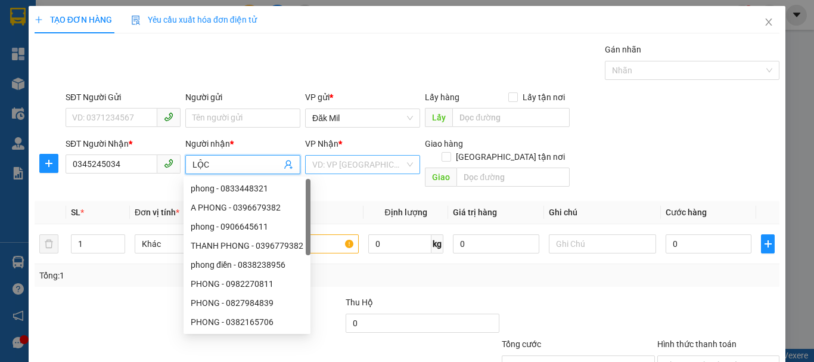
click at [352, 170] on input "search" at bounding box center [358, 165] width 92 height 18
click at [382, 170] on input "search" at bounding box center [358, 165] width 92 height 18
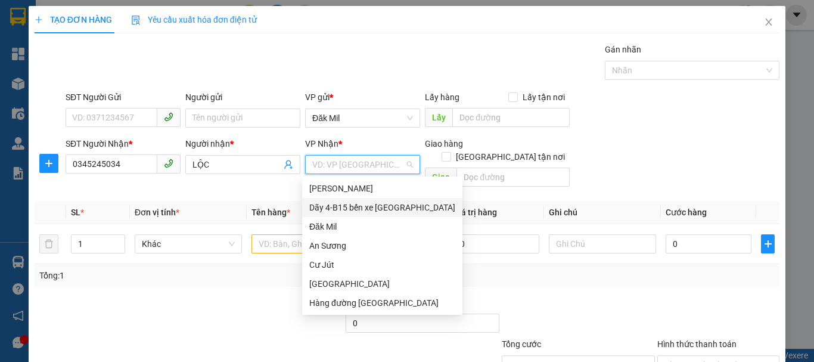
click at [387, 206] on div "Dãy 4-B15 bến xe [GEOGRAPHIC_DATA]" at bounding box center [382, 207] width 146 height 13
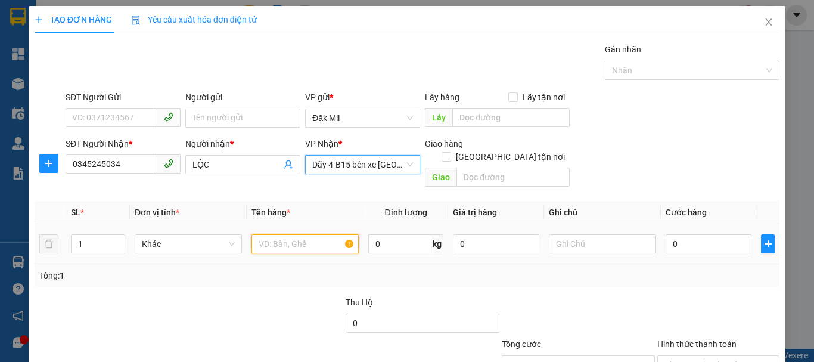
click at [302, 234] on input "text" at bounding box center [305, 243] width 107 height 19
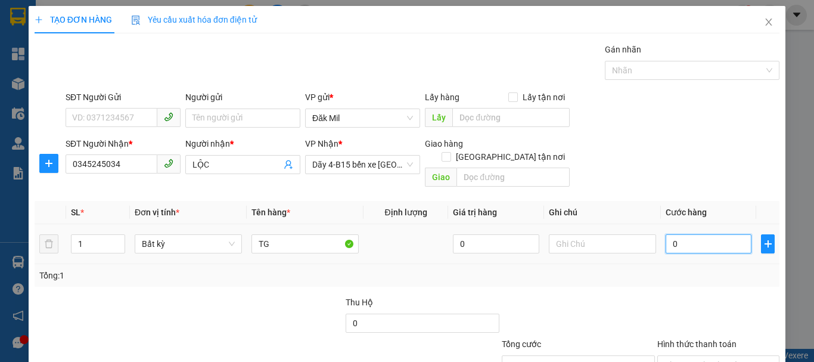
click at [697, 234] on input "0" at bounding box center [709, 243] width 86 height 19
click at [696, 356] on input "Hình thức thanh toán" at bounding box center [715, 365] width 100 height 18
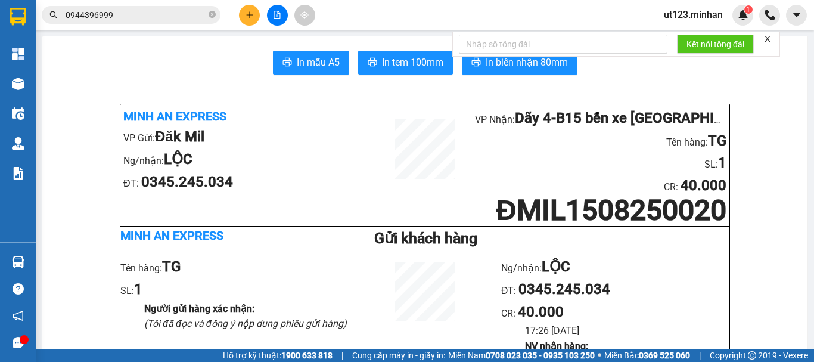
click at [411, 66] on span "In tem 100mm" at bounding box center [412, 62] width 61 height 15
click at [356, 34] on main "In mẫu A5 In tem 100mm In biên nhận 80mm Minh An Express VP Gửi: Đăk Mil Ng/nhậ…" at bounding box center [407, 174] width 814 height 349
click at [252, 9] on button at bounding box center [249, 15] width 21 height 21
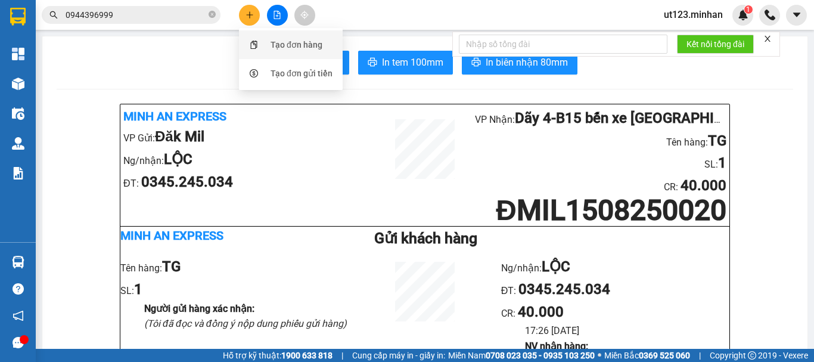
click at [286, 47] on div "Tạo đơn hàng" at bounding box center [297, 44] width 52 height 13
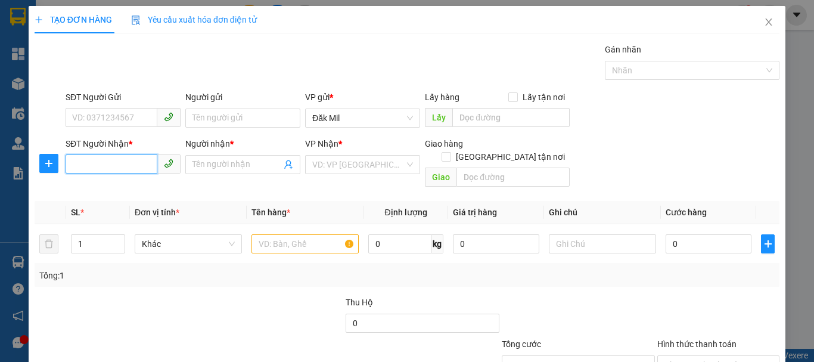
click at [112, 160] on input "SĐT Người Nhận *" at bounding box center [112, 163] width 92 height 19
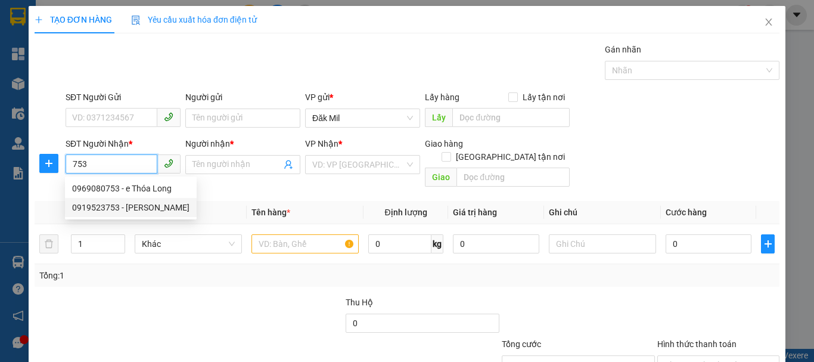
click at [139, 202] on div "0919523753 - [PERSON_NAME]" at bounding box center [130, 207] width 117 height 13
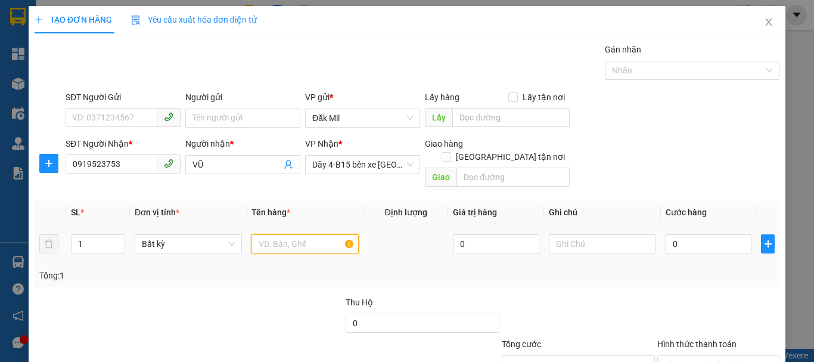
click at [317, 234] on input "text" at bounding box center [305, 243] width 107 height 19
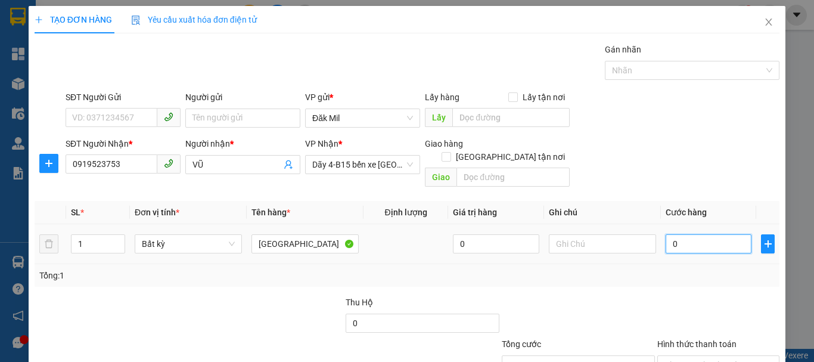
click at [696, 234] on input "0" at bounding box center [709, 243] width 86 height 19
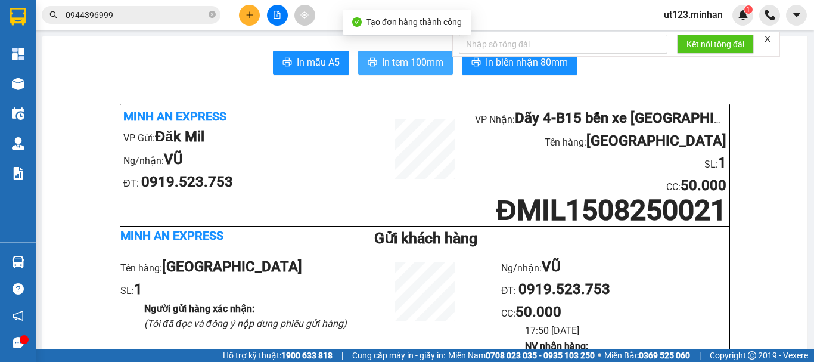
click at [383, 67] on span "In tem 100mm" at bounding box center [412, 62] width 61 height 15
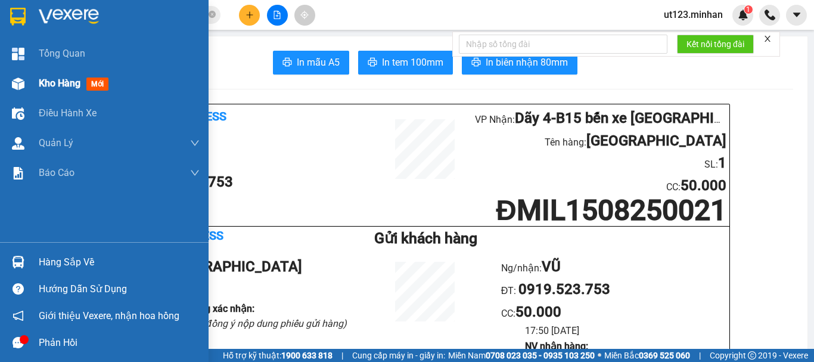
click at [33, 77] on div "Kho hàng mới" at bounding box center [104, 84] width 209 height 30
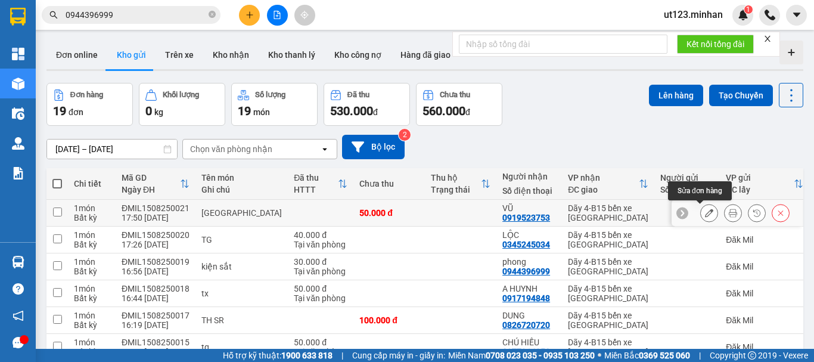
click at [705, 209] on icon at bounding box center [709, 213] width 8 height 8
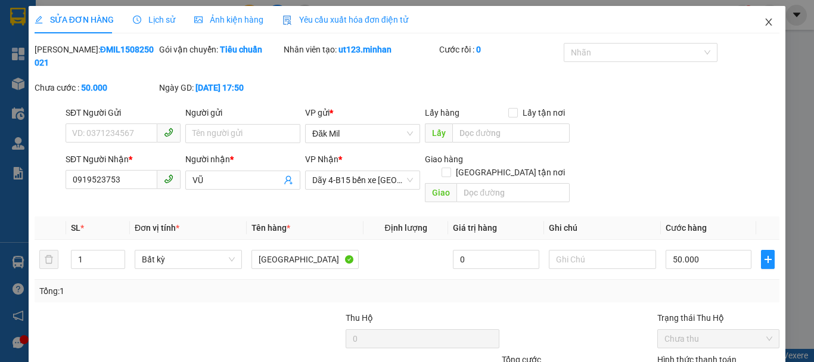
click at [764, 22] on icon "close" at bounding box center [769, 22] width 10 height 10
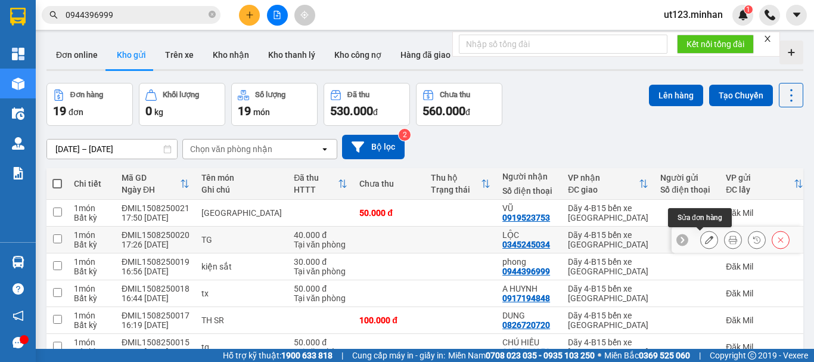
click at [705, 235] on icon at bounding box center [709, 239] width 8 height 8
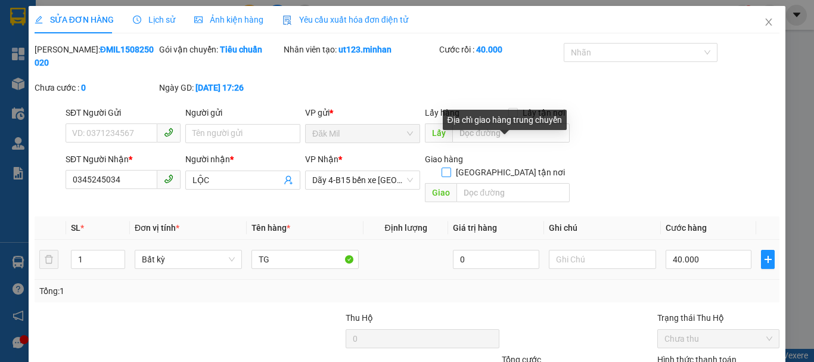
click at [450, 168] on input "[GEOGRAPHIC_DATA] tận nơi" at bounding box center [446, 172] width 8 height 8
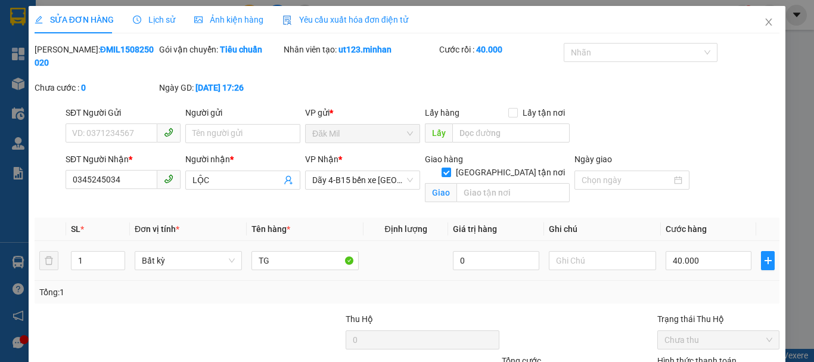
click at [482, 176] on div "Giao hàng [GEOGRAPHIC_DATA] tận nơi [GEOGRAPHIC_DATA]" at bounding box center [497, 180] width 145 height 55
click at [485, 183] on input "text" at bounding box center [513, 192] width 113 height 19
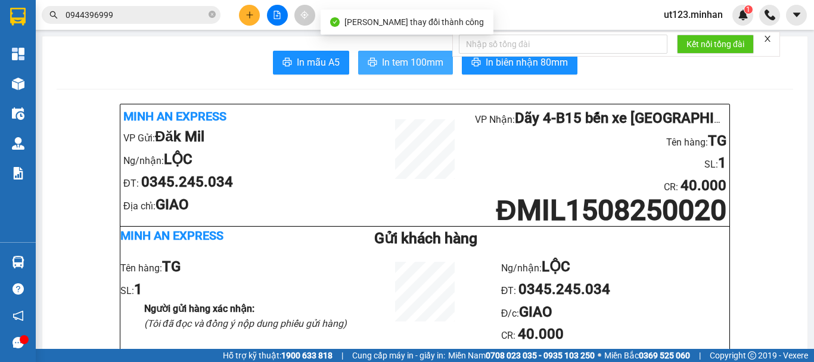
click at [425, 65] on span "In tem 100mm" at bounding box center [412, 62] width 61 height 15
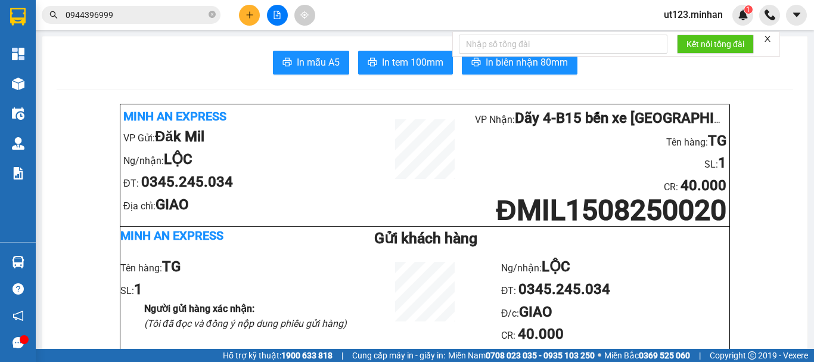
click at [248, 12] on icon "plus" at bounding box center [250, 15] width 8 height 8
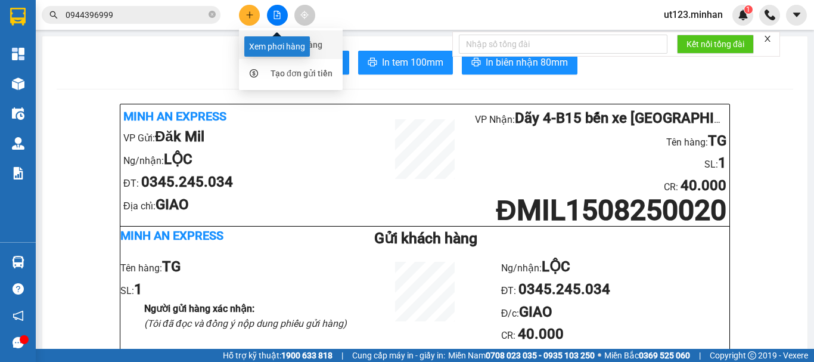
click at [284, 41] on div "Xem phơi hàng" at bounding box center [277, 46] width 66 height 20
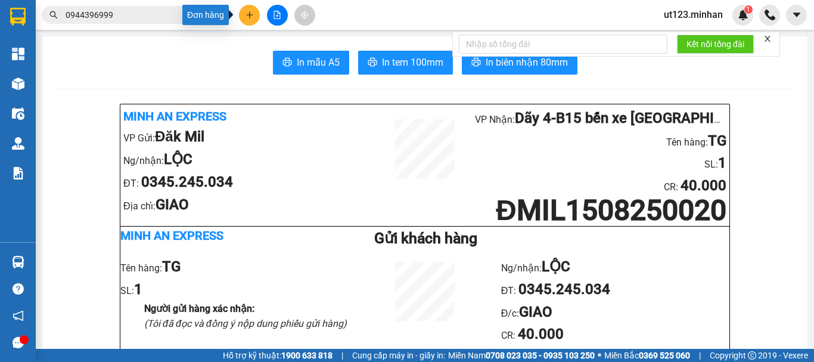
click at [255, 18] on button at bounding box center [249, 15] width 21 height 21
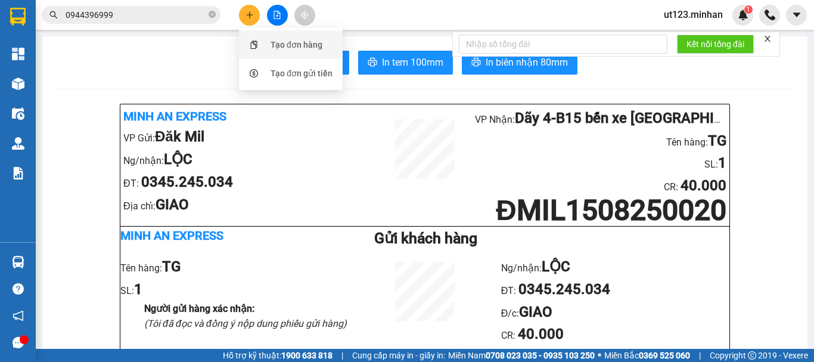
click at [281, 44] on div "Tạo đơn hàng" at bounding box center [297, 44] width 52 height 13
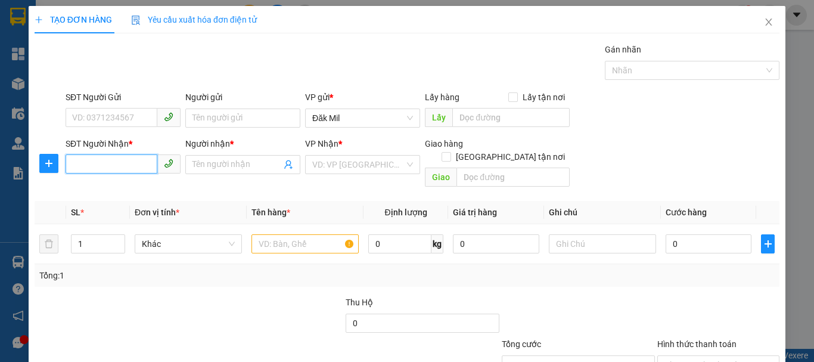
click at [114, 168] on input "SĐT Người Nhận *" at bounding box center [112, 163] width 92 height 19
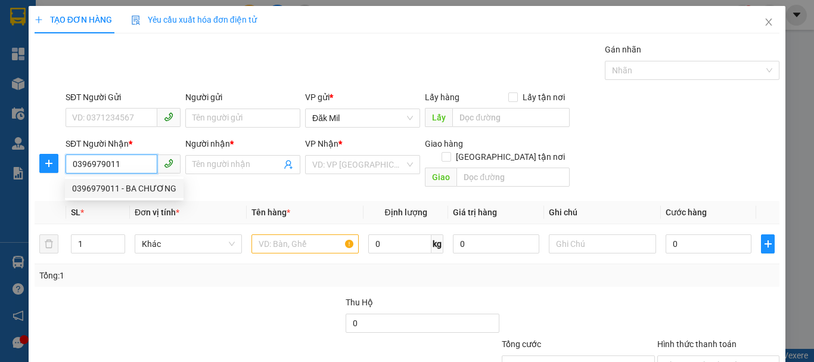
click at [130, 187] on div "0396979011 - BA CHƯƠNG" at bounding box center [124, 188] width 104 height 13
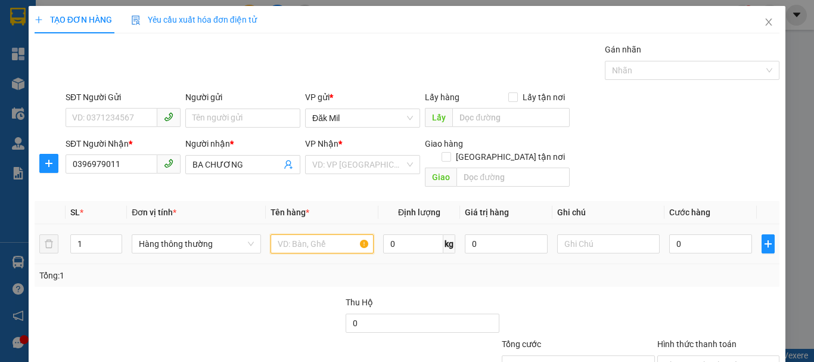
click at [309, 234] on input "text" at bounding box center [322, 243] width 103 height 19
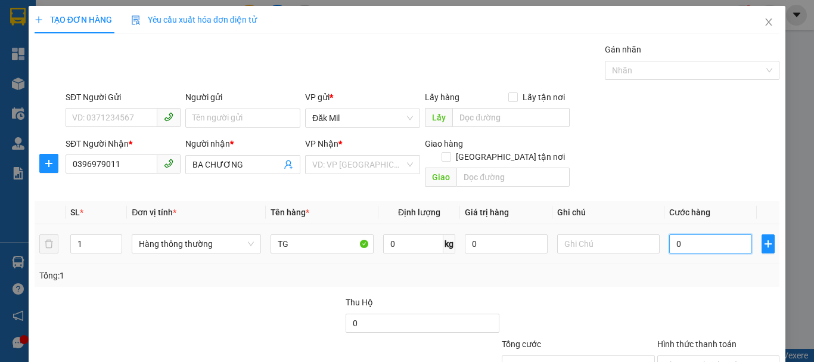
click at [697, 237] on input "0" at bounding box center [710, 243] width 82 height 19
click at [701, 356] on input "Hình thức thanh toán" at bounding box center [715, 365] width 100 height 18
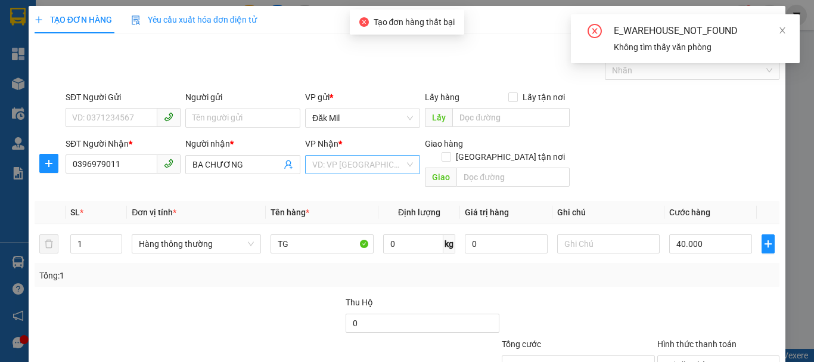
click at [370, 156] on input "search" at bounding box center [358, 165] width 92 height 18
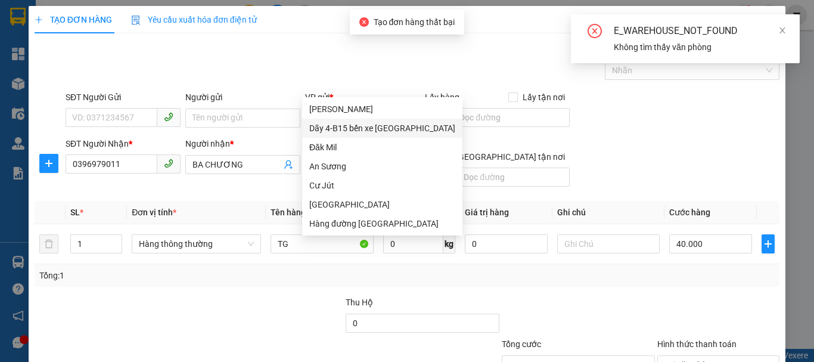
click at [399, 126] on div "Dãy 4-B15 bến xe [GEOGRAPHIC_DATA]" at bounding box center [382, 128] width 146 height 13
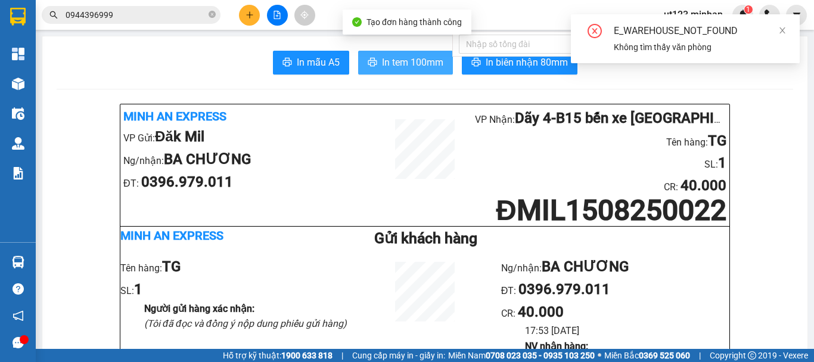
click at [418, 73] on button "In tem 100mm" at bounding box center [405, 63] width 95 height 24
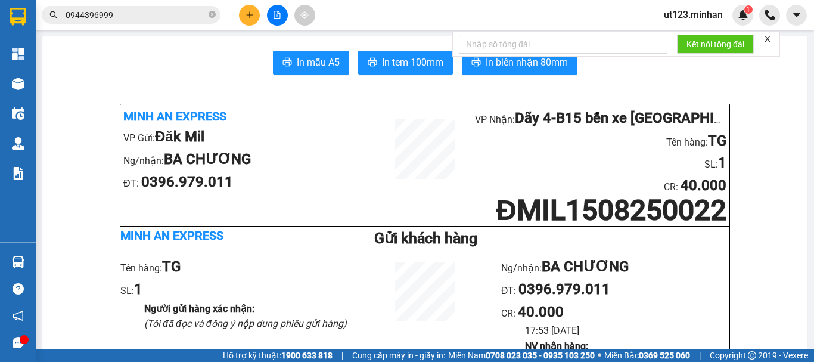
click at [252, 17] on icon "plus" at bounding box center [250, 15] width 8 height 8
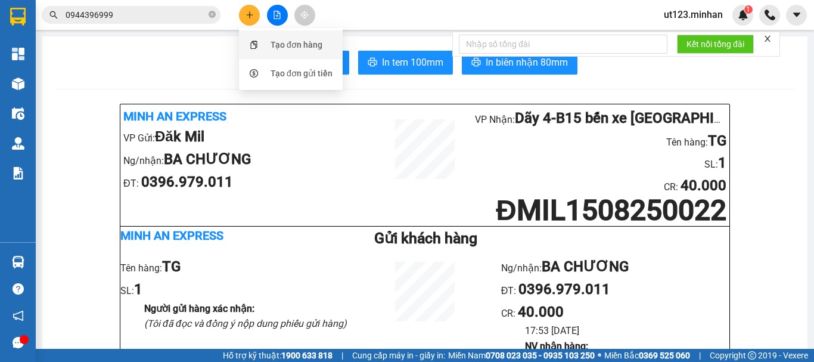
click at [287, 41] on div "Tạo đơn hàng" at bounding box center [297, 44] width 52 height 13
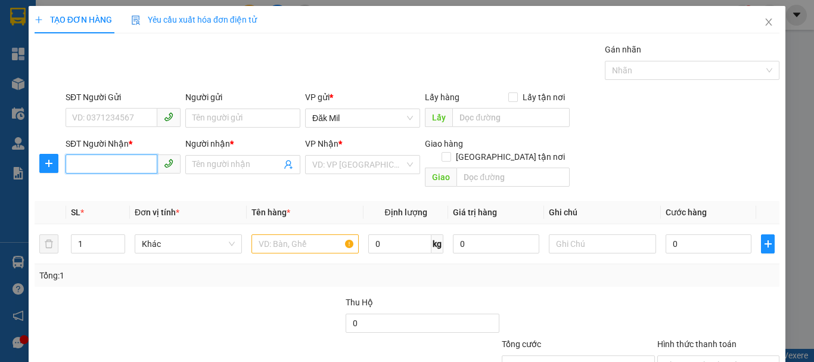
drag, startPoint x: 130, startPoint y: 163, endPoint x: 131, endPoint y: 169, distance: 6.0
click at [131, 169] on input "SĐT Người Nhận *" at bounding box center [112, 163] width 92 height 19
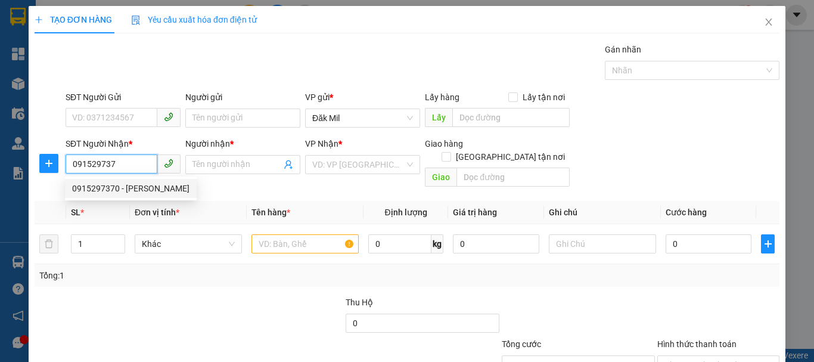
click at [153, 195] on div "0915297370 - [PERSON_NAME]" at bounding box center [131, 188] width 132 height 19
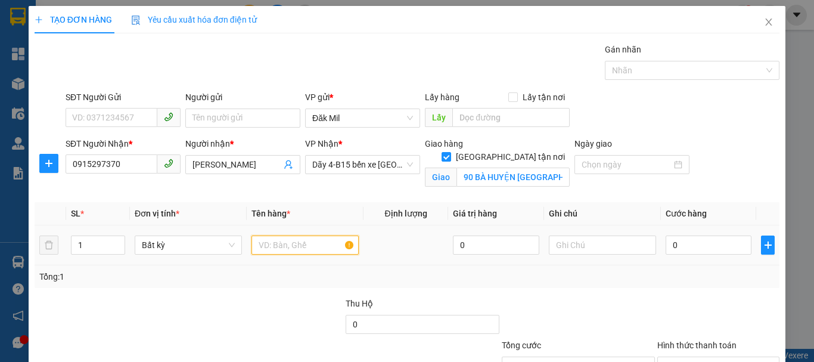
click at [286, 243] on input "text" at bounding box center [305, 244] width 107 height 19
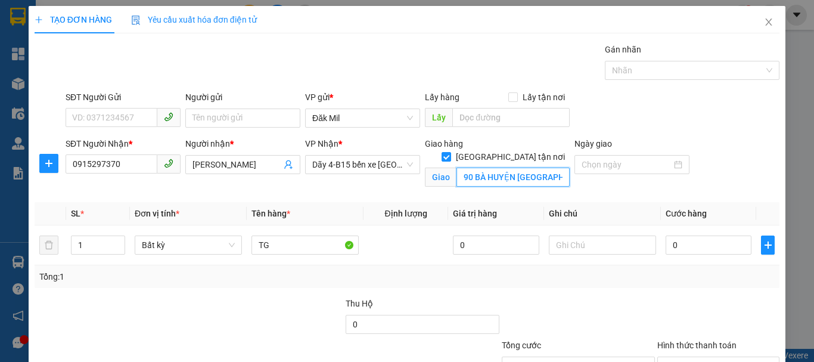
click at [503, 168] on input "90 BÀ HUYỆN [GEOGRAPHIC_DATA] P9 Q3" at bounding box center [513, 177] width 113 height 19
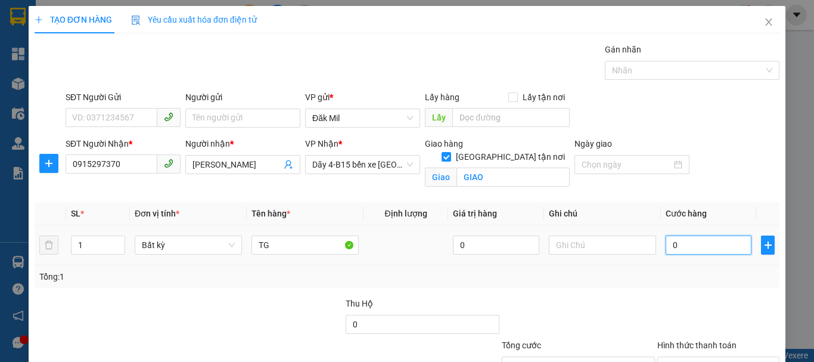
click at [690, 235] on input "0" at bounding box center [709, 244] width 86 height 19
drag, startPoint x: 713, startPoint y: 266, endPoint x: 715, endPoint y: 281, distance: 15.1
click at [712, 357] on input "Hình thức thanh toán" at bounding box center [715, 366] width 100 height 18
drag, startPoint x: 719, startPoint y: 290, endPoint x: 726, endPoint y: 314, distance: 25.5
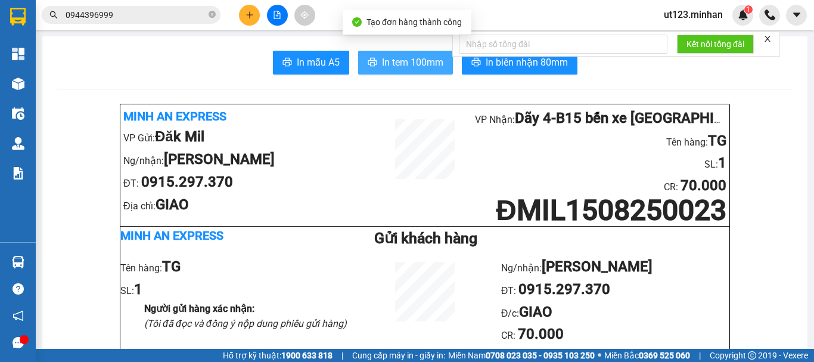
click at [396, 64] on span "In tem 100mm" at bounding box center [412, 62] width 61 height 15
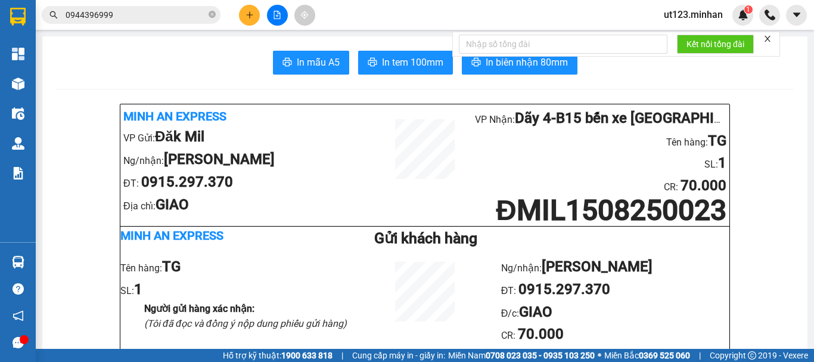
click at [169, 14] on input "0944396999" at bounding box center [136, 14] width 141 height 13
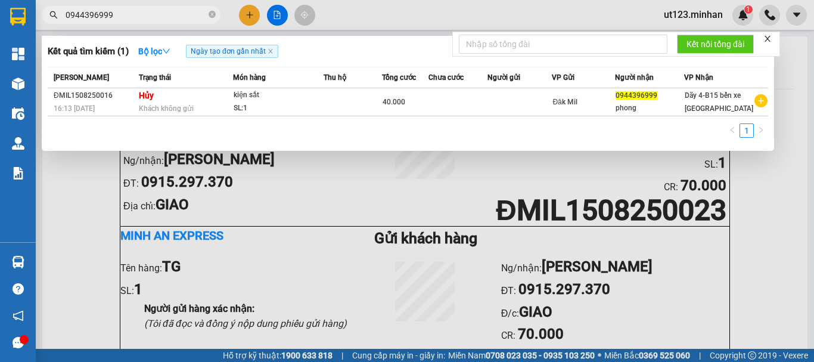
click at [169, 14] on input "0944396999" at bounding box center [136, 14] width 141 height 13
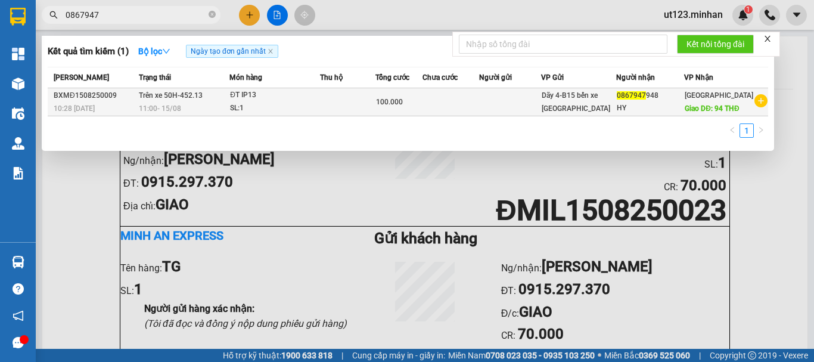
click at [376, 116] on td at bounding box center [347, 102] width 55 height 28
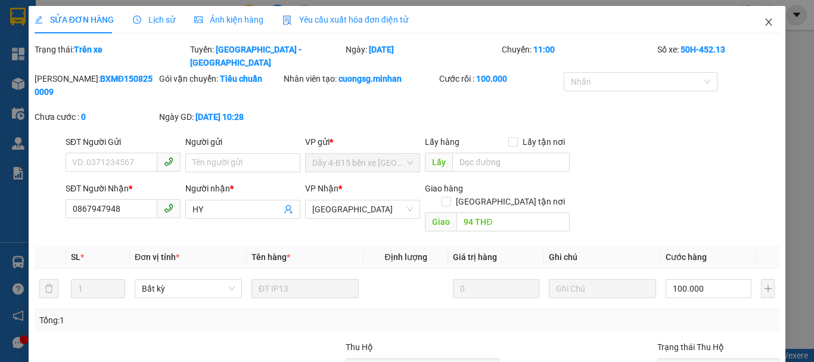
click at [764, 19] on icon "close" at bounding box center [769, 22] width 10 height 10
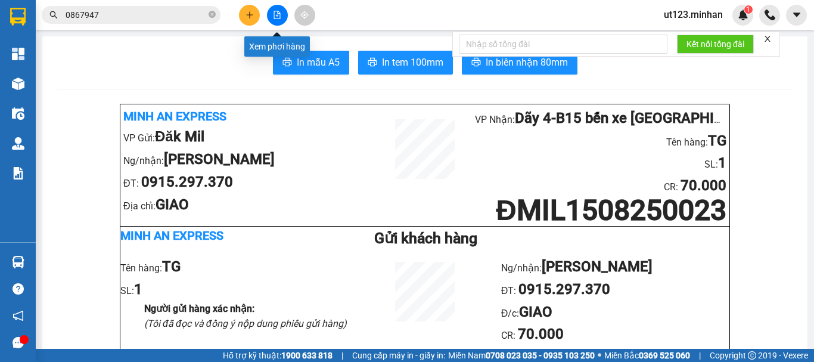
click at [278, 9] on button at bounding box center [277, 15] width 21 height 21
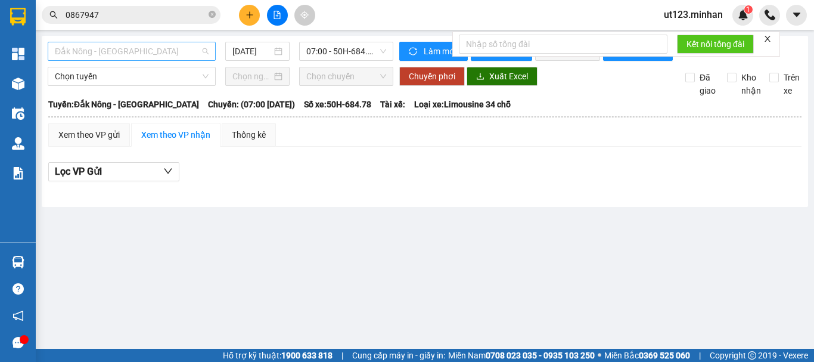
click at [188, 46] on span "Đắk Nông - [GEOGRAPHIC_DATA]" at bounding box center [132, 51] width 154 height 18
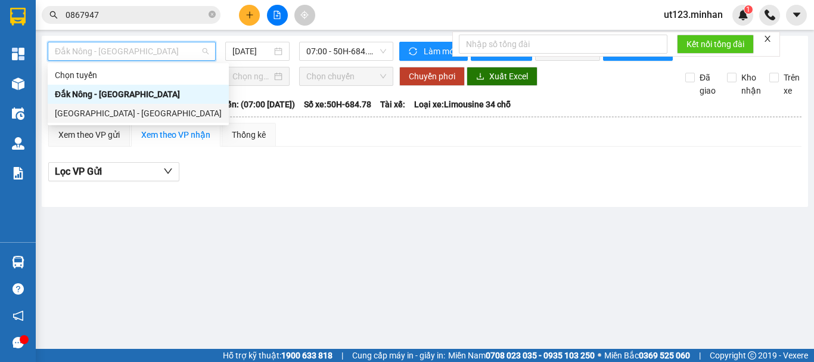
click at [154, 114] on div "[GEOGRAPHIC_DATA] - [GEOGRAPHIC_DATA]" at bounding box center [138, 113] width 167 height 13
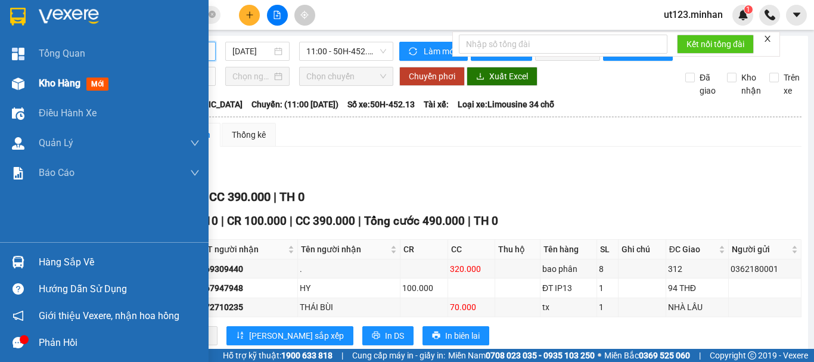
click at [25, 75] on div at bounding box center [18, 83] width 21 height 21
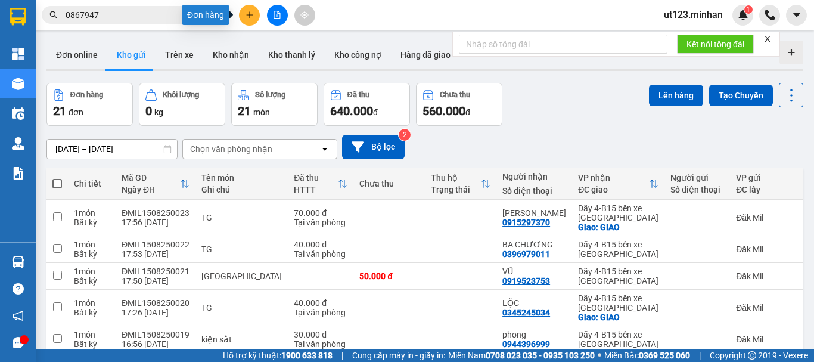
click at [246, 20] on button at bounding box center [249, 15] width 21 height 21
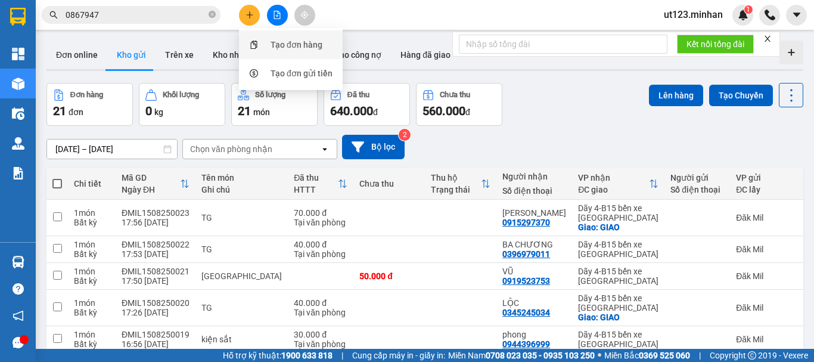
click at [284, 47] on div "Tạo đơn hàng" at bounding box center [297, 44] width 52 height 13
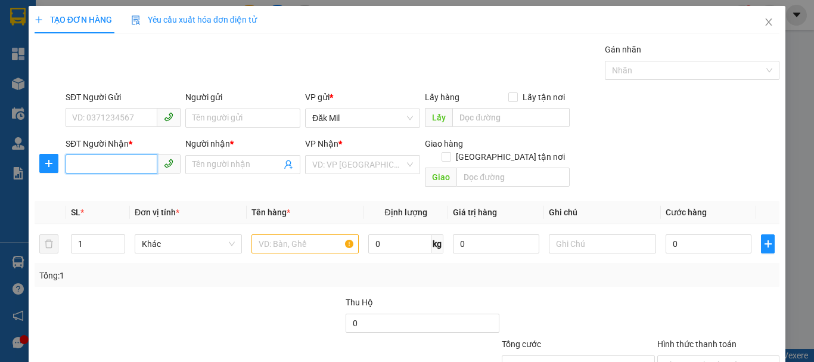
click at [117, 169] on input "SĐT Người Nhận *" at bounding box center [112, 163] width 92 height 19
click at [118, 166] on input "350" at bounding box center [112, 163] width 92 height 19
click at [119, 165] on input "350" at bounding box center [112, 163] width 92 height 19
click at [124, 185] on div "0332553350 - CHIẾN" at bounding box center [122, 188] width 100 height 13
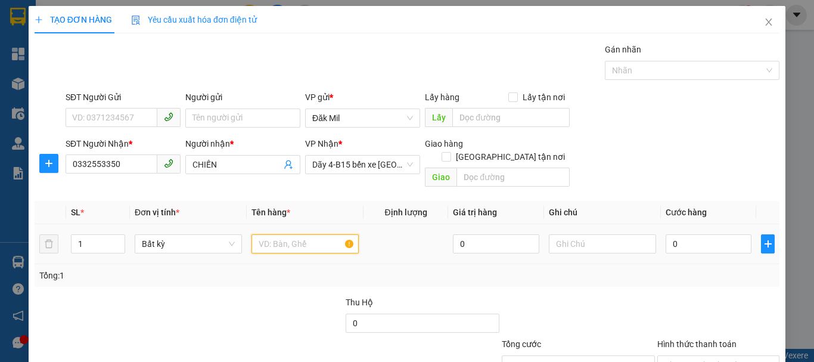
click at [314, 234] on input "text" at bounding box center [305, 243] width 107 height 19
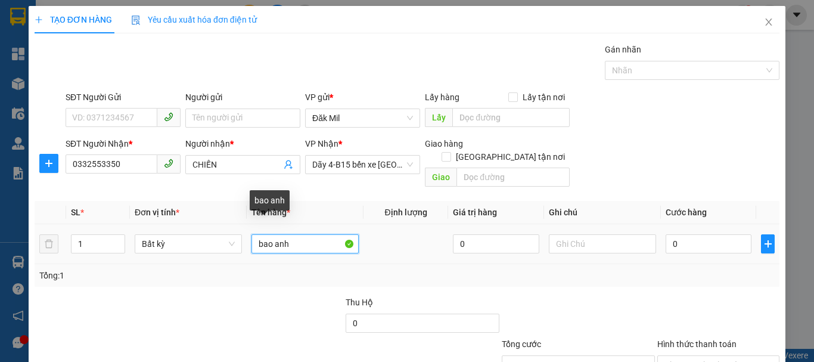
click at [272, 234] on input "bao anh" at bounding box center [305, 243] width 107 height 19
click at [273, 234] on input "bao anh" at bounding box center [305, 243] width 107 height 19
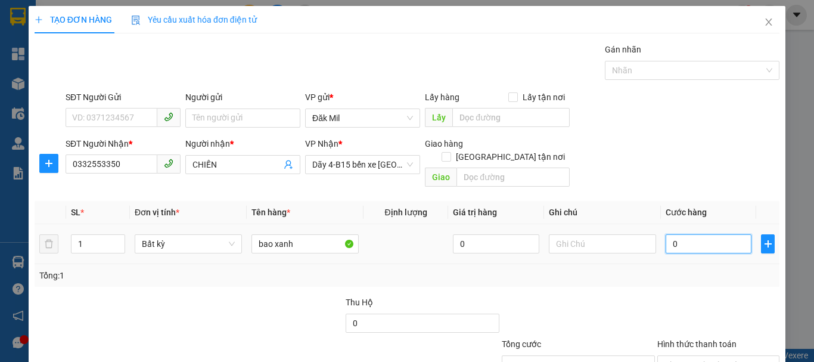
click at [686, 234] on input "0" at bounding box center [709, 243] width 86 height 19
drag, startPoint x: 718, startPoint y: 325, endPoint x: 700, endPoint y: 326, distance: 17.3
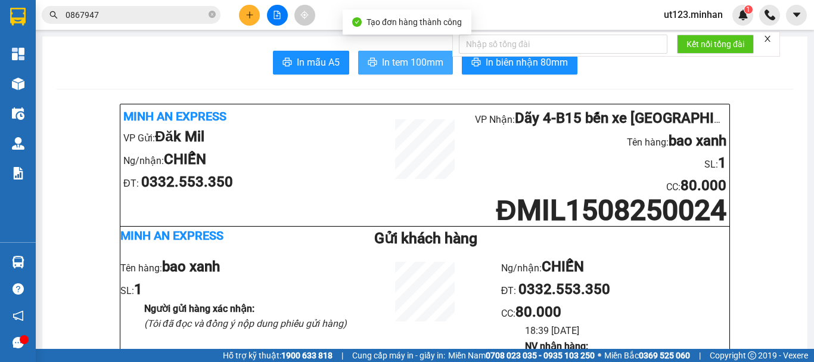
click at [411, 55] on span "In tem 100mm" at bounding box center [412, 62] width 61 height 15
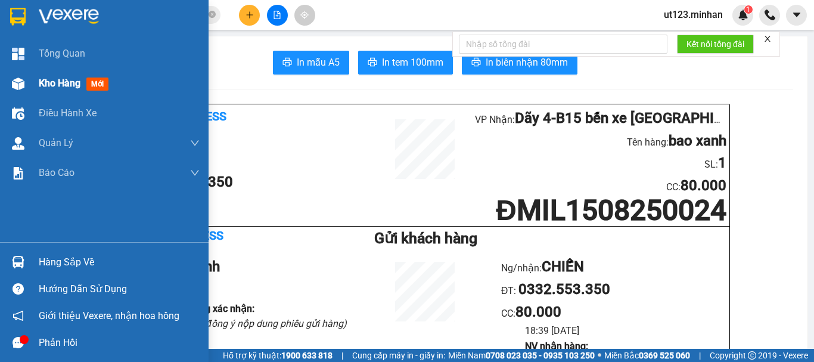
click at [14, 80] on img at bounding box center [18, 83] width 13 height 13
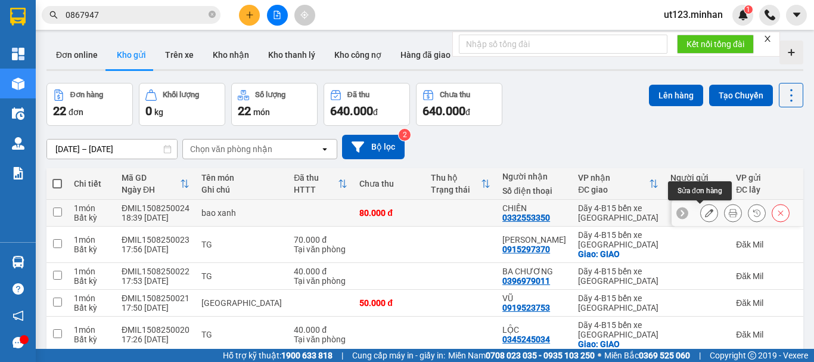
click at [705, 215] on icon at bounding box center [709, 213] width 8 height 8
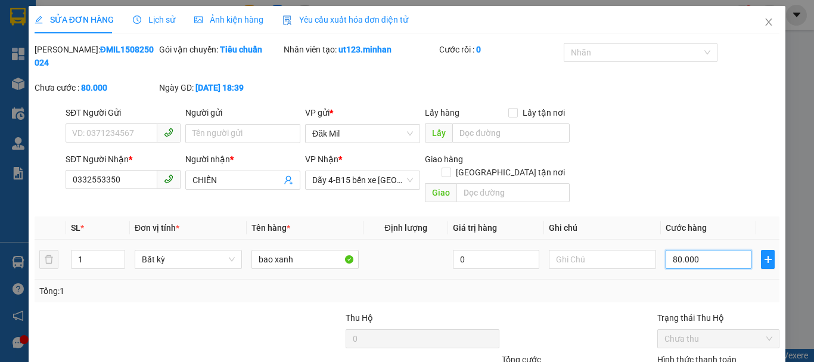
click at [696, 250] on input "80.000" at bounding box center [709, 259] width 86 height 19
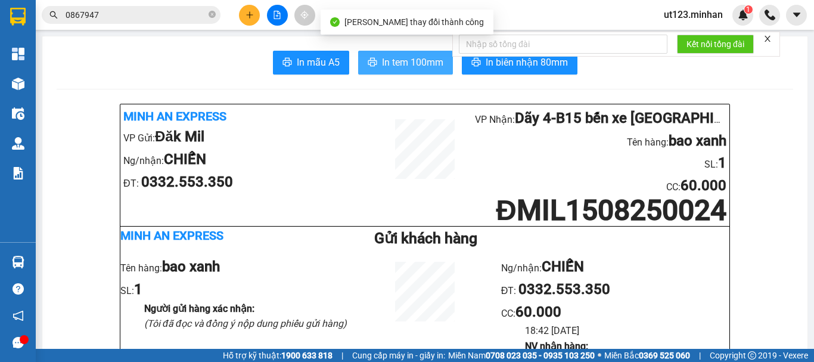
click at [392, 64] on span "In tem 100mm" at bounding box center [412, 62] width 61 height 15
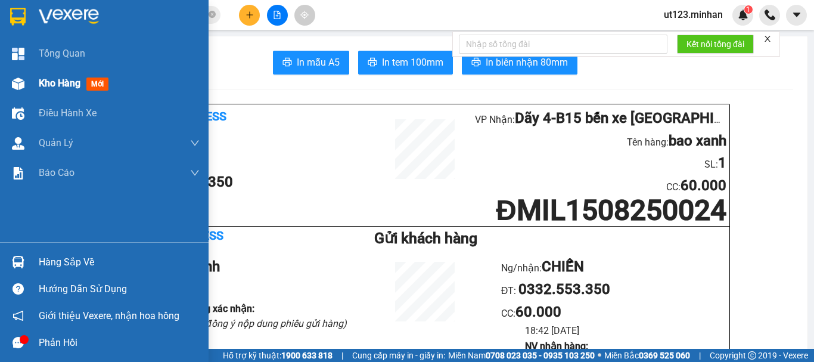
click at [24, 89] on div at bounding box center [18, 83] width 21 height 21
click at [38, 85] on div "Kho hàng mới" at bounding box center [104, 84] width 209 height 30
click at [63, 86] on span "Kho hàng" at bounding box center [60, 82] width 42 height 11
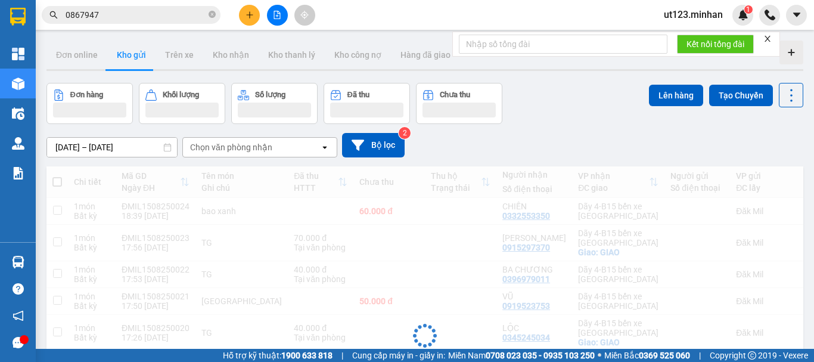
click at [558, 94] on div "Đơn hàng Khối lượng Số lượng Đã thu Chưa thu Lên hàng Tạo Chuyến" at bounding box center [424, 103] width 757 height 41
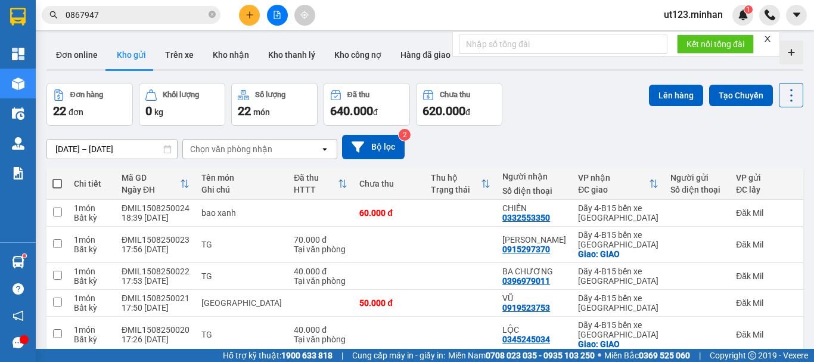
click at [246, 14] on icon "plus" at bounding box center [250, 15] width 8 height 8
click at [277, 44] on div "Tạo đơn hàng" at bounding box center [297, 44] width 52 height 13
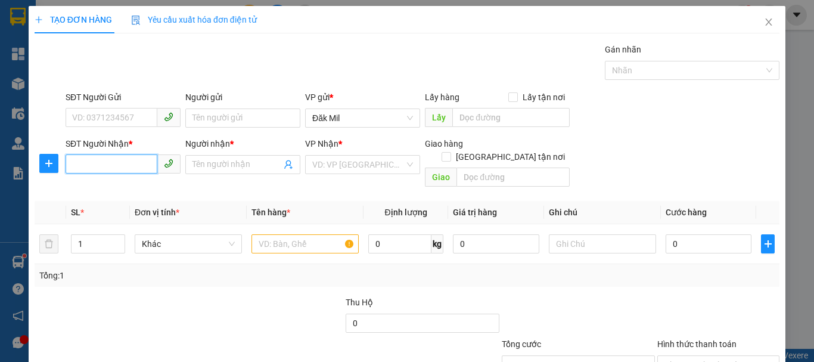
click at [119, 164] on input "SĐT Người Nhận *" at bounding box center [112, 163] width 92 height 19
click at [114, 159] on input "SĐT Người Nhận *" at bounding box center [112, 163] width 92 height 19
click at [108, 159] on input "284" at bounding box center [112, 163] width 92 height 19
click at [132, 187] on div "0935954284 - LY" at bounding box center [122, 188] width 100 height 13
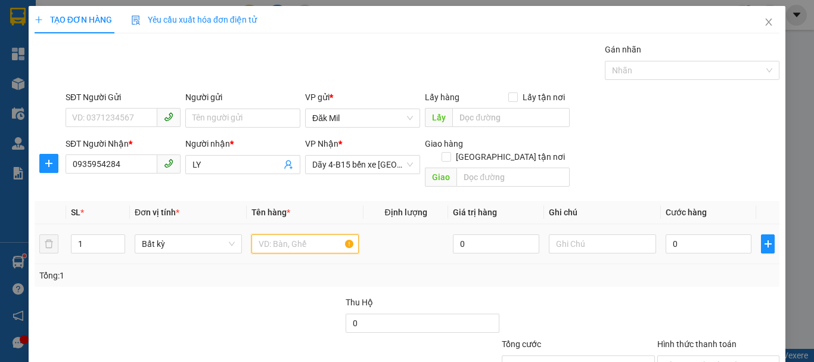
click at [303, 234] on input "text" at bounding box center [305, 243] width 107 height 19
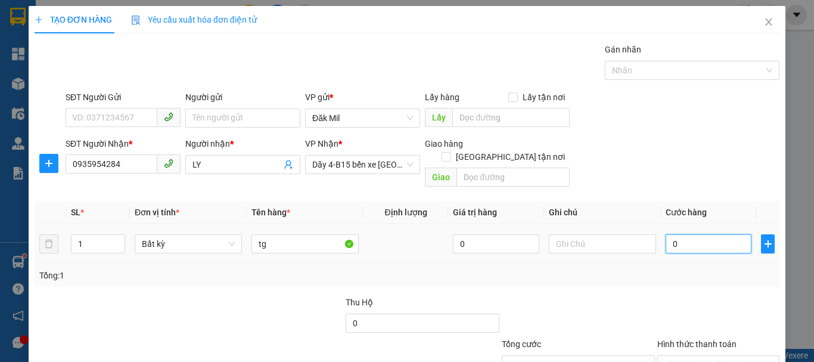
click at [686, 234] on input "0" at bounding box center [709, 243] width 86 height 19
click at [687, 356] on input "Hình thức thanh toán" at bounding box center [715, 365] width 100 height 18
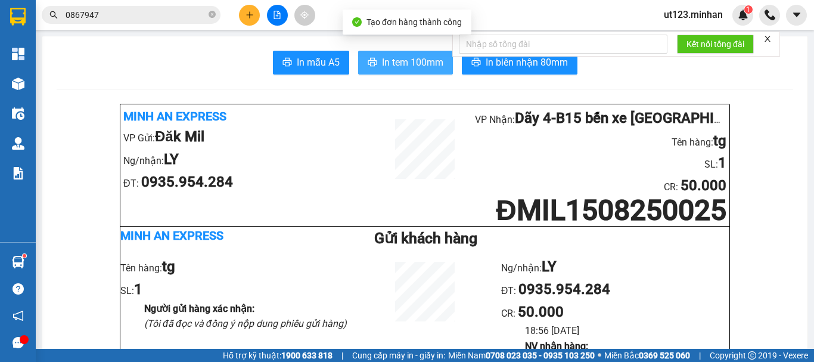
click at [405, 67] on span "In tem 100mm" at bounding box center [412, 62] width 61 height 15
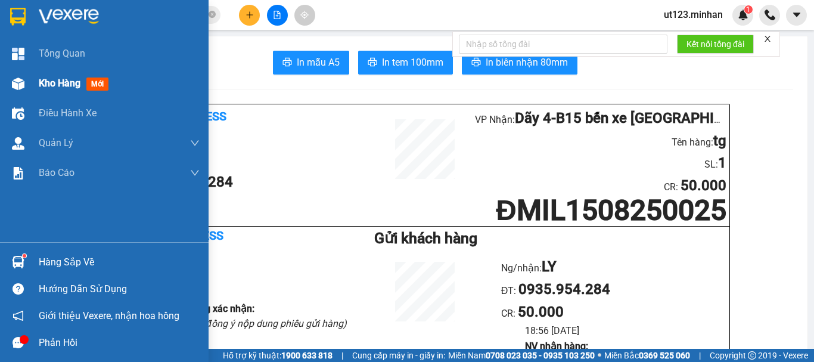
click at [7, 86] on div "Kho hàng mới" at bounding box center [104, 84] width 209 height 30
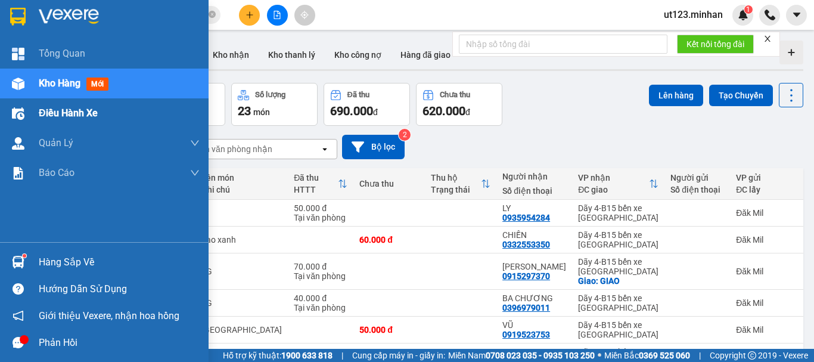
click at [20, 89] on img at bounding box center [18, 83] width 13 height 13
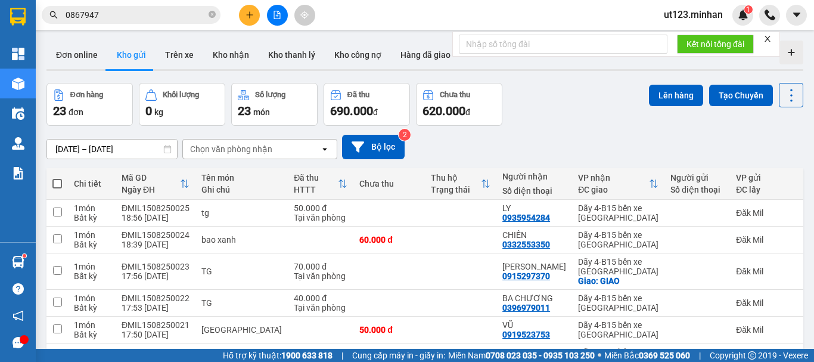
click at [58, 179] on span at bounding box center [57, 184] width 10 height 10
click at [57, 178] on input "checkbox" at bounding box center [57, 178] width 0 height 0
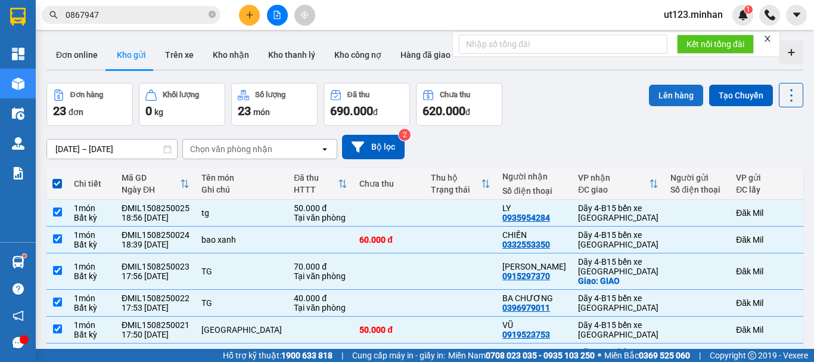
click at [693, 97] on button "Lên hàng" at bounding box center [676, 95] width 54 height 21
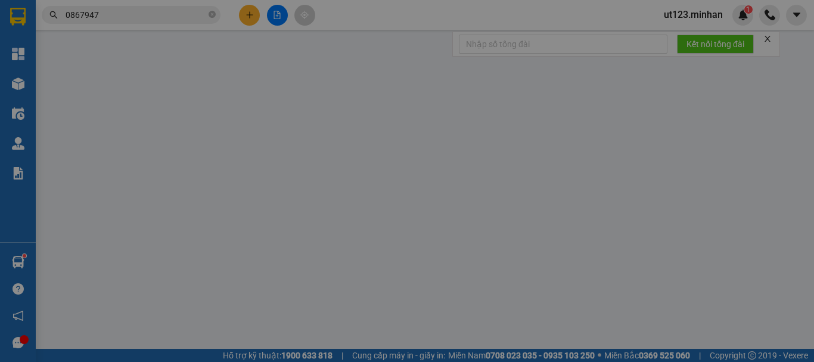
click at [137, 55] on div "XÁC NHẬN SỐ HÀNG LÊN XE Chọn tuyến [DATE] Chọn chuyến STT Tên hàng SL ĐVT Loại …" at bounding box center [407, 181] width 814 height 362
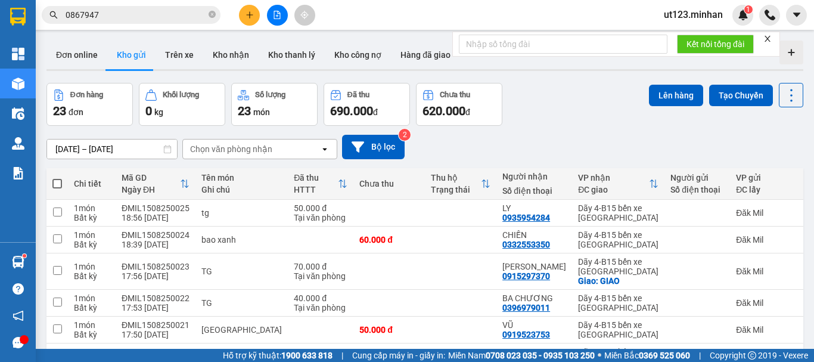
click at [61, 179] on span at bounding box center [57, 184] width 10 height 10
click at [57, 178] on input "checkbox" at bounding box center [57, 178] width 0 height 0
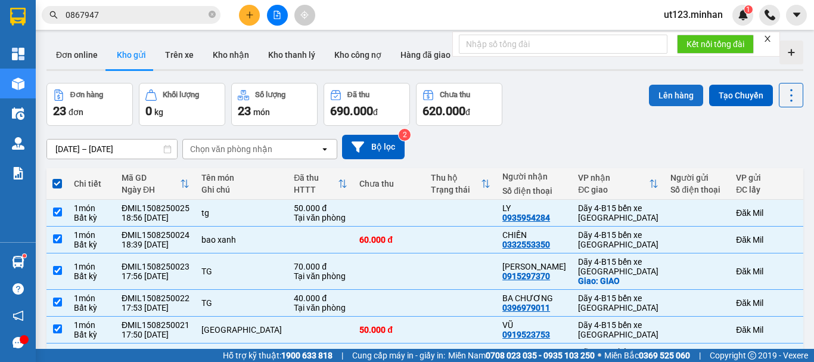
click at [680, 96] on button "Lên hàng" at bounding box center [676, 95] width 54 height 21
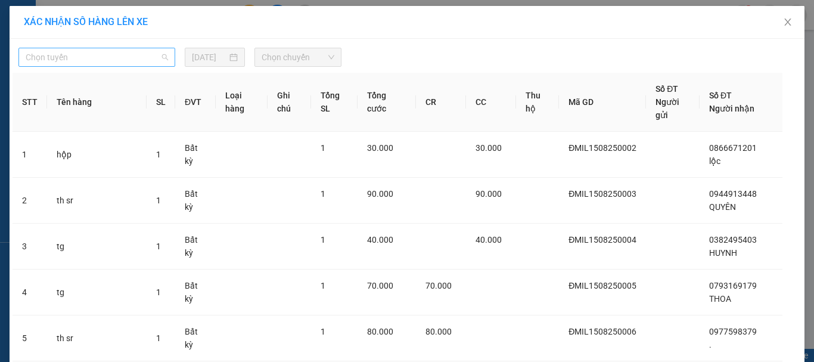
click at [140, 56] on span "Chọn tuyến" at bounding box center [97, 57] width 142 height 18
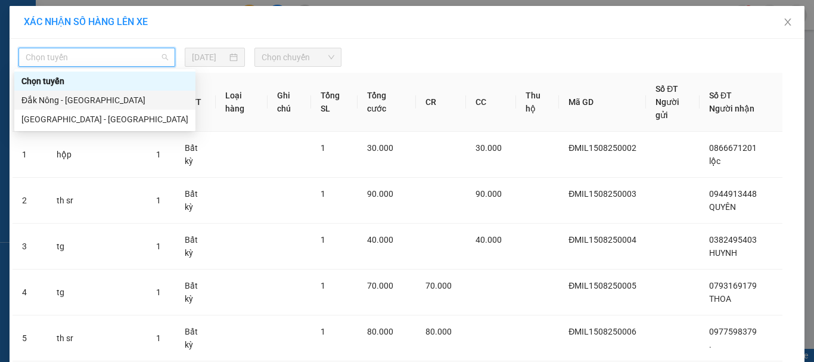
click at [110, 101] on div "Đắk Nông - [GEOGRAPHIC_DATA]" at bounding box center [104, 100] width 167 height 13
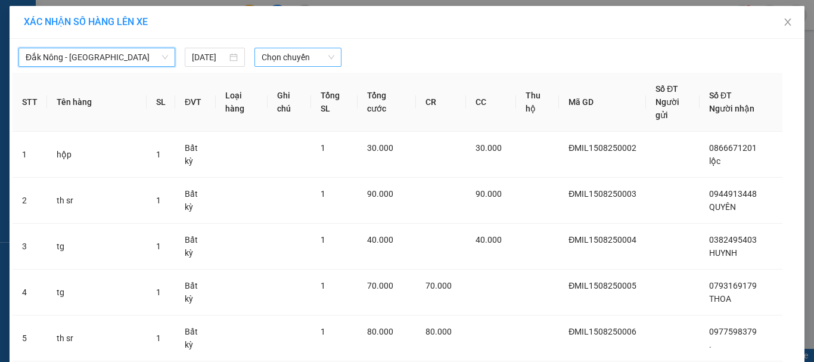
click at [287, 58] on span "Chọn chuyến" at bounding box center [298, 57] width 73 height 18
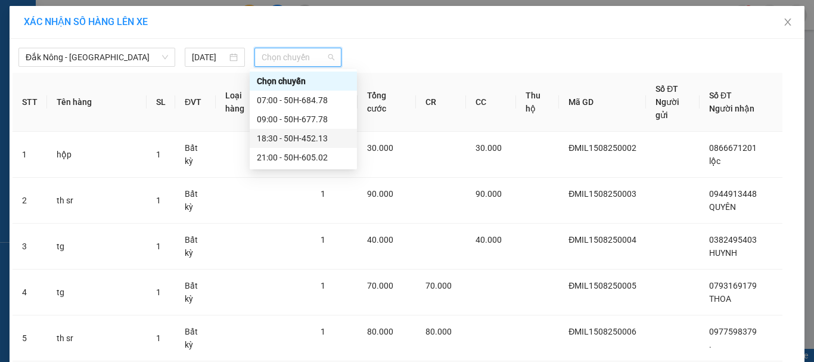
click at [309, 142] on div "18:30 - 50H-452.13" at bounding box center [303, 138] width 93 height 13
